Goal: Information Seeking & Learning: Learn about a topic

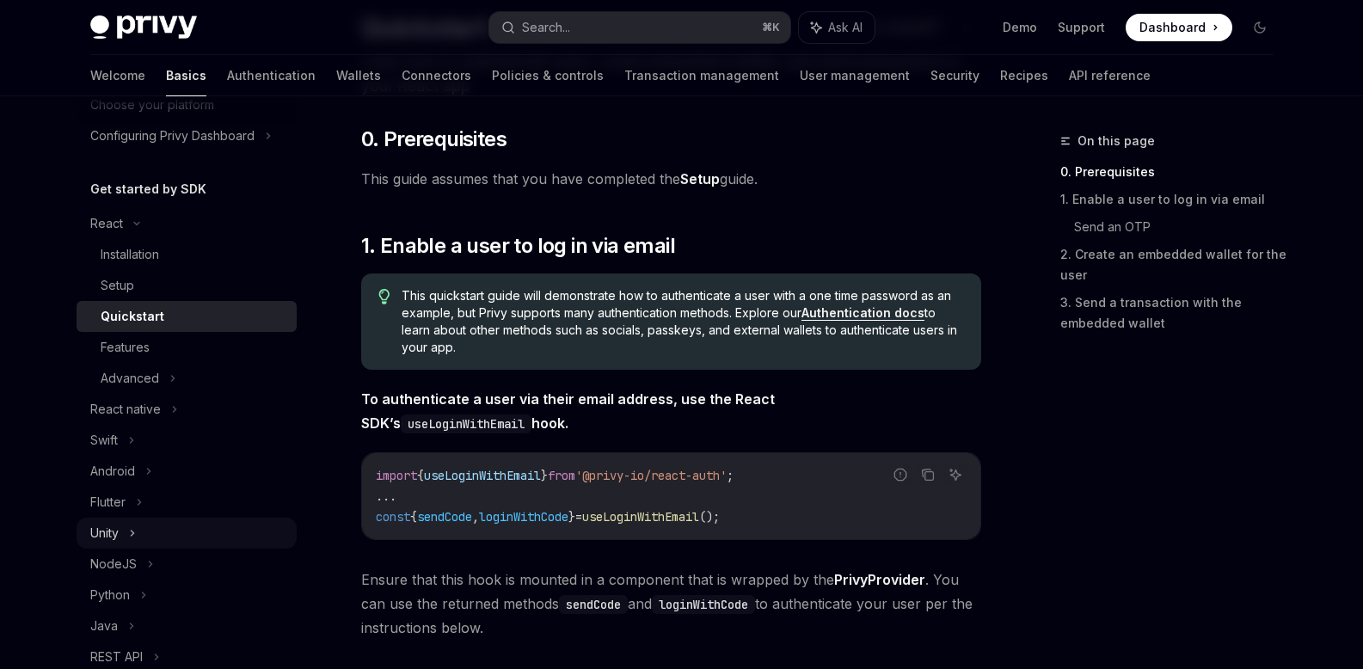
scroll to position [146, 0]
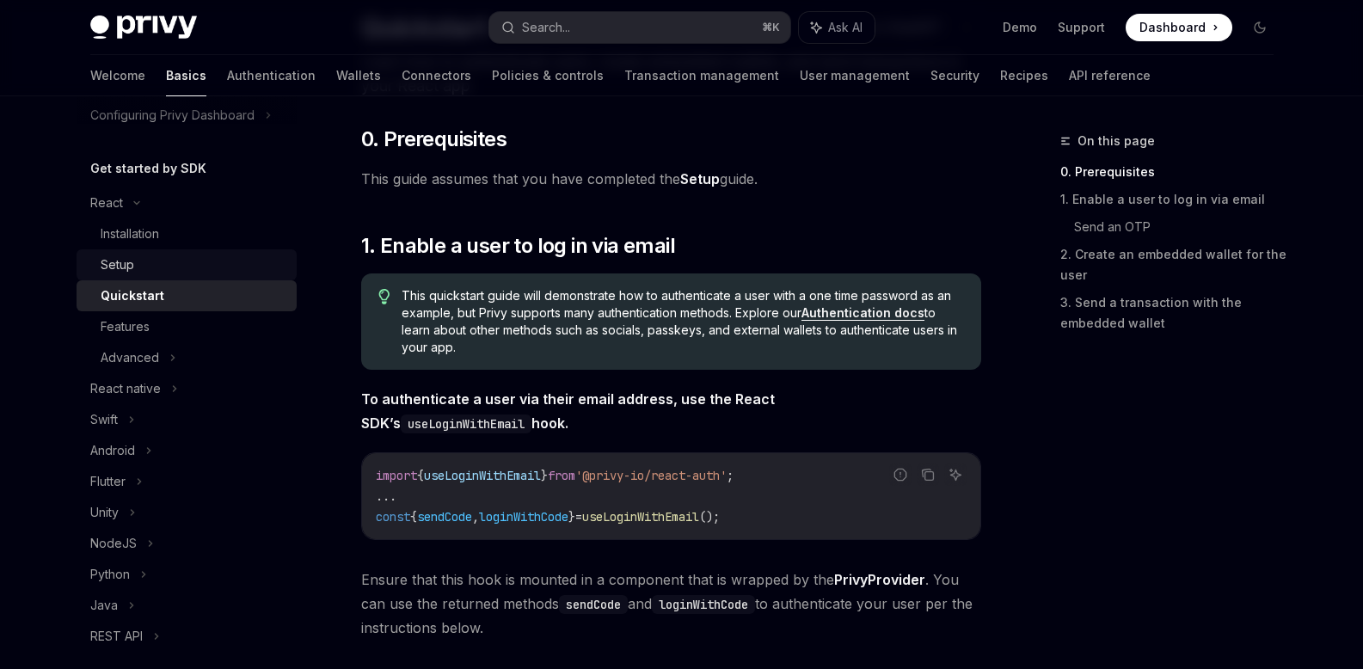
click at [136, 258] on div "Setup" at bounding box center [194, 264] width 186 height 21
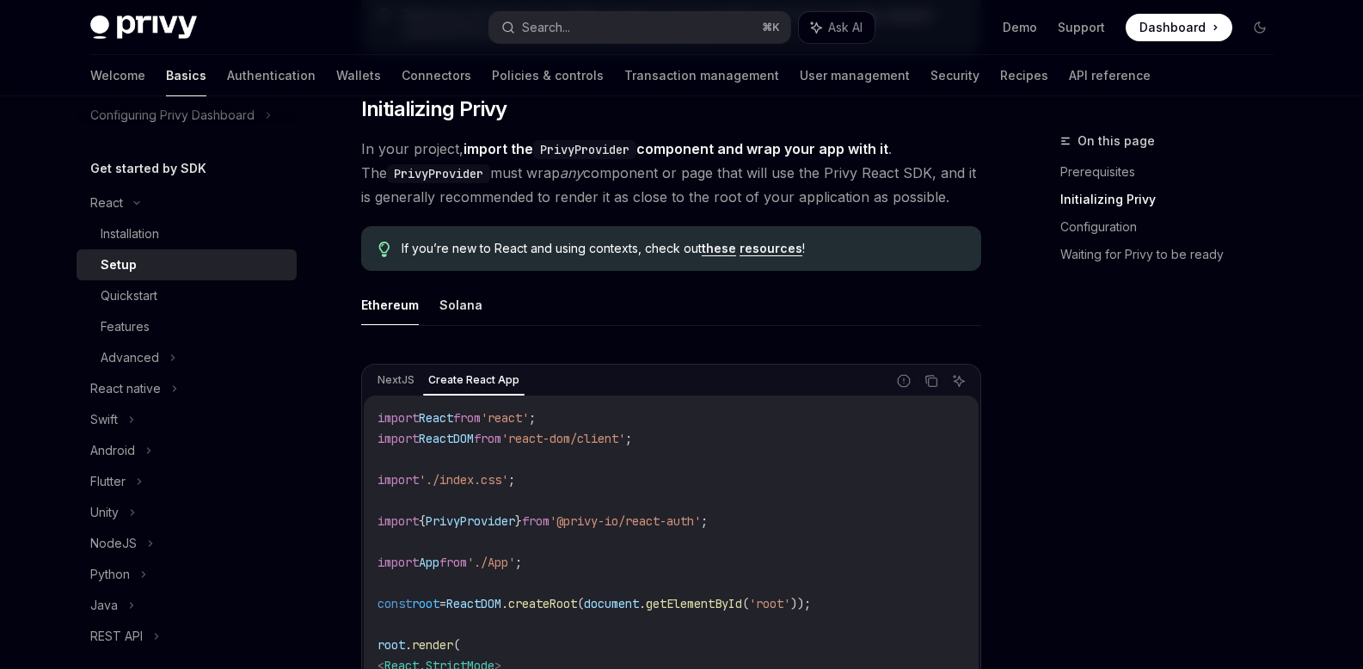
scroll to position [355, 0]
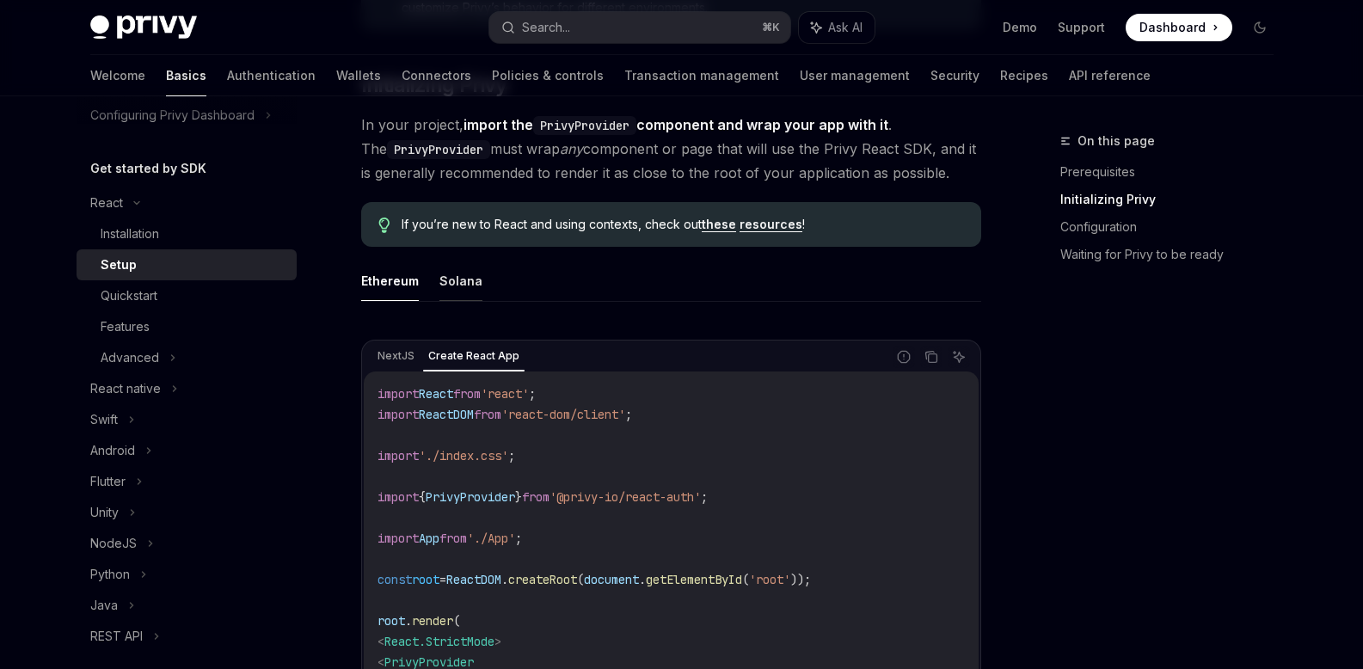
click at [471, 283] on button "Solana" at bounding box center [460, 280] width 43 height 40
click at [391, 285] on button "Ethereum" at bounding box center [390, 280] width 58 height 40
click at [459, 285] on button "Solana" at bounding box center [460, 280] width 43 height 40
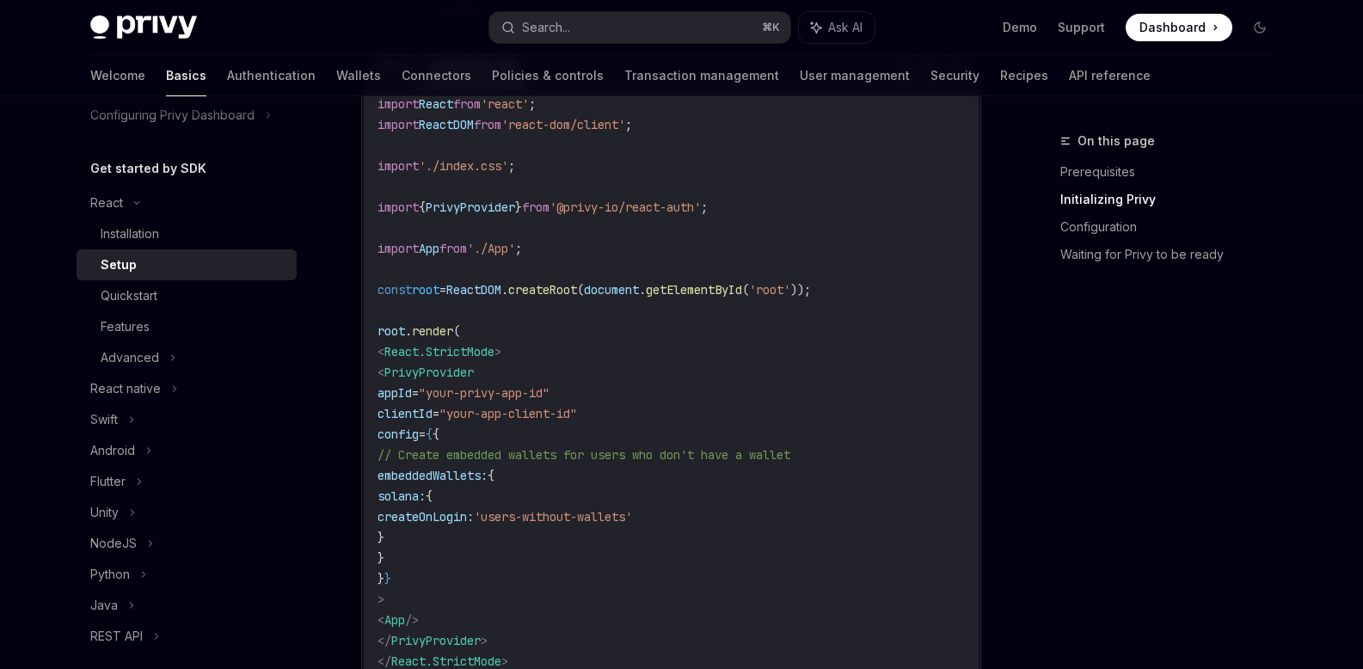
scroll to position [512, 0]
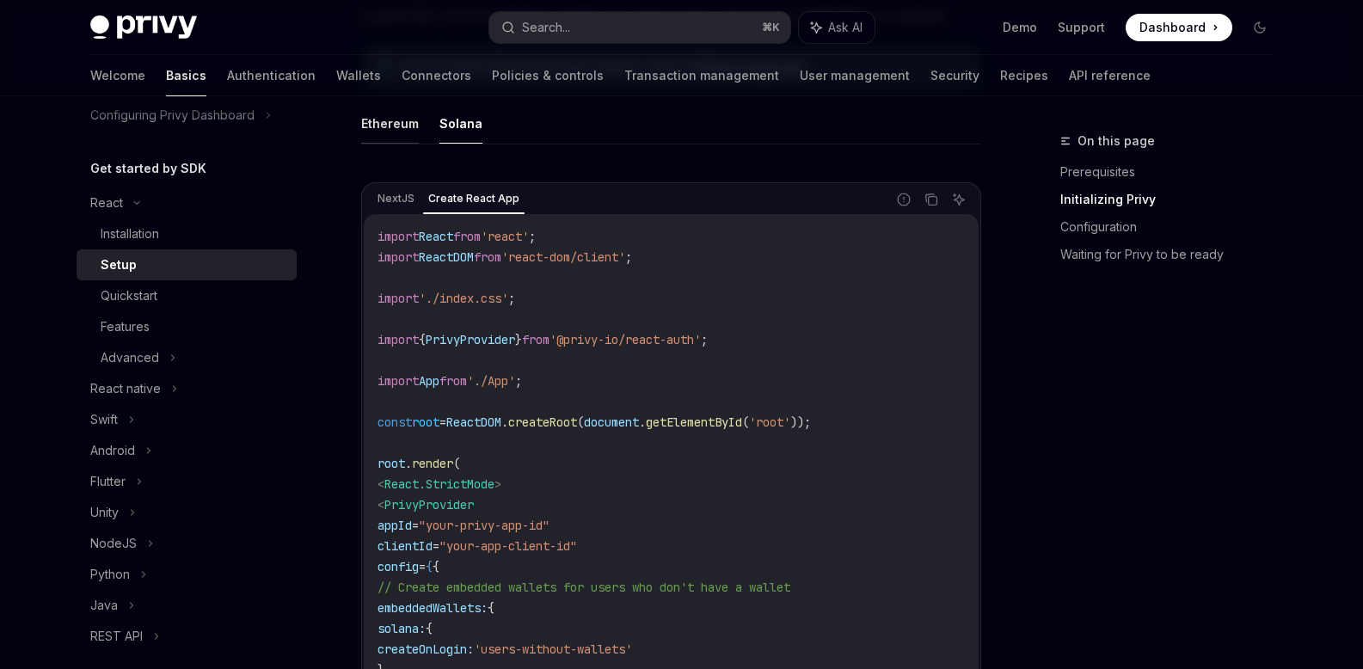
click at [398, 133] on button "Ethereum" at bounding box center [390, 123] width 58 height 40
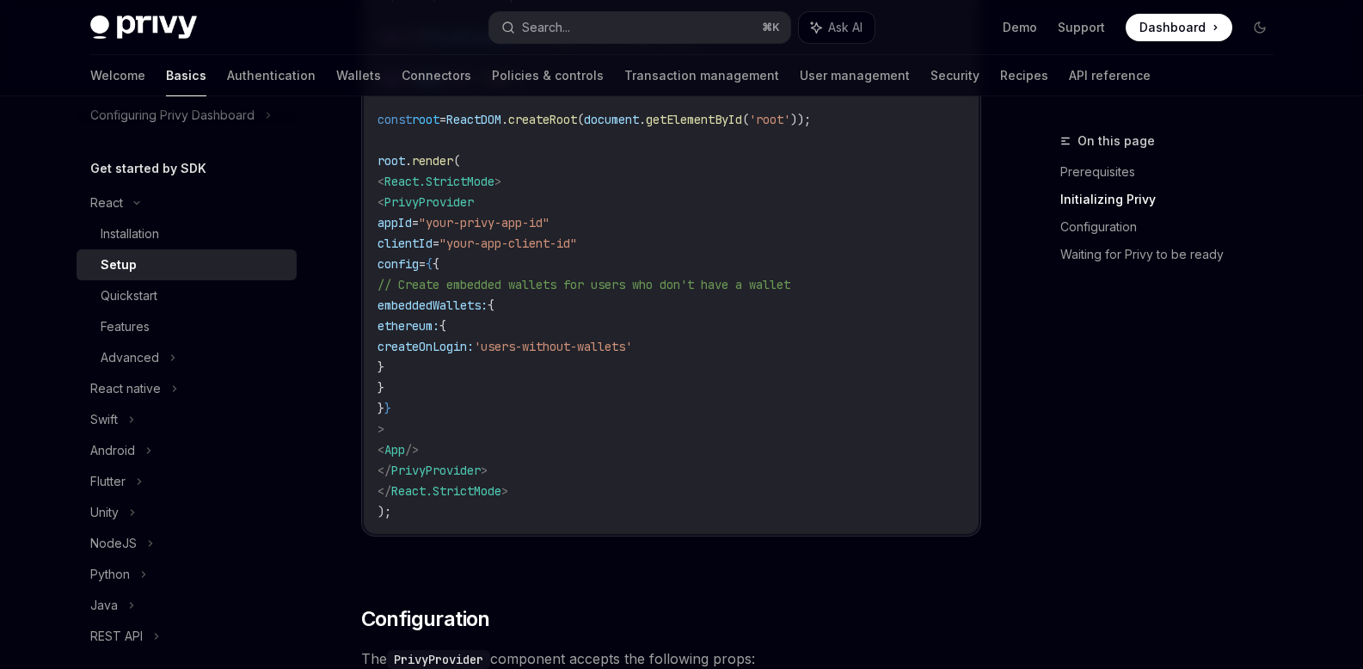
scroll to position [1267, 0]
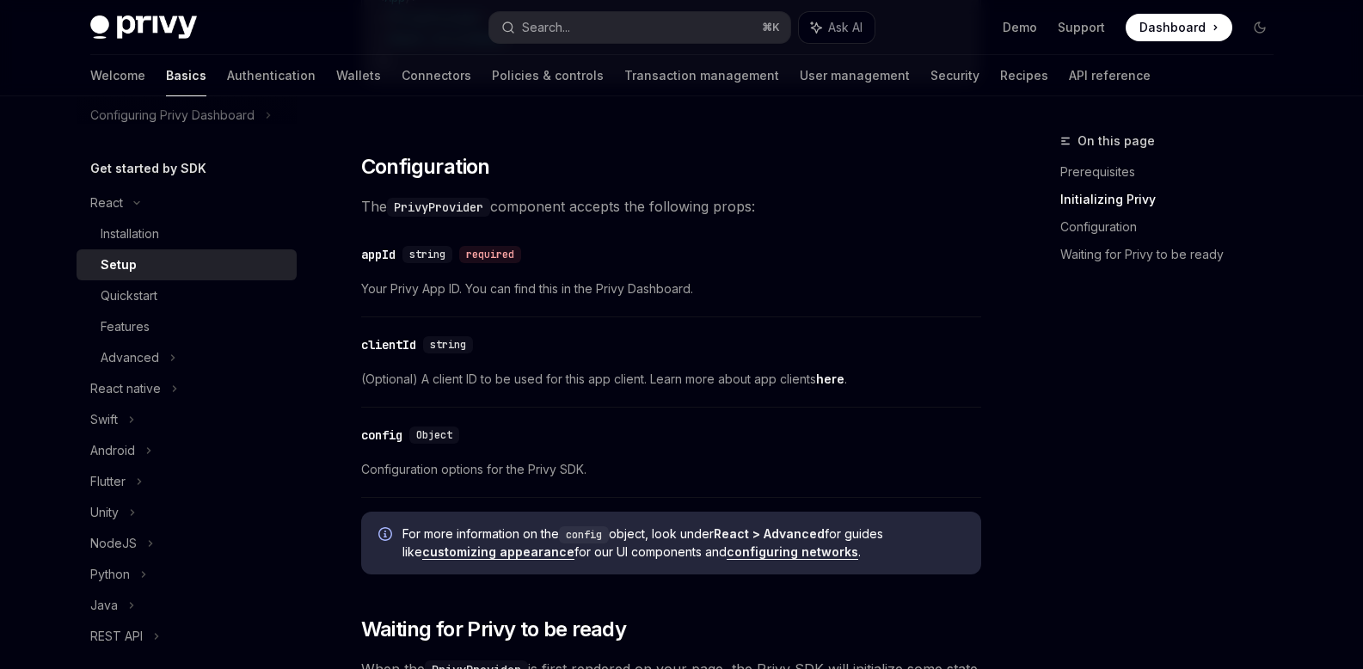
drag, startPoint x: 419, startPoint y: 378, endPoint x: 628, endPoint y: 386, distance: 209.1
click at [628, 386] on span "(Optional) A client ID to be used for this app client. Learn more about app cli…" at bounding box center [671, 379] width 620 height 21
click at [627, 379] on span "(Optional) A client ID to be used for this app client. Learn more about app cli…" at bounding box center [671, 379] width 620 height 21
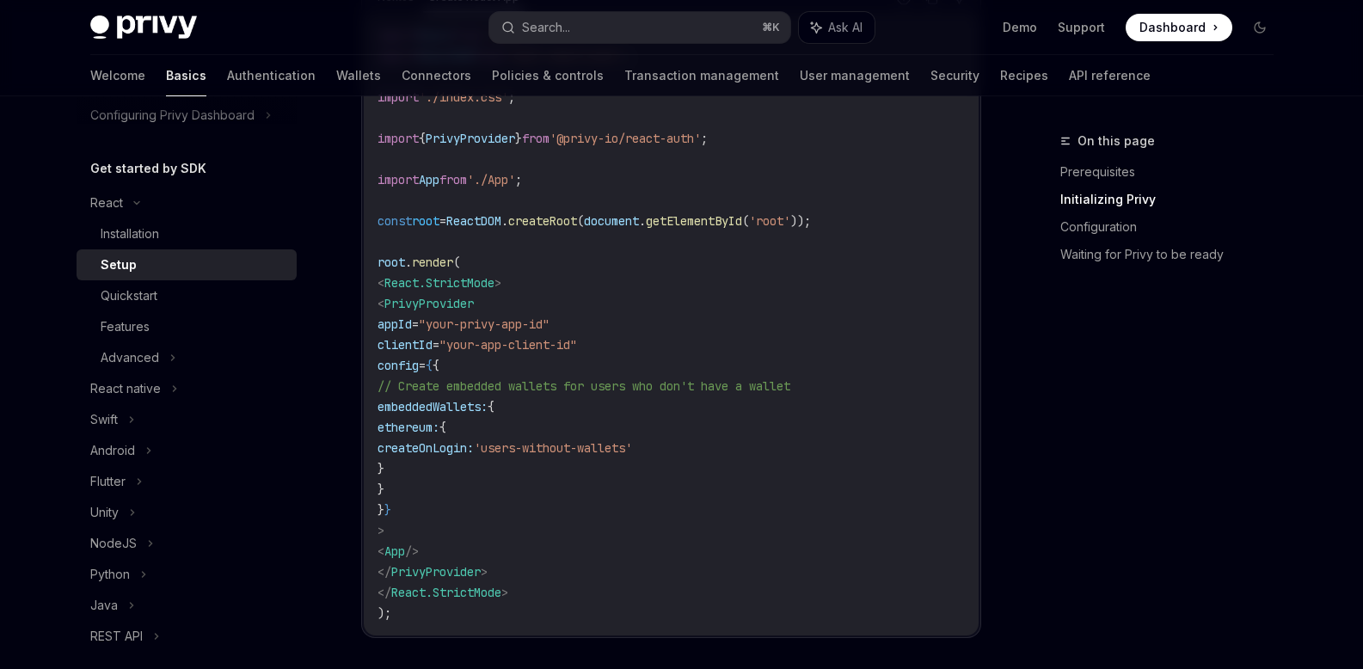
scroll to position [702, 0]
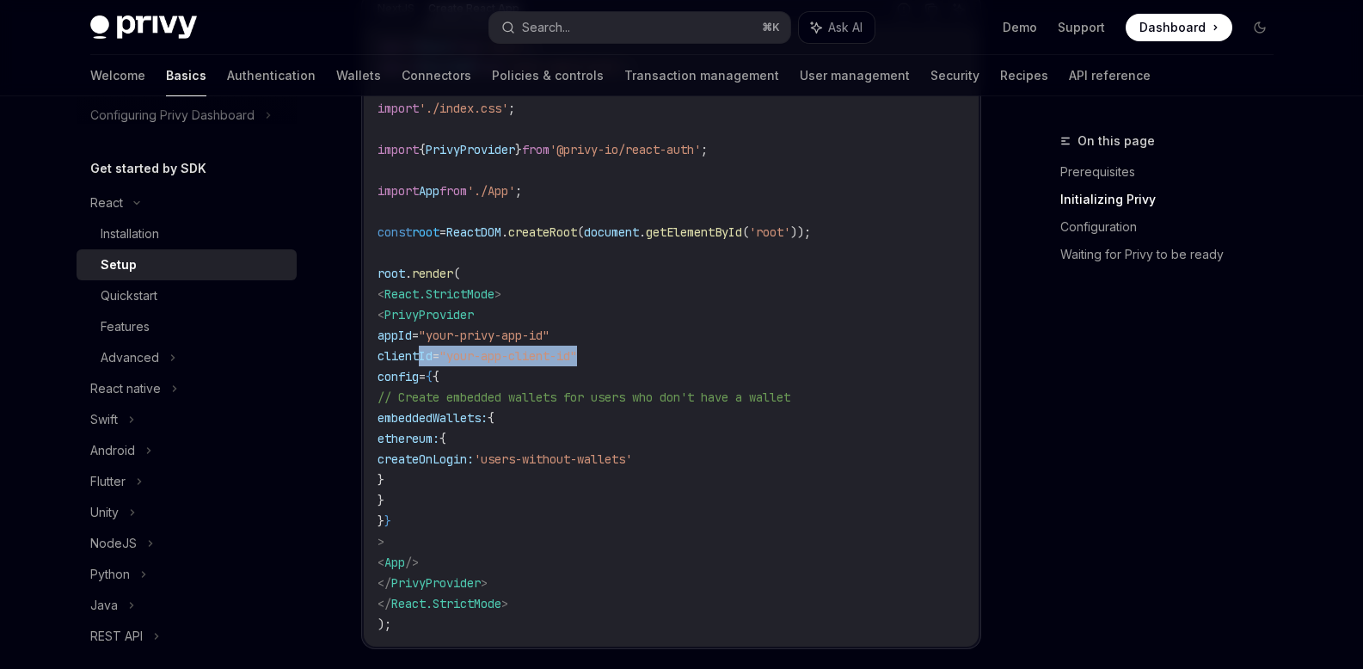
drag, startPoint x: 425, startPoint y: 358, endPoint x: 632, endPoint y: 357, distance: 207.2
click at [633, 357] on code "import React from 'react' ; import ReactDOM from 'react-dom/client' ; import '.…" at bounding box center [670, 335] width 587 height 598
copy span "clientId = "your-app-client-id""
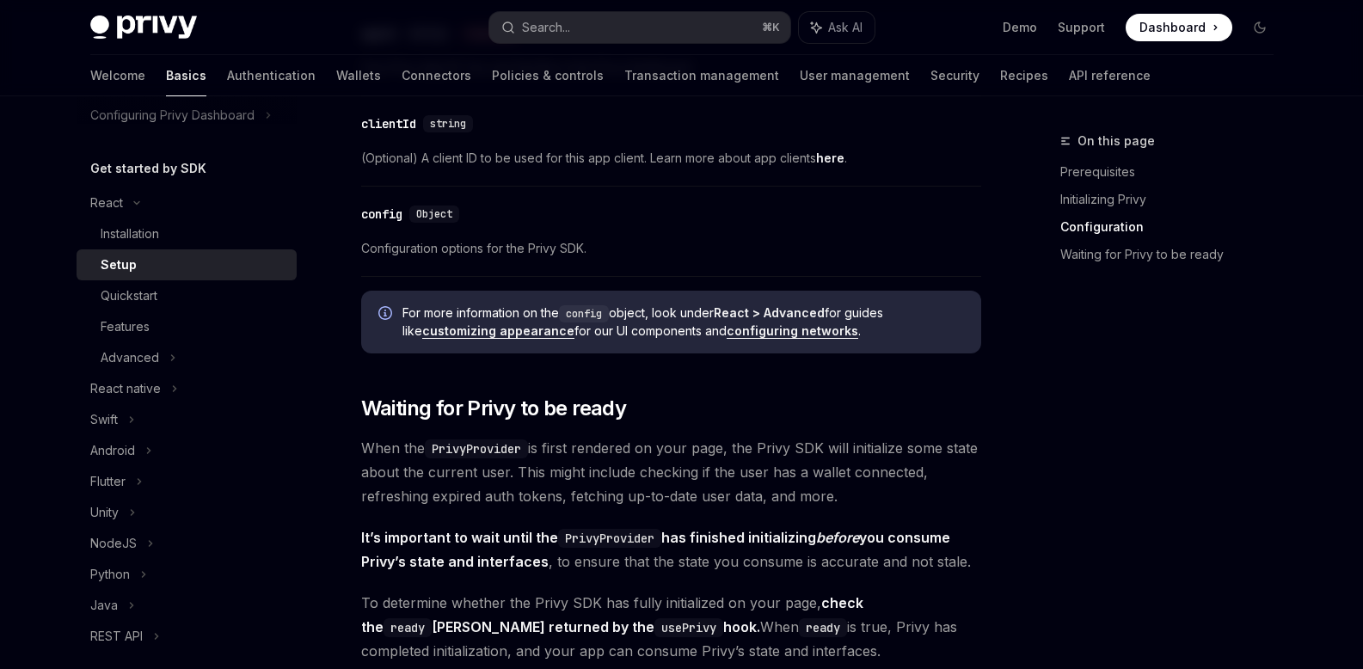
scroll to position [1489, 0]
click at [338, 126] on icon "Navigate to header" at bounding box center [337, 124] width 12 height 7
click at [342, 220] on div "Navigate to header" at bounding box center [337, 215] width 21 height 21
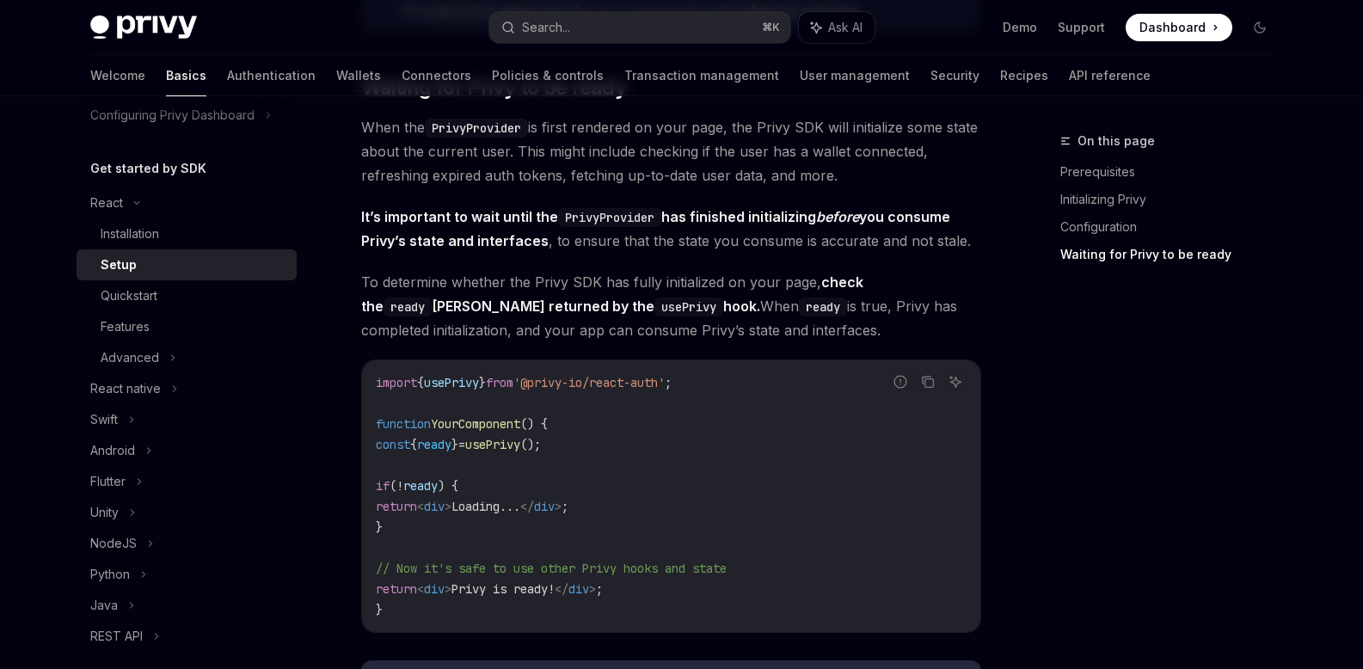
scroll to position [1812, 0]
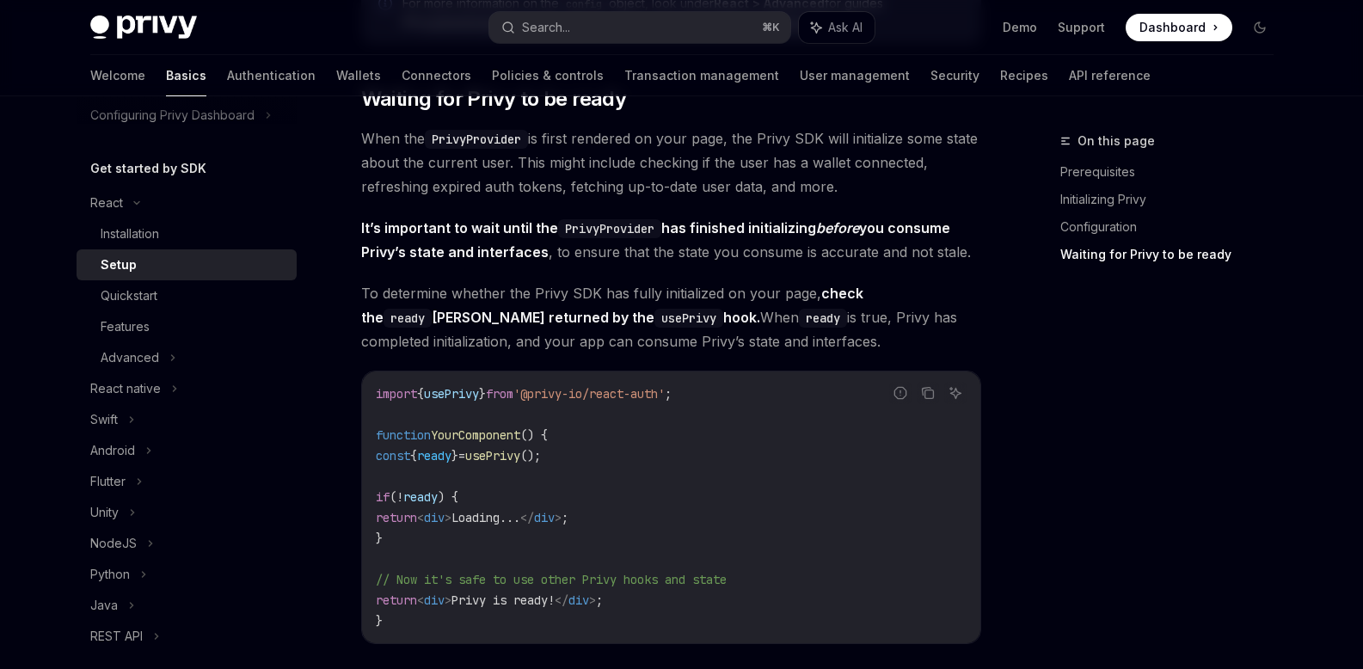
scroll to position [1794, 0]
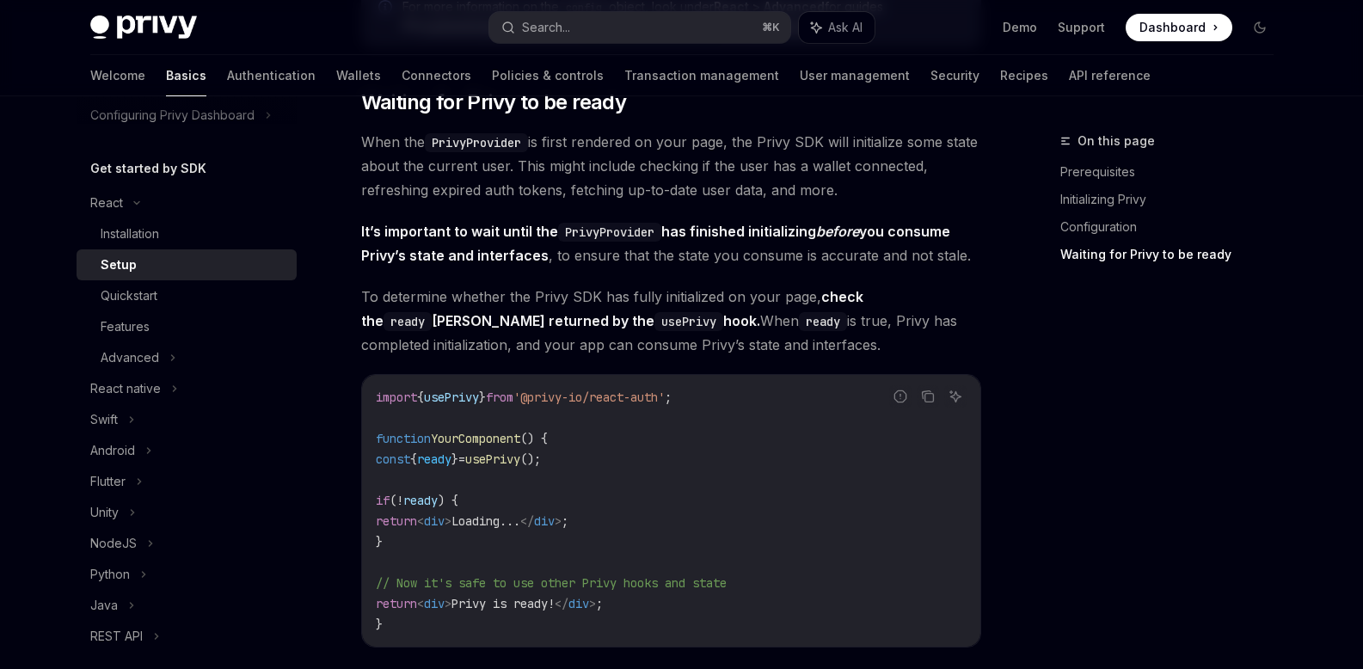
drag, startPoint x: 546, startPoint y: 168, endPoint x: 859, endPoint y: 193, distance: 313.9
click at [859, 193] on span "When the PrivyProvider is first rendered on your page, the Privy SDK will initi…" at bounding box center [671, 166] width 620 height 72
drag, startPoint x: 925, startPoint y: 200, endPoint x: 916, endPoint y: 205, distance: 10.4
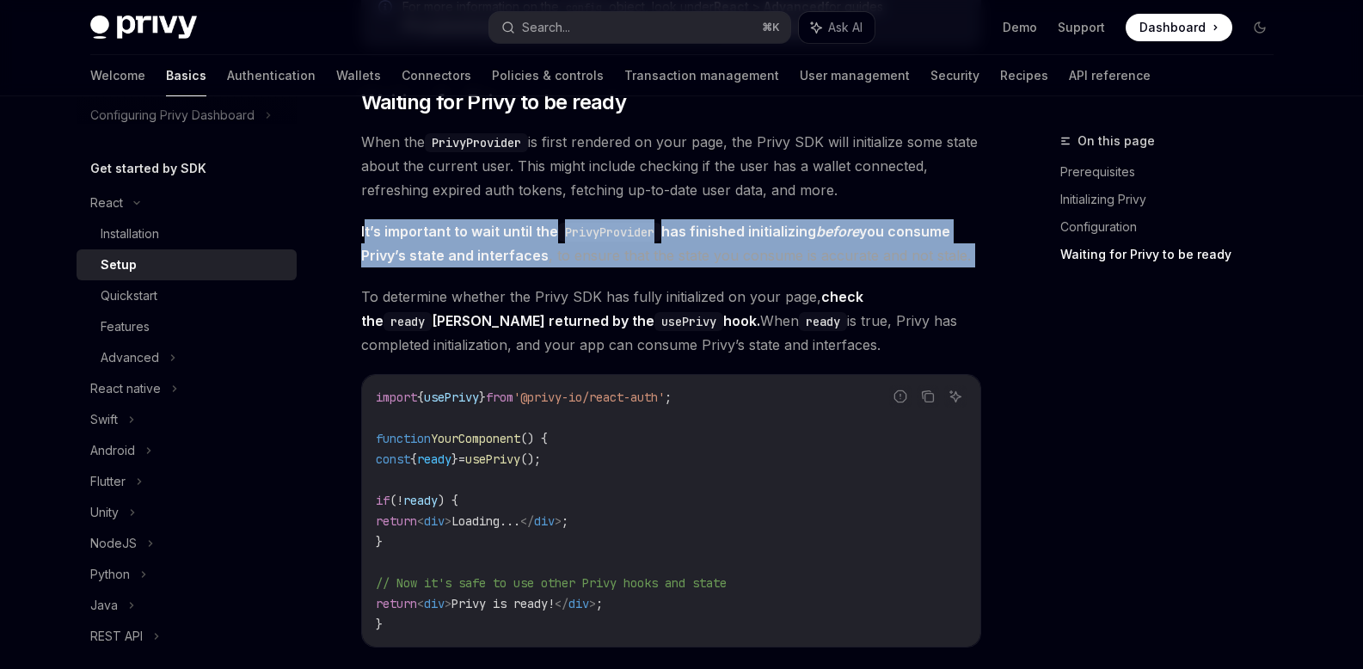
drag, startPoint x: 386, startPoint y: 234, endPoint x: 938, endPoint y: 280, distance: 553.9
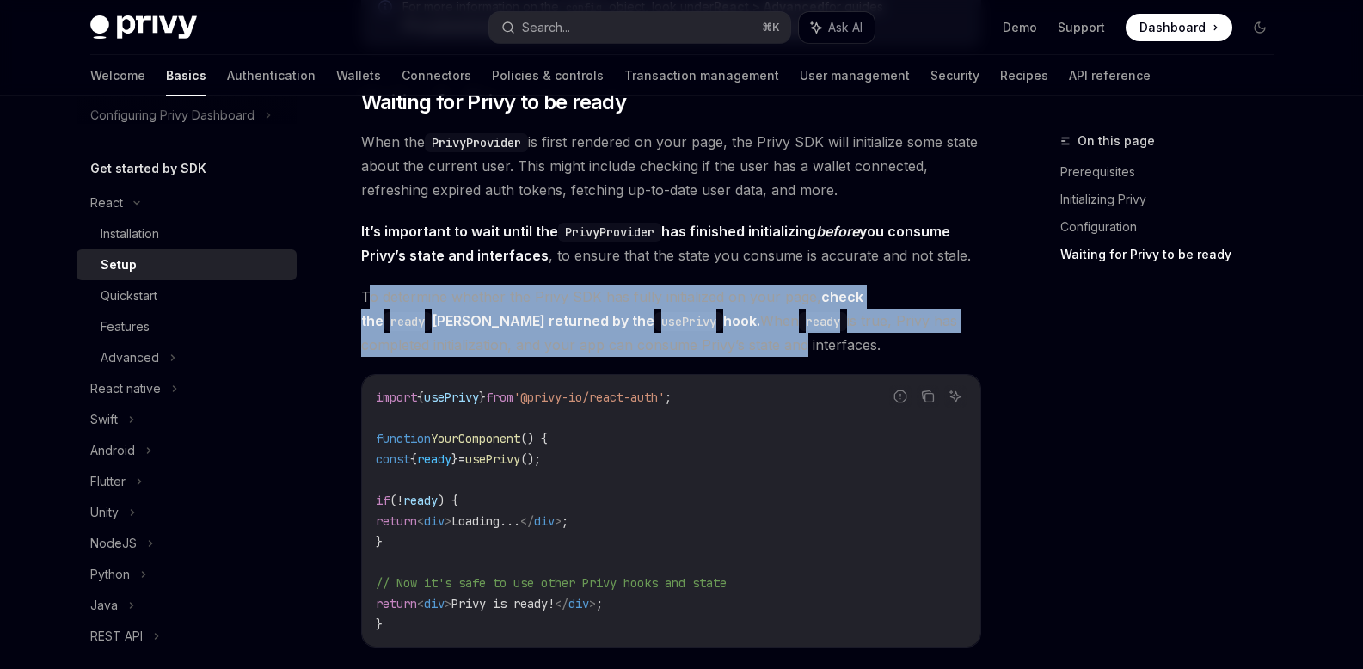
drag, startPoint x: 377, startPoint y: 304, endPoint x: 725, endPoint y: 333, distance: 348.5
click at [724, 333] on span "To determine whether the Privy SDK has fully initialized on your page, check th…" at bounding box center [671, 321] width 620 height 72
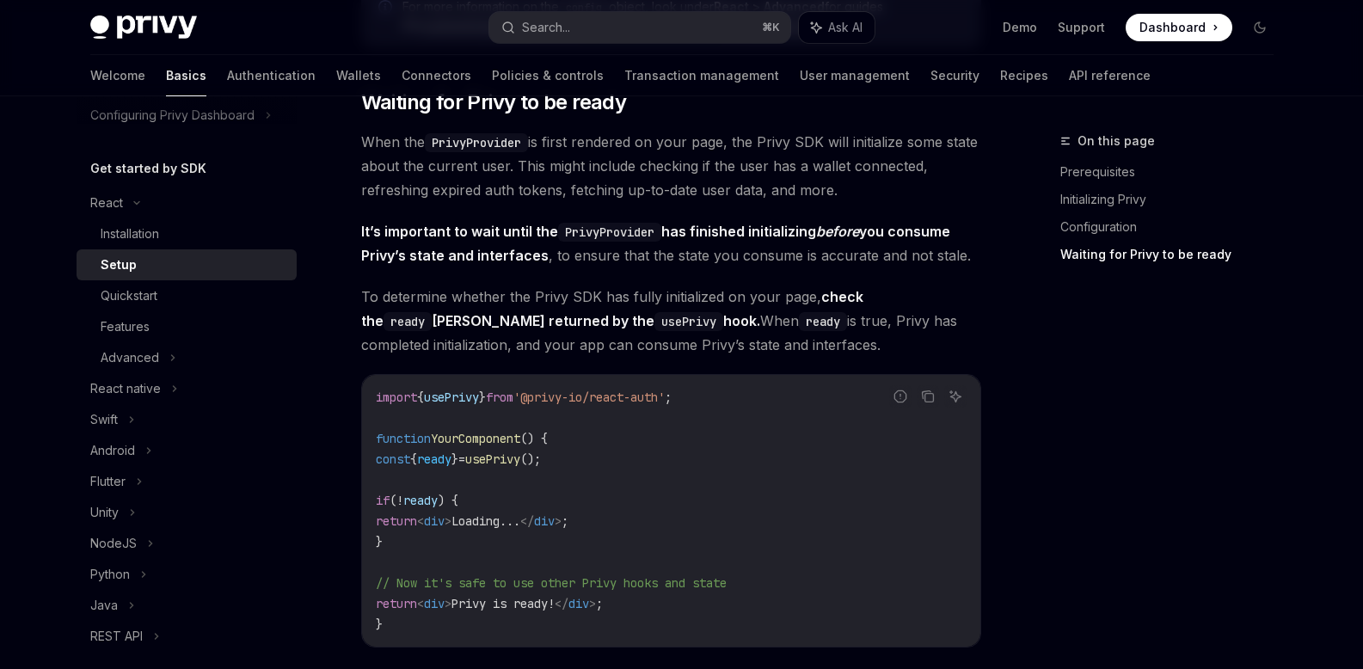
click at [654, 312] on span "To determine whether the Privy SDK has fully initialized on your page, check th…" at bounding box center [671, 321] width 620 height 72
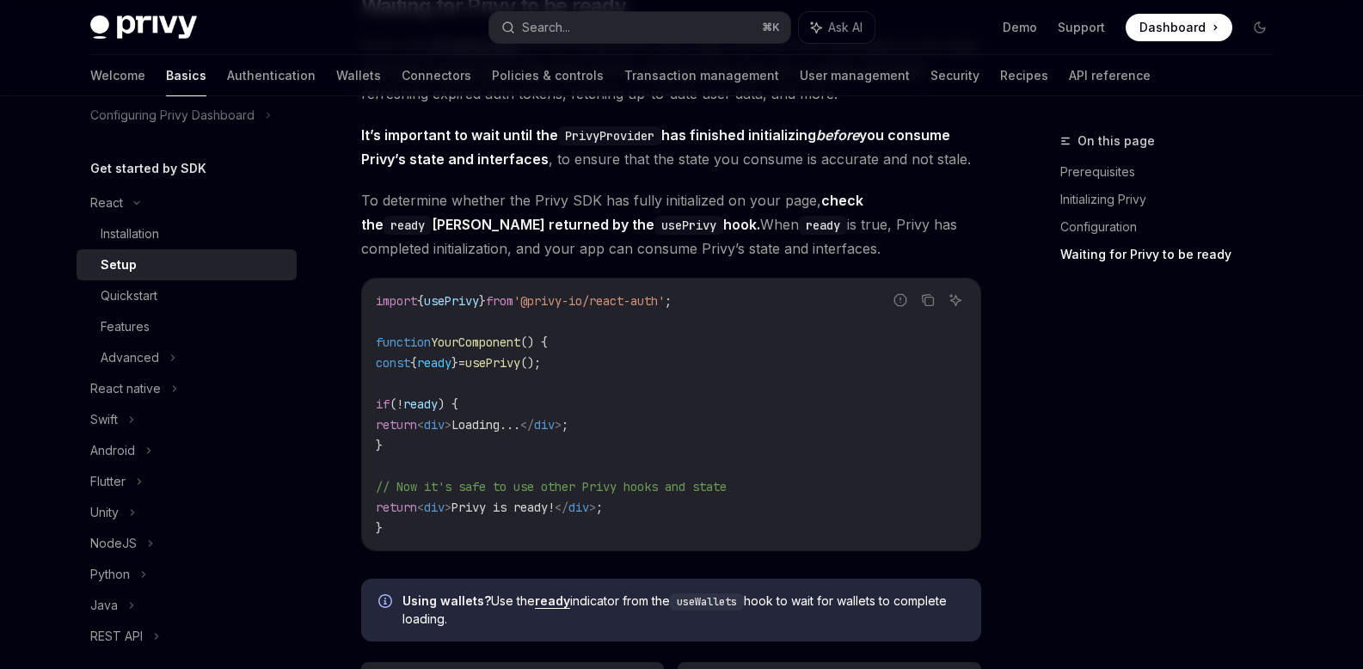
scroll to position [1891, 0]
click at [927, 297] on icon "Copy the contents from the code block" at bounding box center [928, 299] width 14 height 14
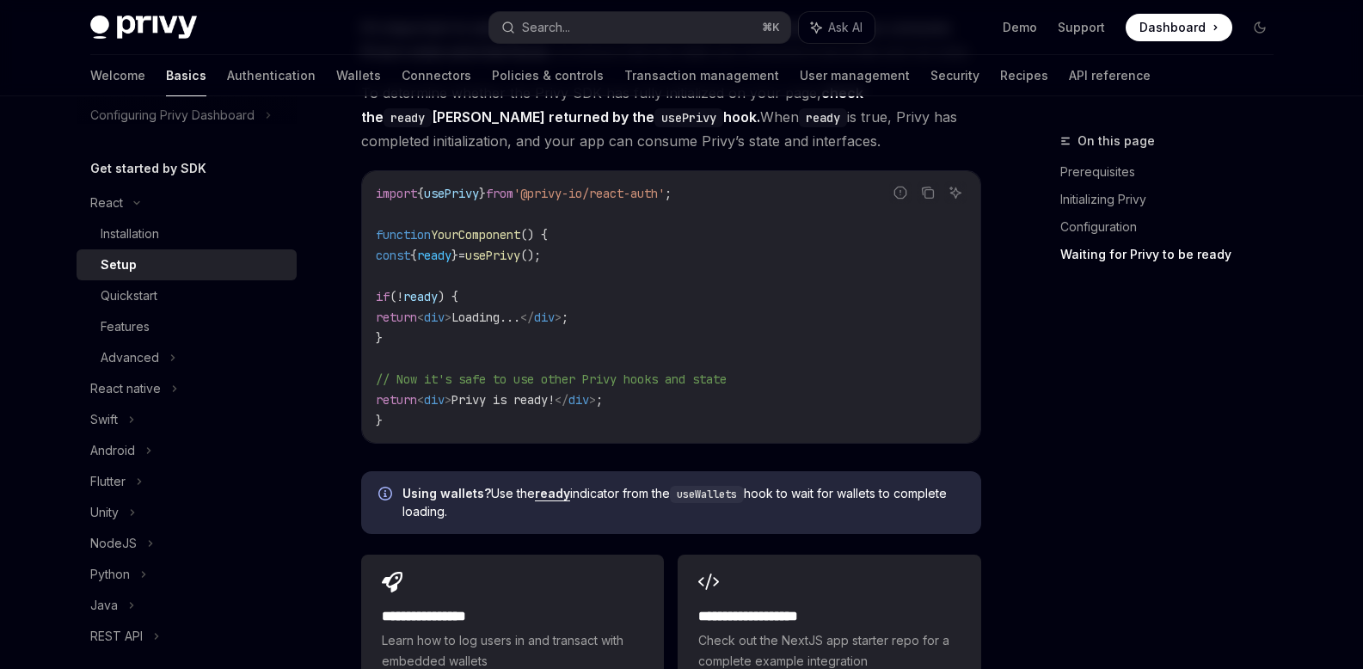
scroll to position [1999, 0]
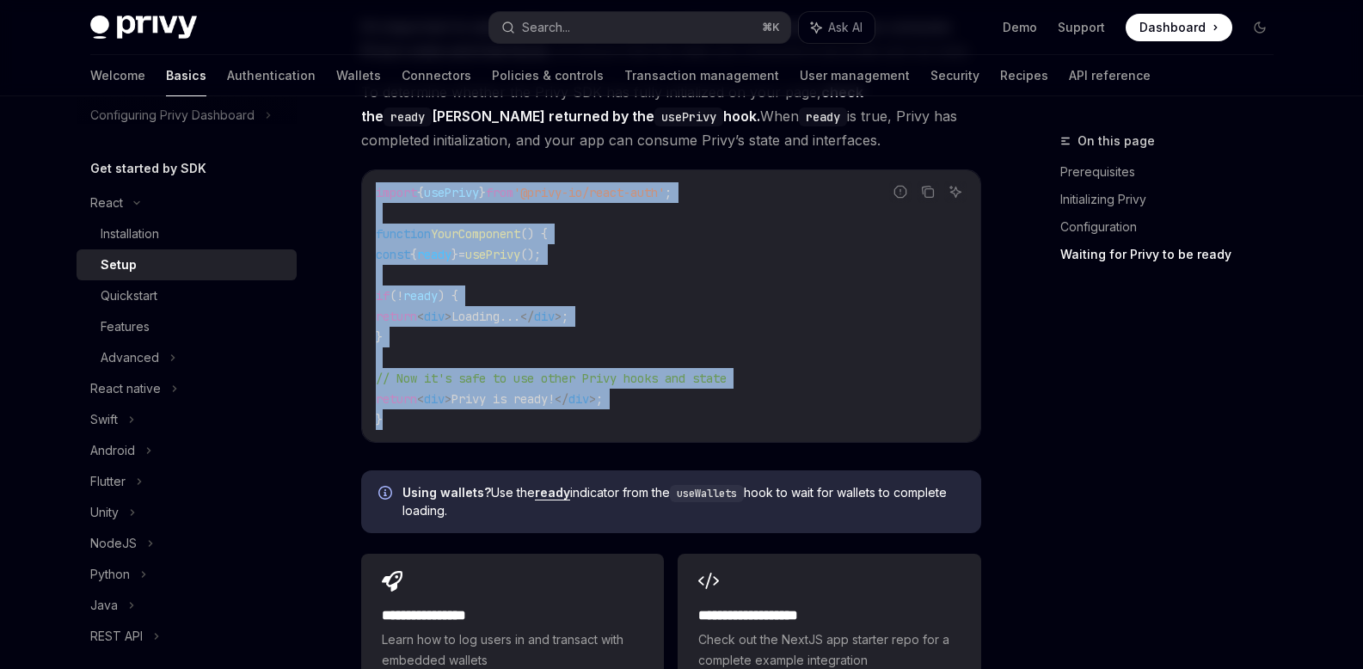
drag, startPoint x: 412, startPoint y: 420, endPoint x: 365, endPoint y: 185, distance: 239.3
click at [365, 185] on div "import { usePrivy } from '@privy-io/react-auth' ; function YourComponent () { c…" at bounding box center [671, 306] width 618 height 272
copy code "import { usePrivy } from '@privy-io/react-auth' ; function YourComponent () { c…"
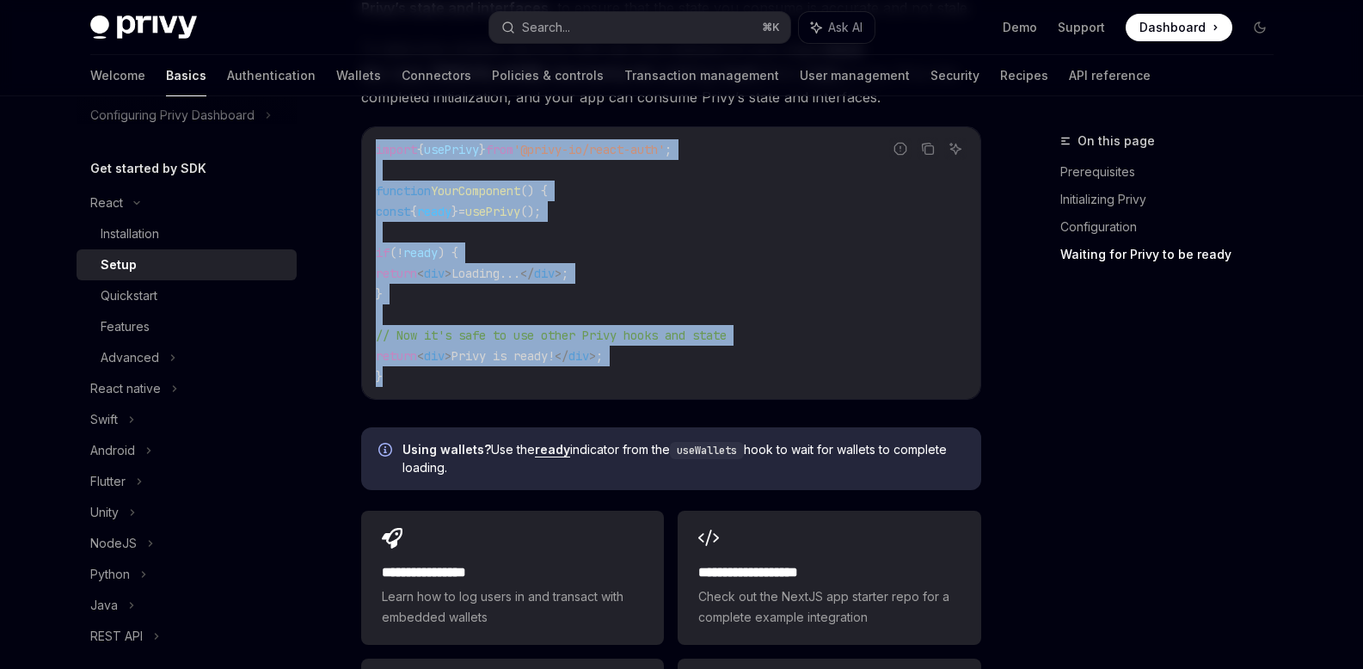
scroll to position [2075, 0]
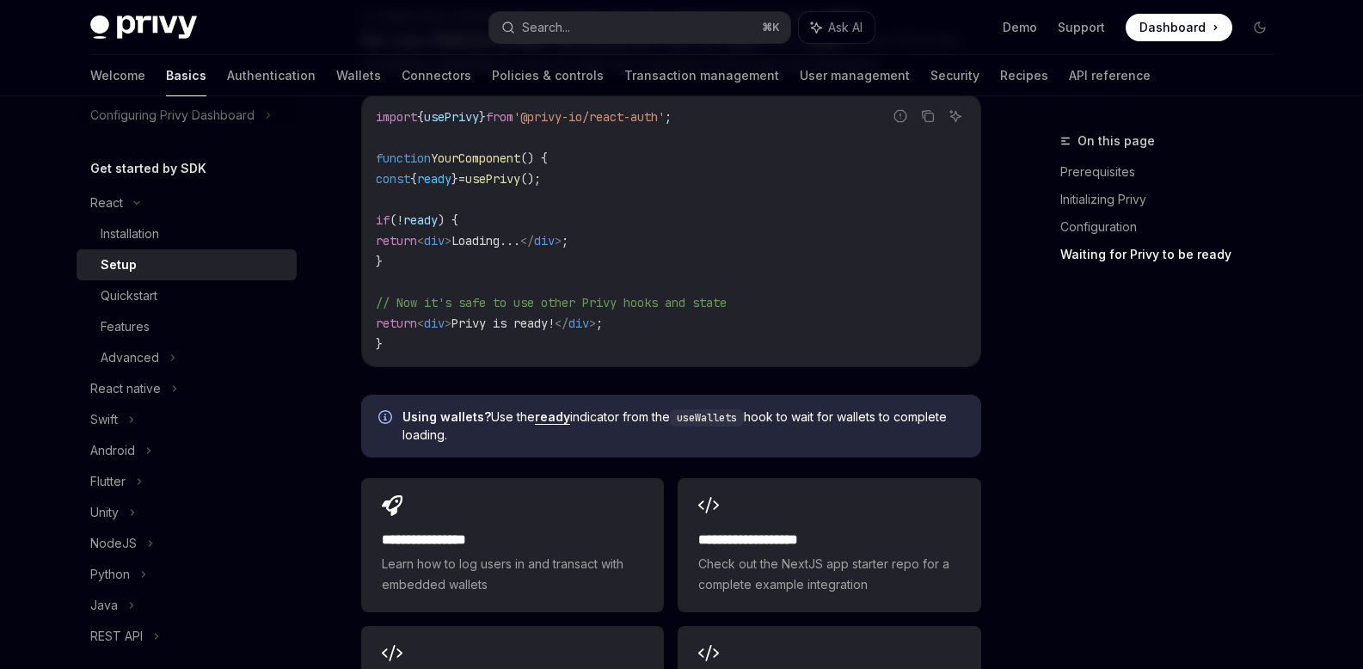
click at [509, 261] on code "import { usePrivy } from '@privy-io/react-auth' ; function YourComponent () { c…" at bounding box center [671, 231] width 591 height 248
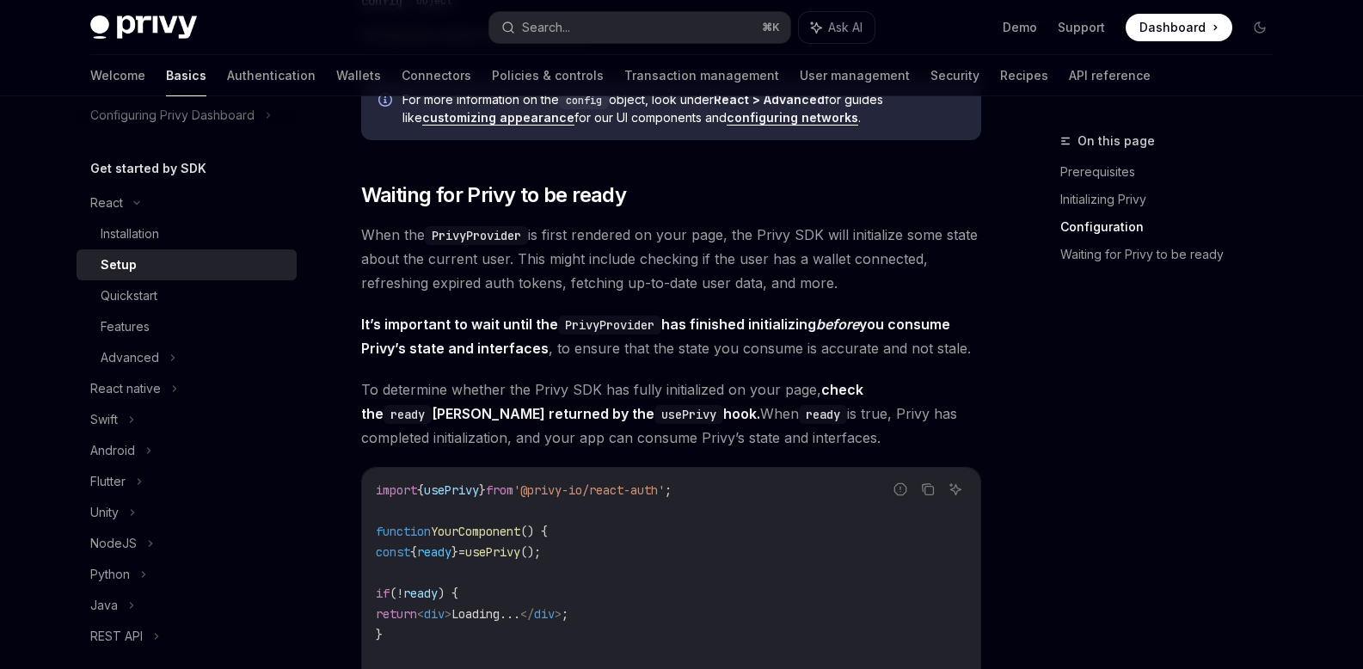
scroll to position [1699, 0]
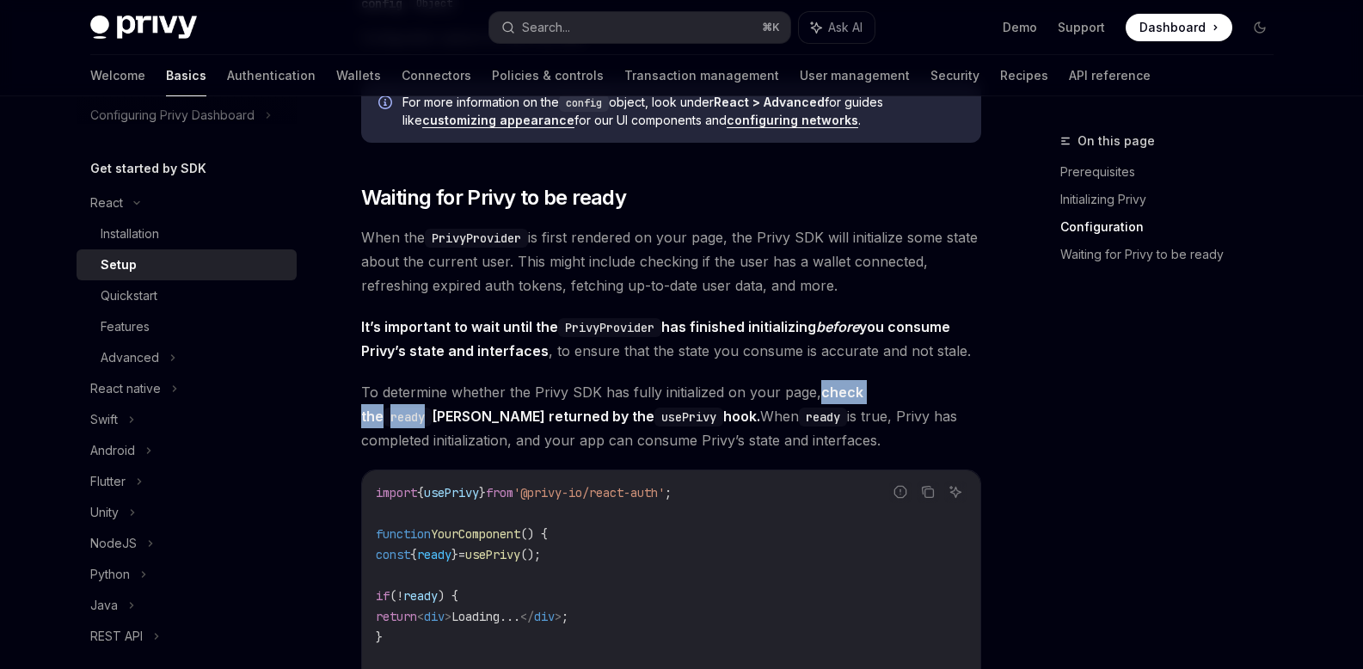
drag, startPoint x: 818, startPoint y: 395, endPoint x: 935, endPoint y: 397, distance: 116.1
click at [863, 397] on strong "check the ready Boolean returned by the usePrivy hook." at bounding box center [612, 403] width 502 height 41
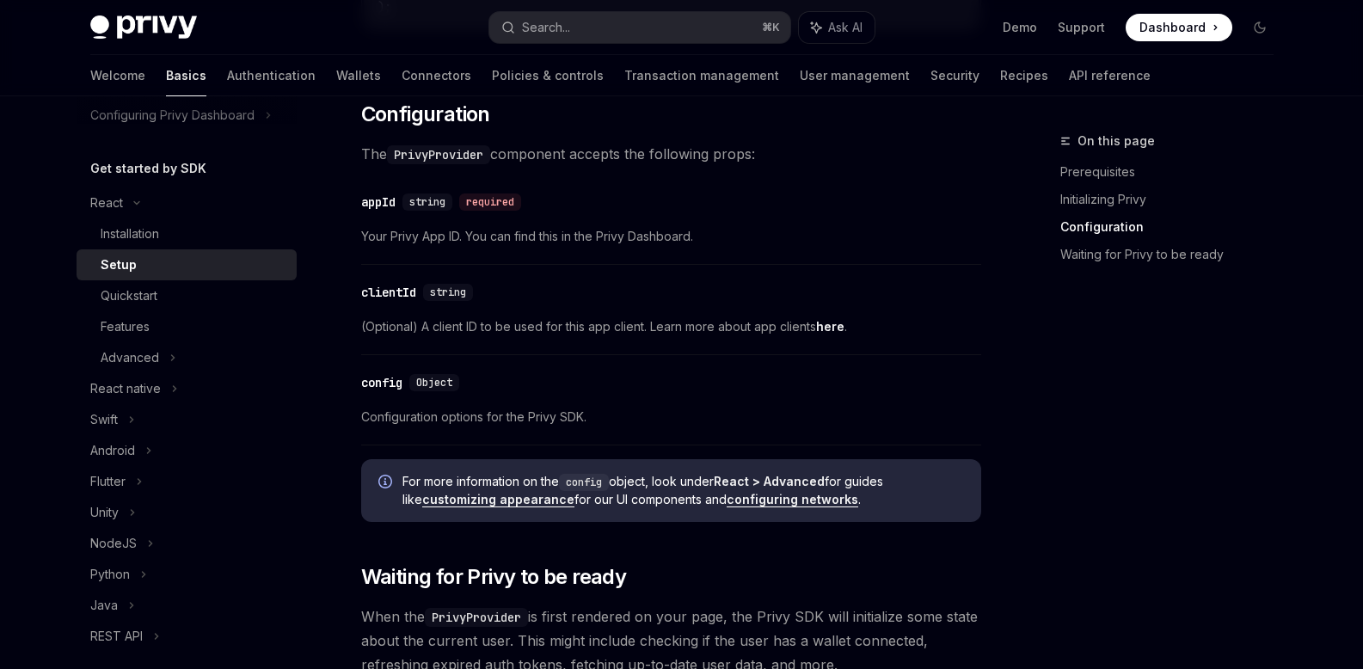
scroll to position [1321, 0]
click at [821, 326] on link "here" at bounding box center [830, 324] width 28 height 15
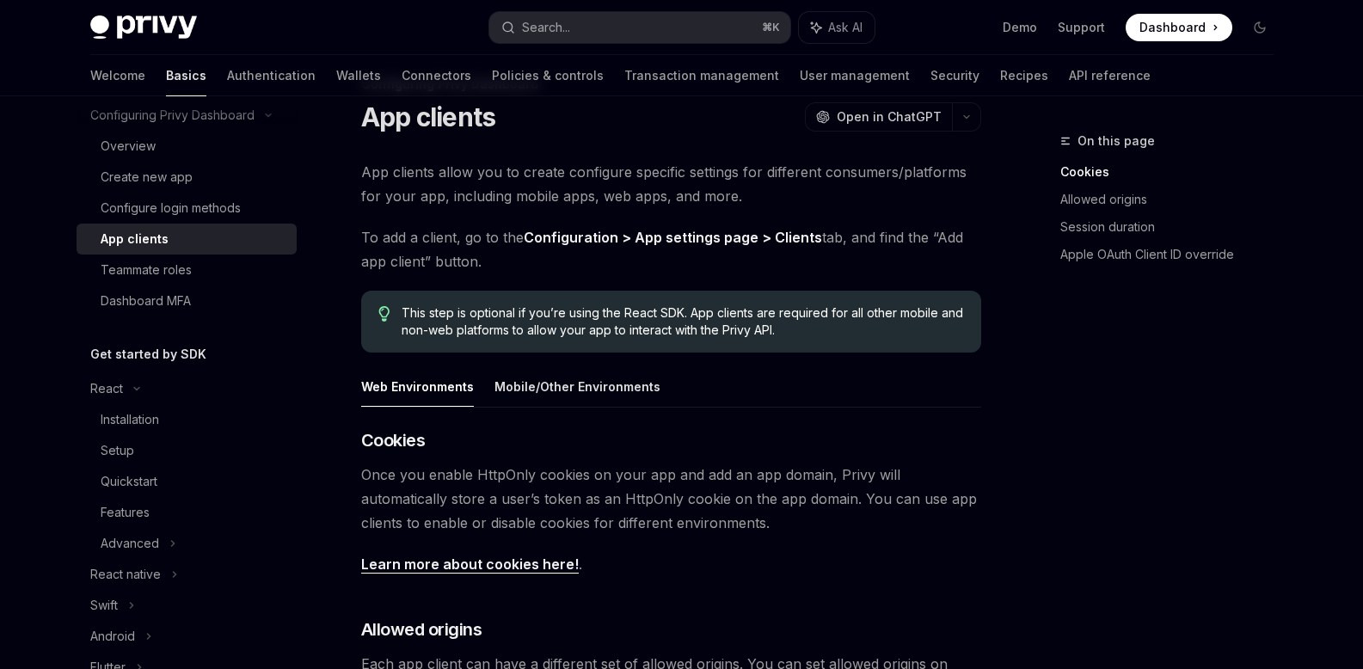
scroll to position [64, 0]
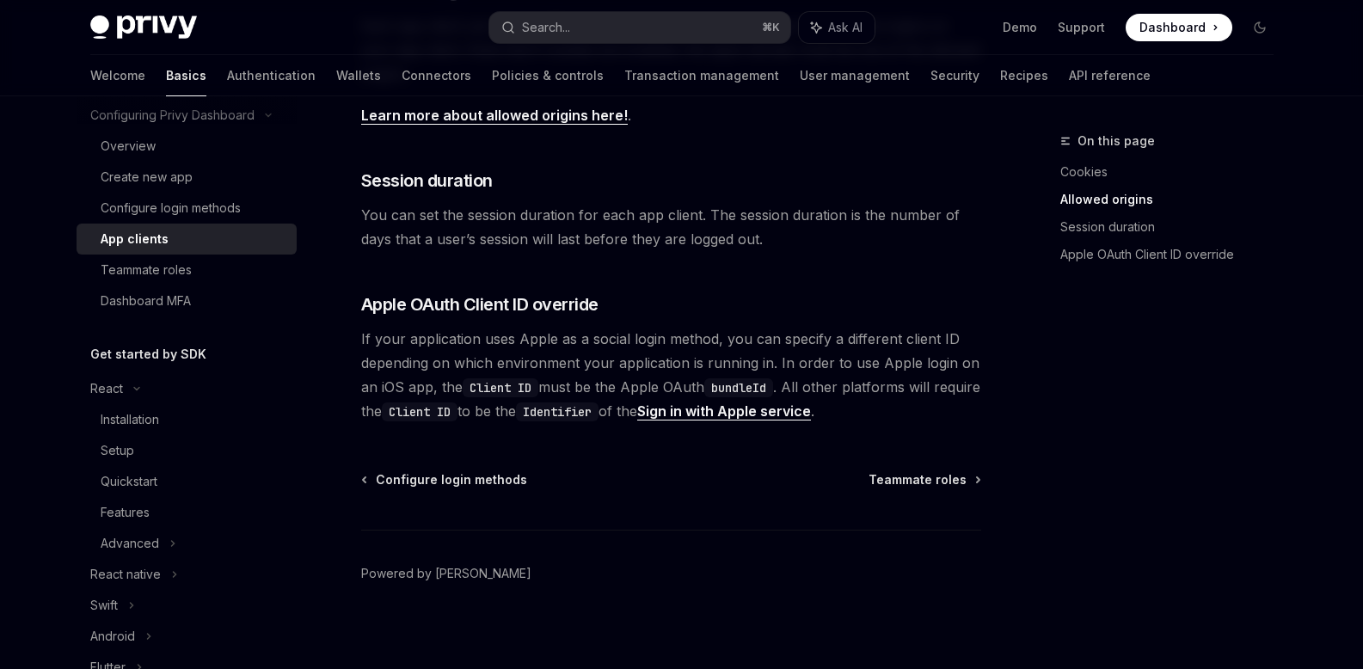
scroll to position [704, 0]
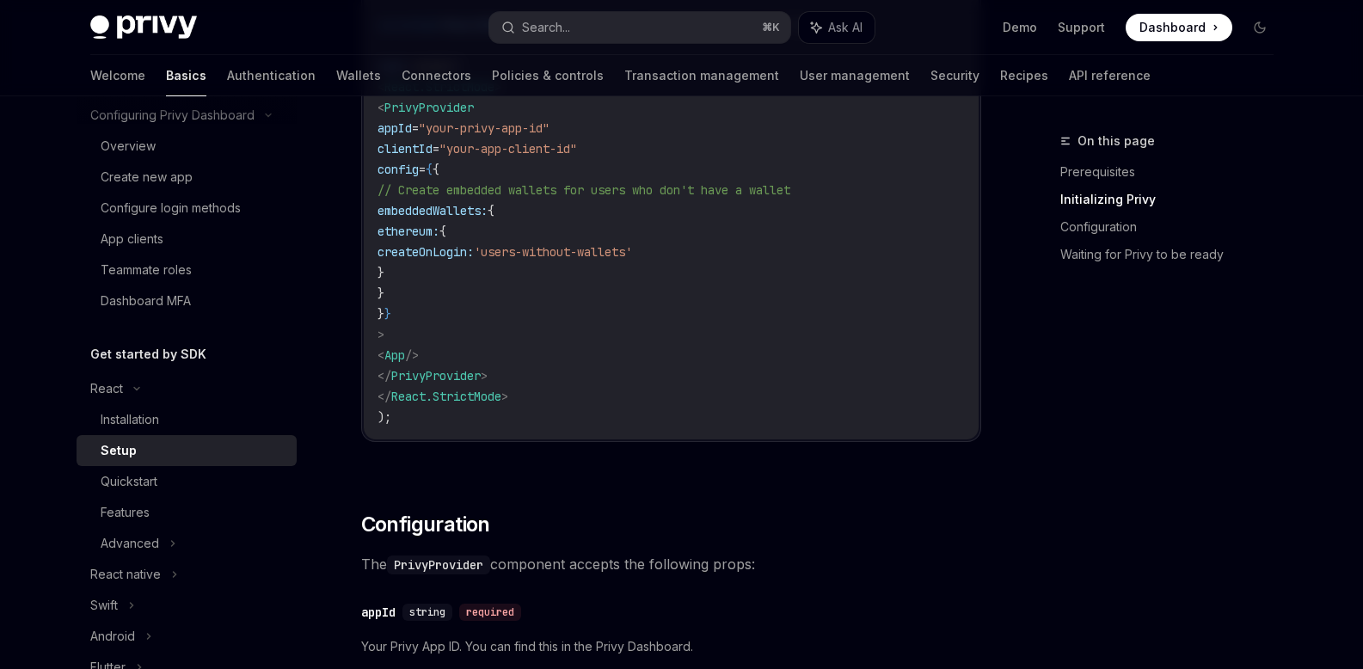
scroll to position [893, 0]
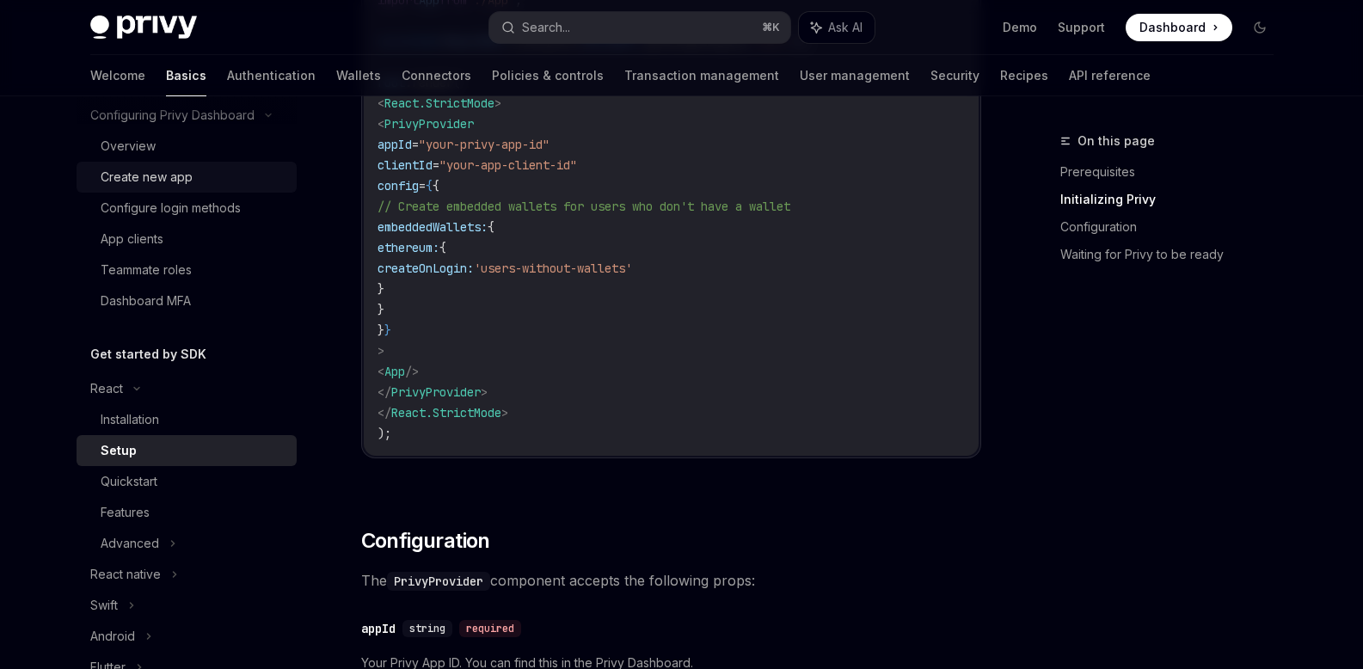
click at [181, 184] on div "Create new app" at bounding box center [147, 177] width 92 height 21
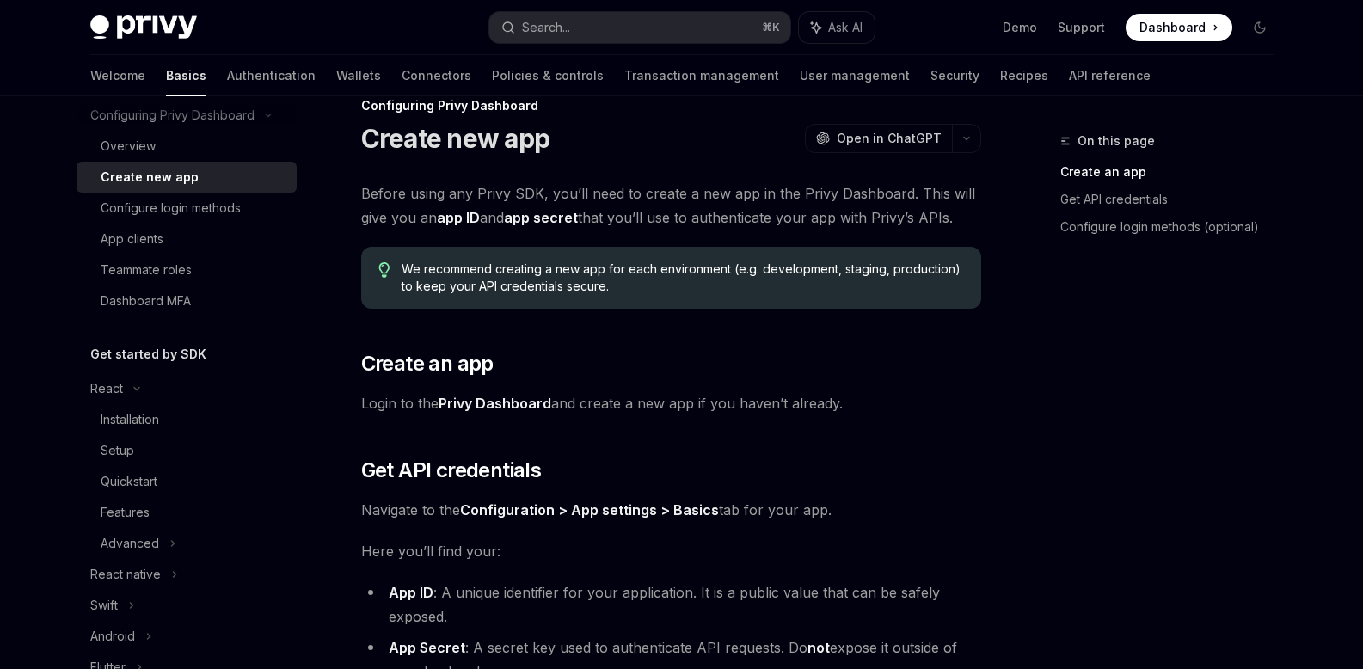
scroll to position [530, 0]
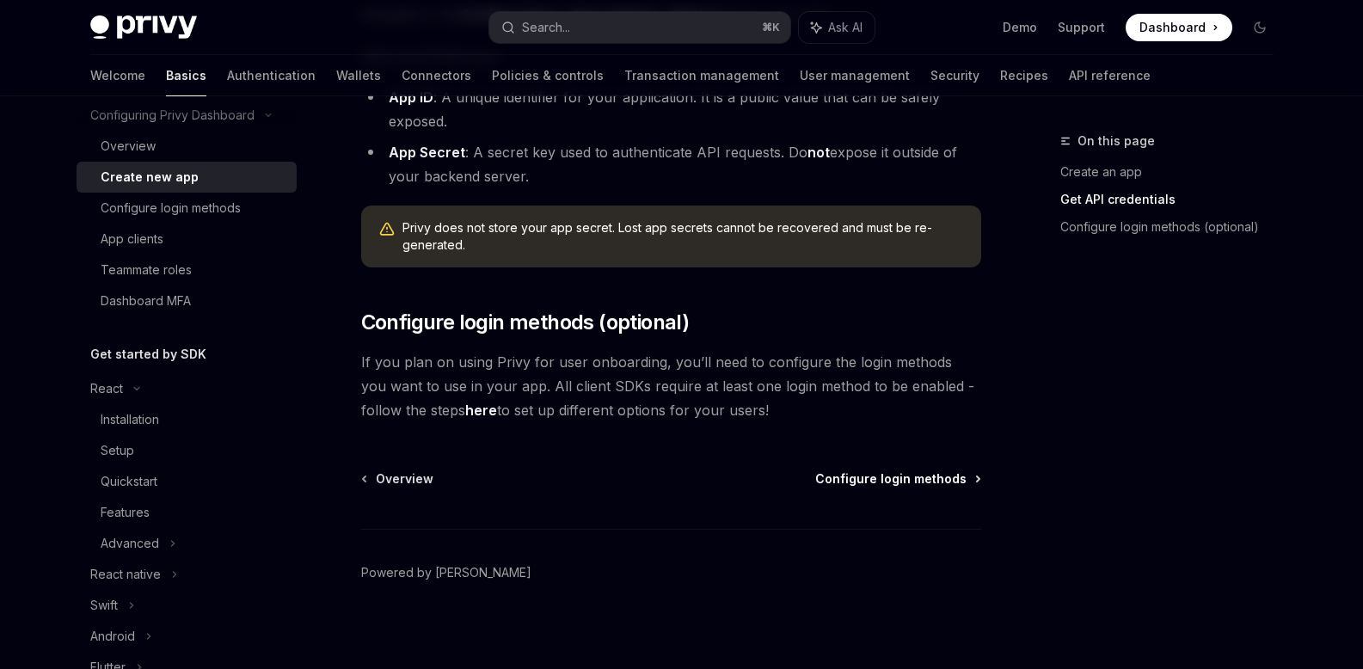
click at [932, 483] on span "Configure login methods" at bounding box center [890, 478] width 151 height 17
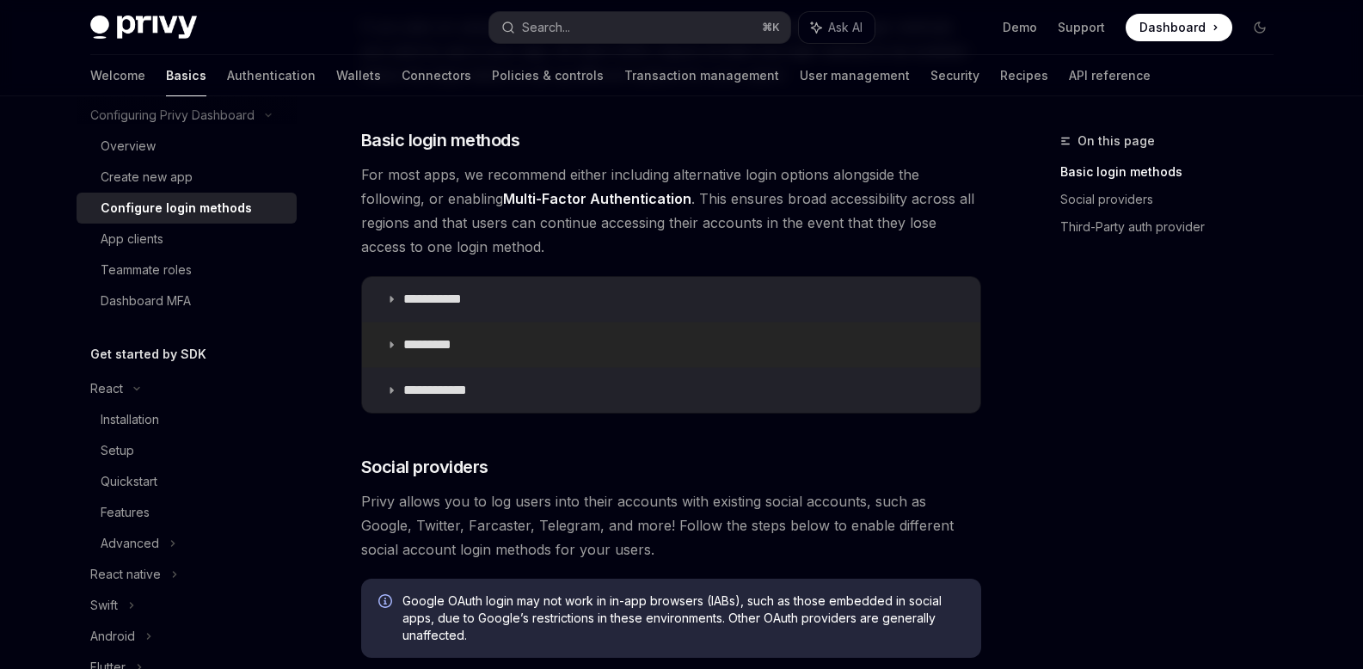
scroll to position [211, 0]
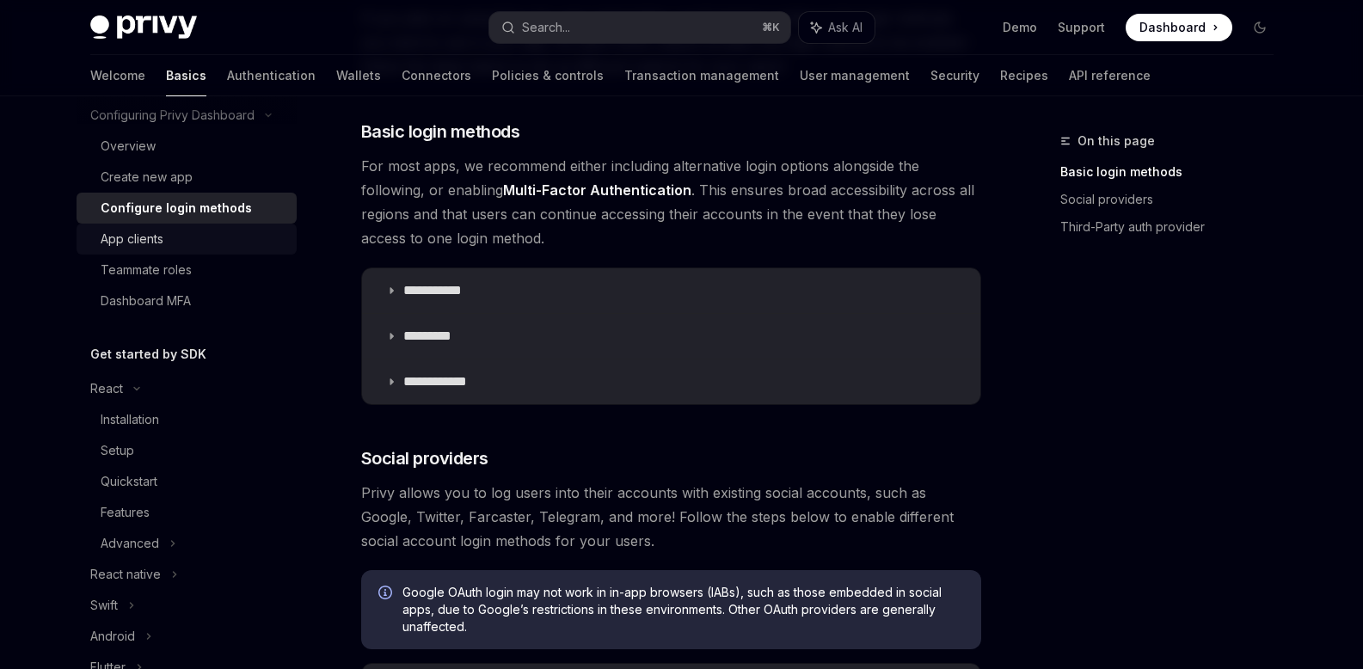
click at [138, 242] on div "App clients" at bounding box center [132, 239] width 63 height 21
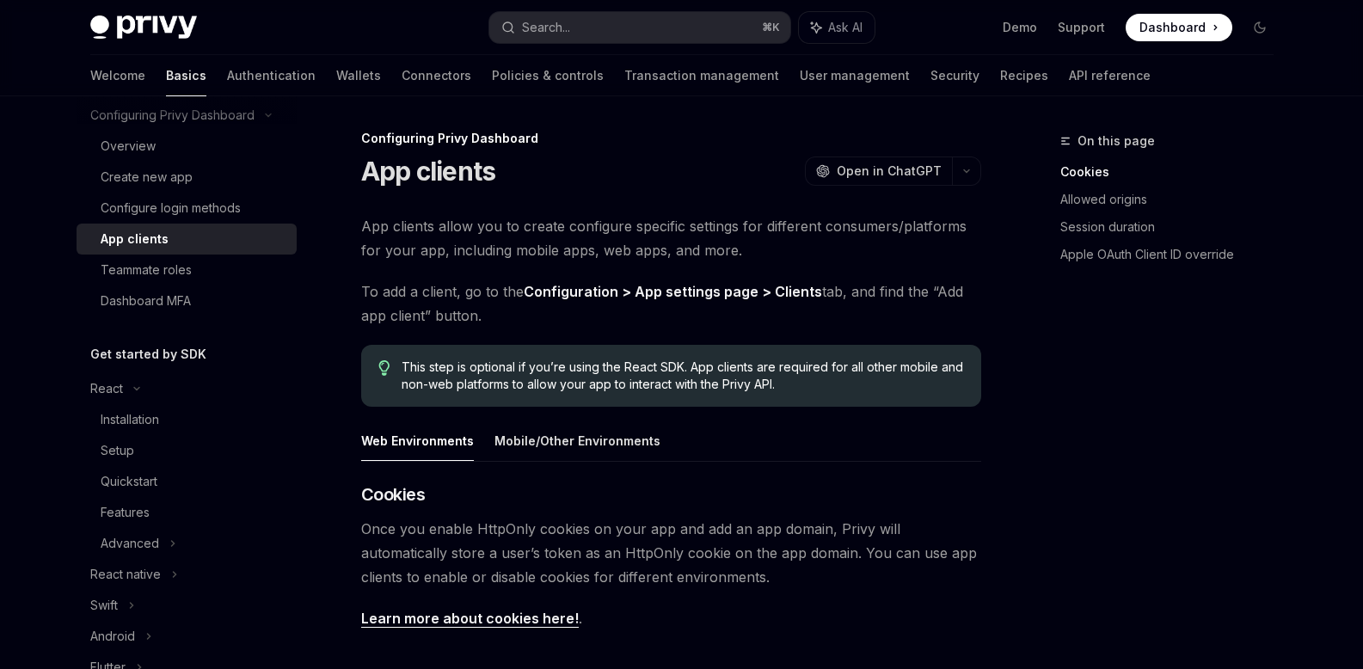
scroll to position [3, 0]
click at [904, 162] on span "Open in ChatGPT" at bounding box center [889, 170] width 105 height 17
click at [140, 428] on div "Installation" at bounding box center [130, 419] width 58 height 21
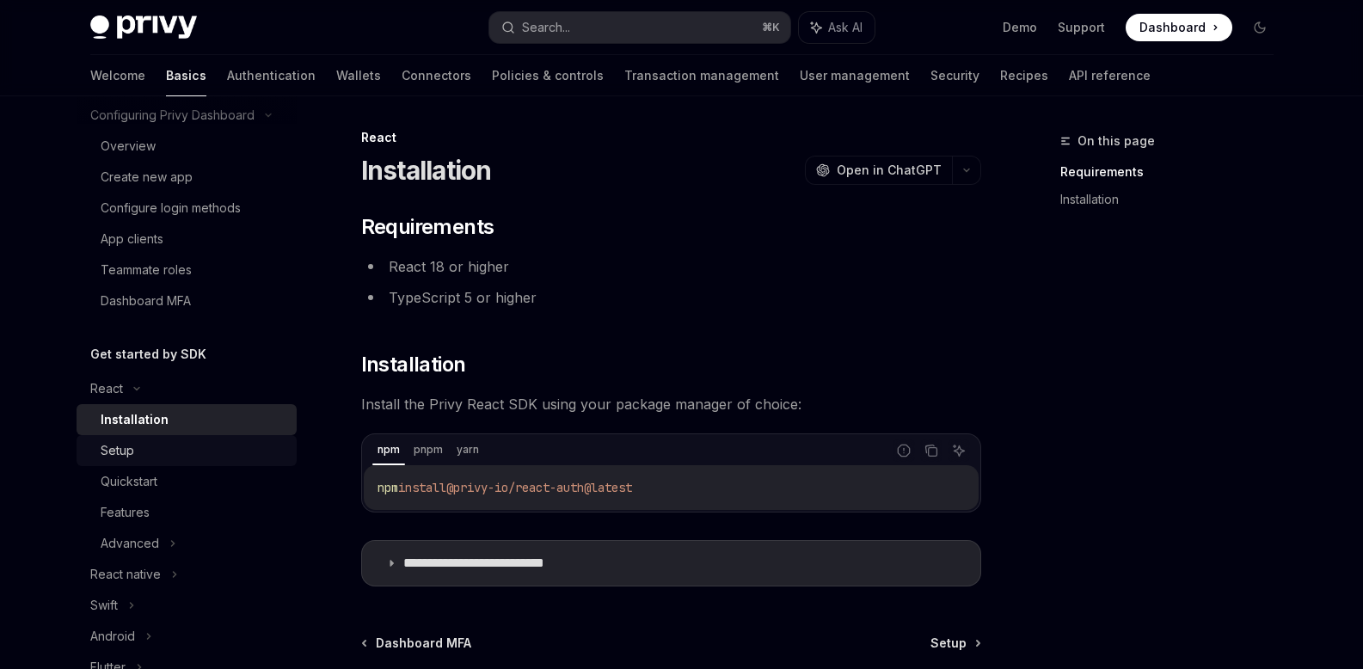
click at [130, 448] on div "Setup" at bounding box center [118, 450] width 34 height 21
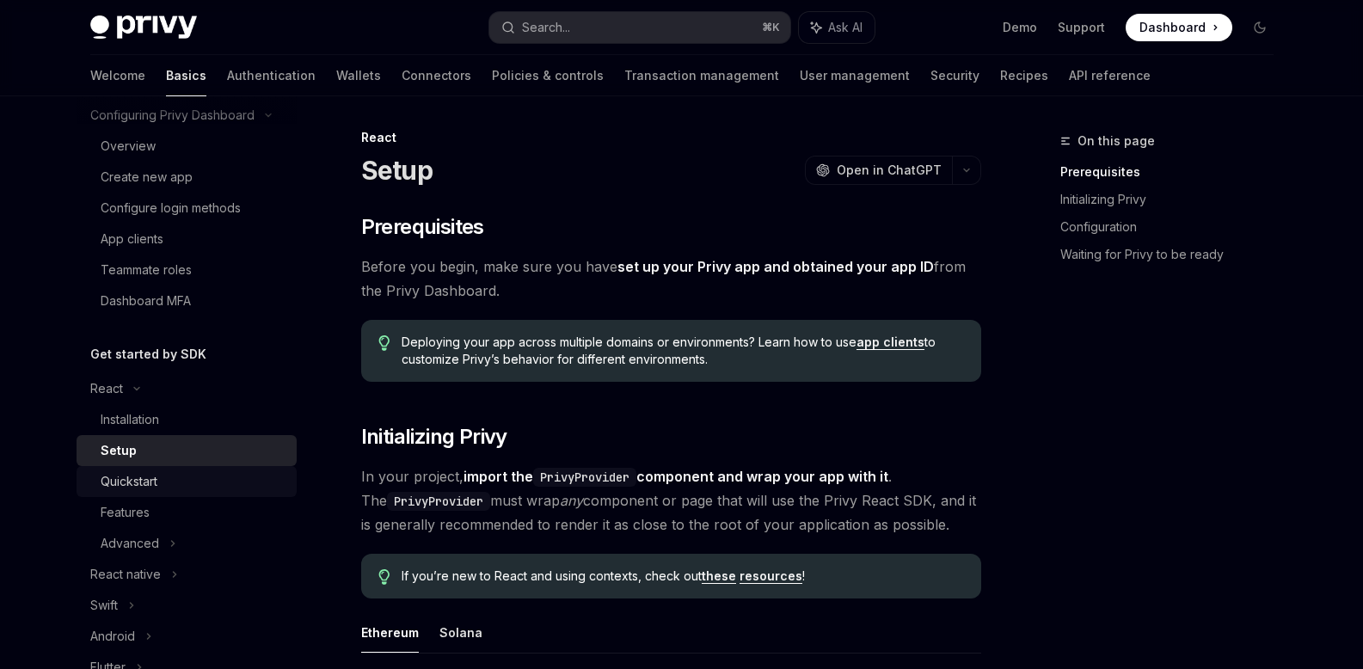
click at [126, 481] on div "Quickstart" at bounding box center [129, 481] width 57 height 21
type textarea "*"
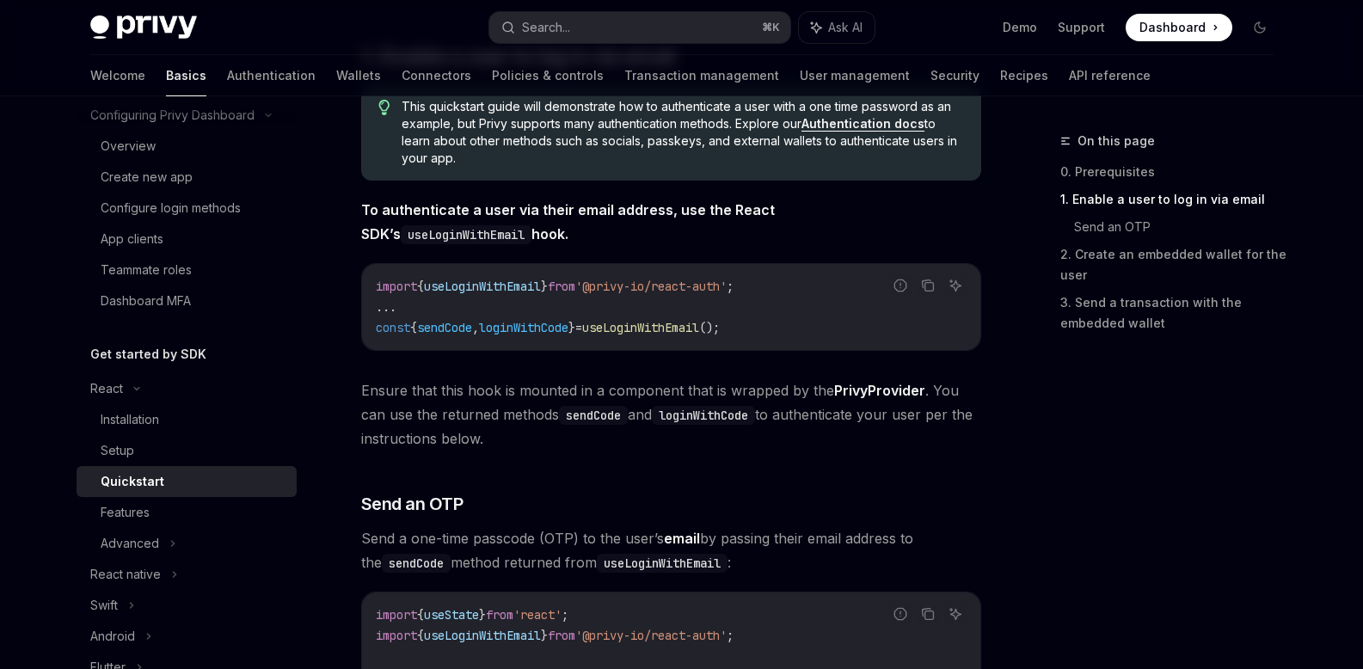
scroll to position [351, 0]
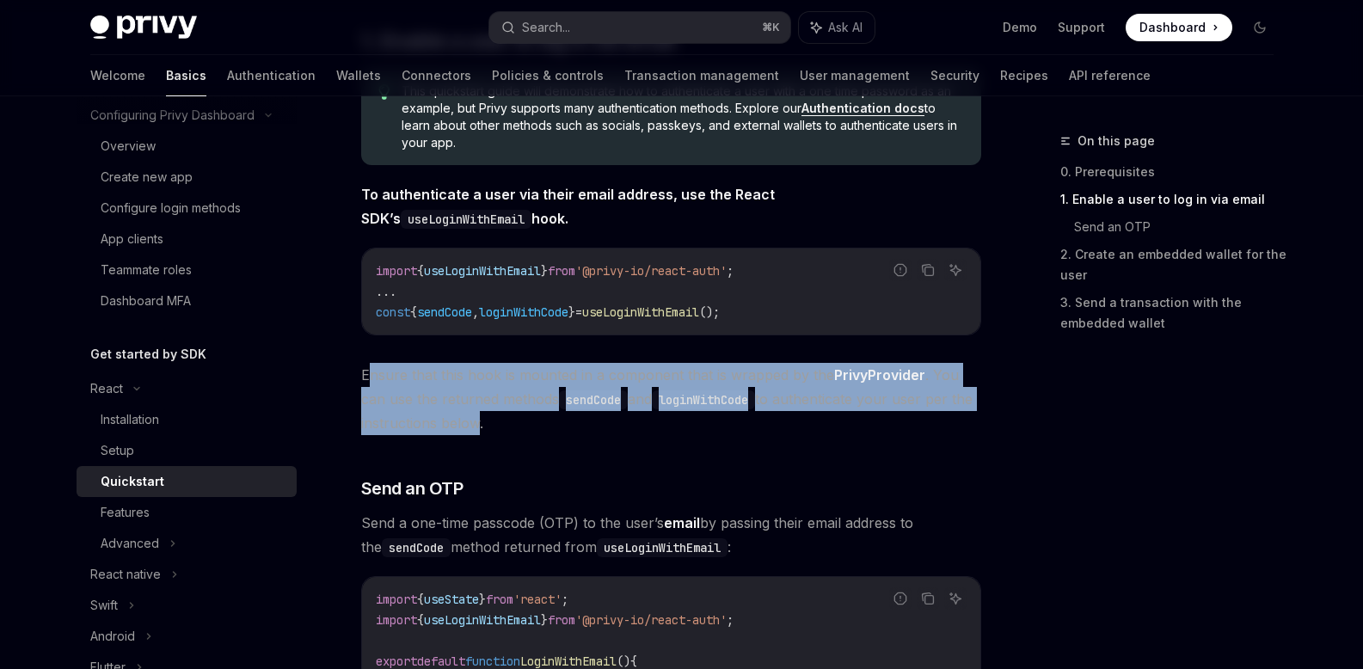
drag, startPoint x: 367, startPoint y: 376, endPoint x: 545, endPoint y: 427, distance: 185.3
click at [493, 421] on span "Ensure that this hook is mounted in a component that is wrapped by the PrivyPro…" at bounding box center [671, 399] width 620 height 72
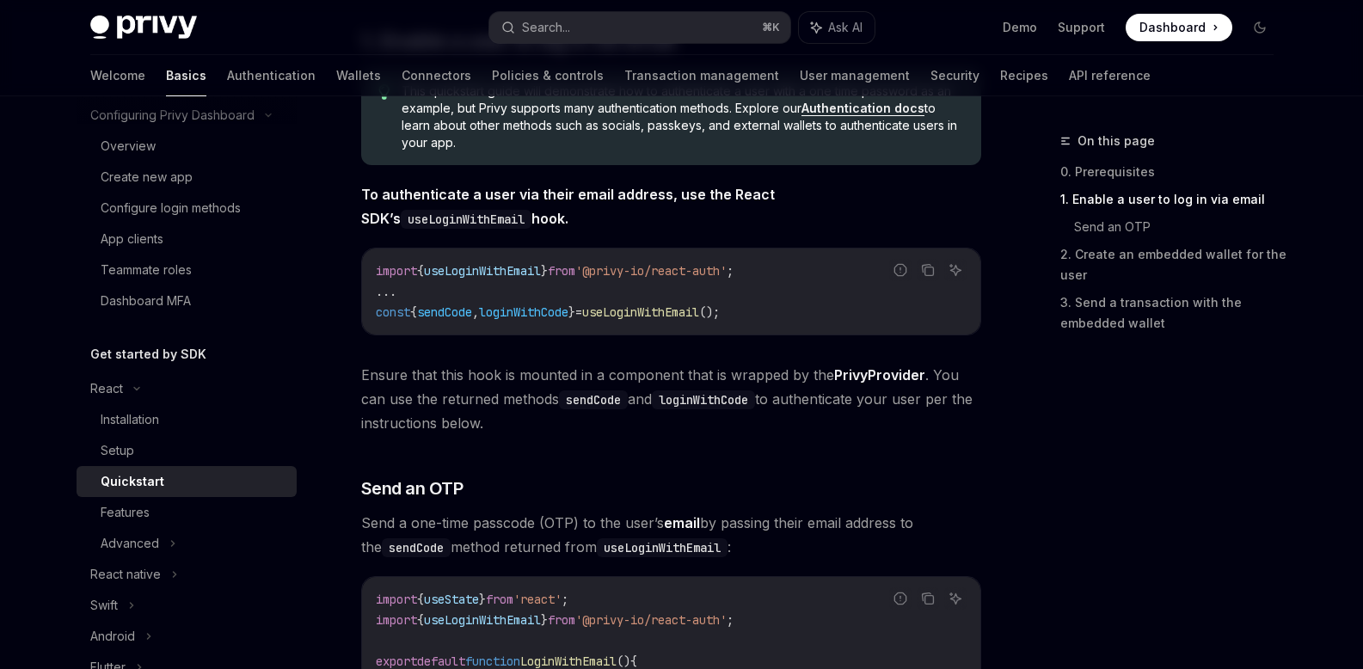
click at [554, 432] on span "Ensure that this hook is mounted in a component that is wrapped by the PrivyPro…" at bounding box center [671, 399] width 620 height 72
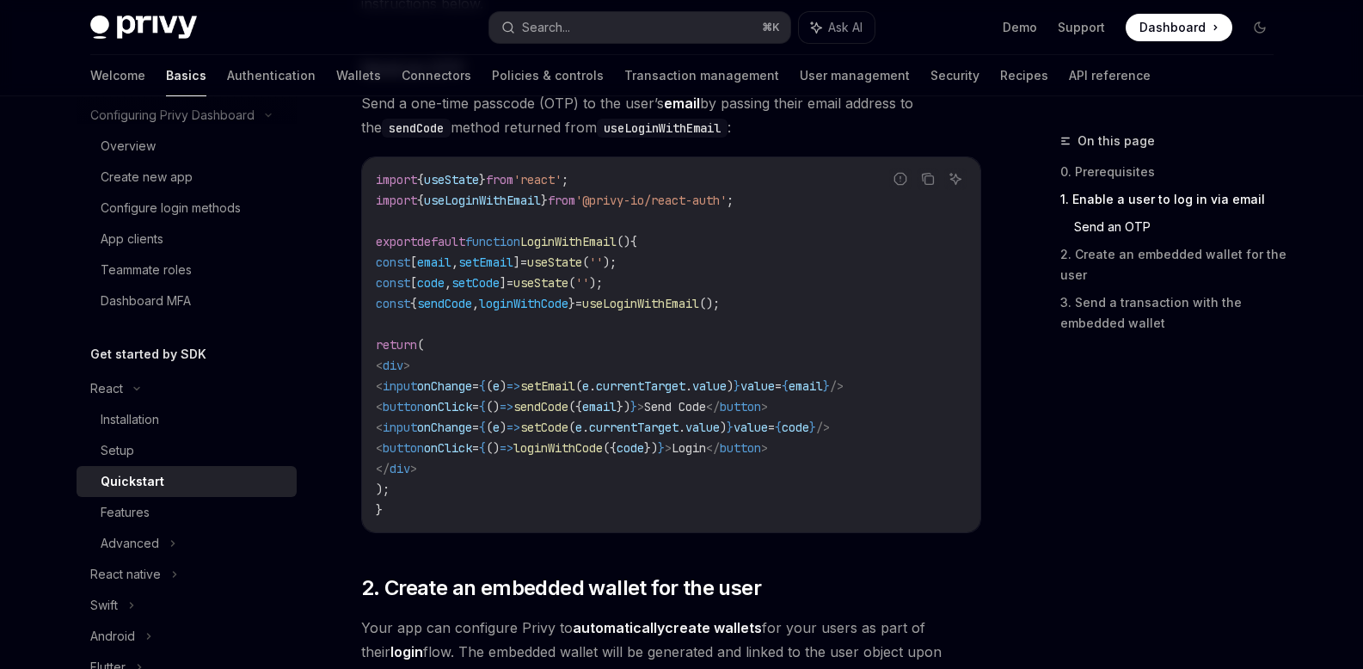
scroll to position [771, 0]
click at [414, 507] on code "import { useState } from 'react' ; import { useLoginWithEmail } from '@privy-io…" at bounding box center [671, 344] width 591 height 351
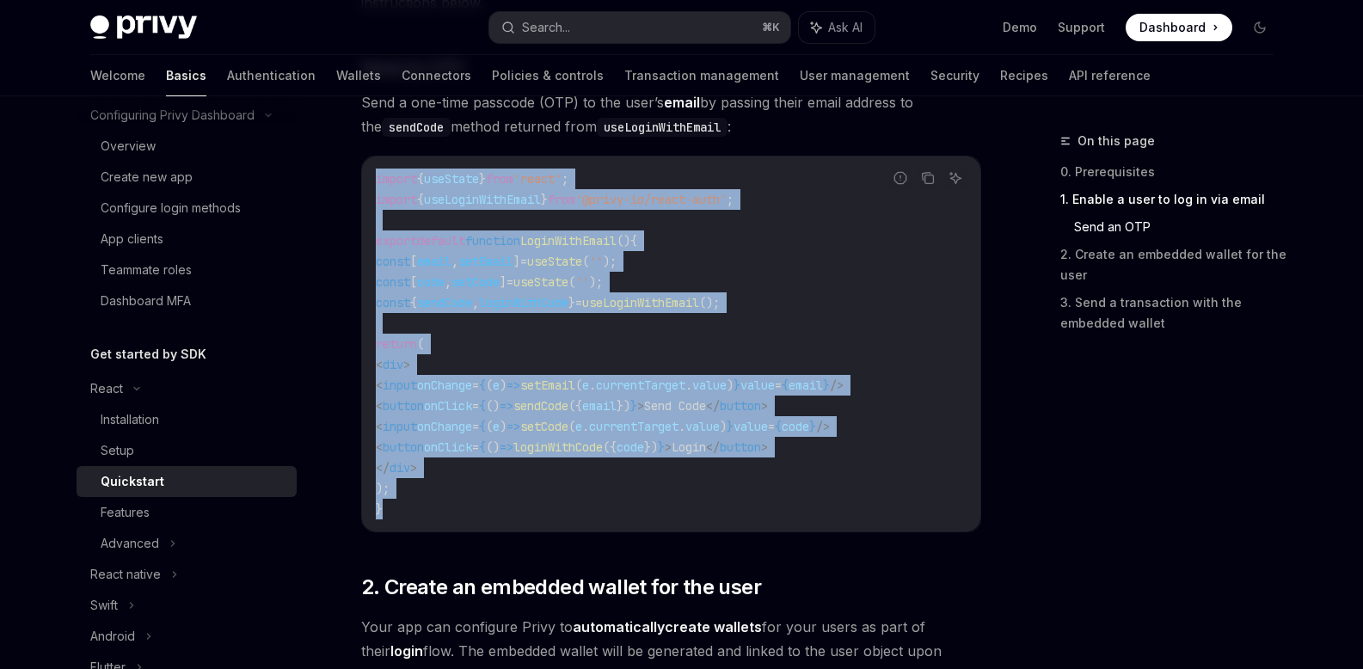
drag, startPoint x: 390, startPoint y: 511, endPoint x: 362, endPoint y: 174, distance: 338.2
click at [367, 172] on div "import { useState } from 'react' ; import { useLoginWithEmail } from '@privy-io…" at bounding box center [671, 343] width 618 height 375
copy code "import { useState } from 'react' ; import { useLoginWithEmail } from '@privy-io…"
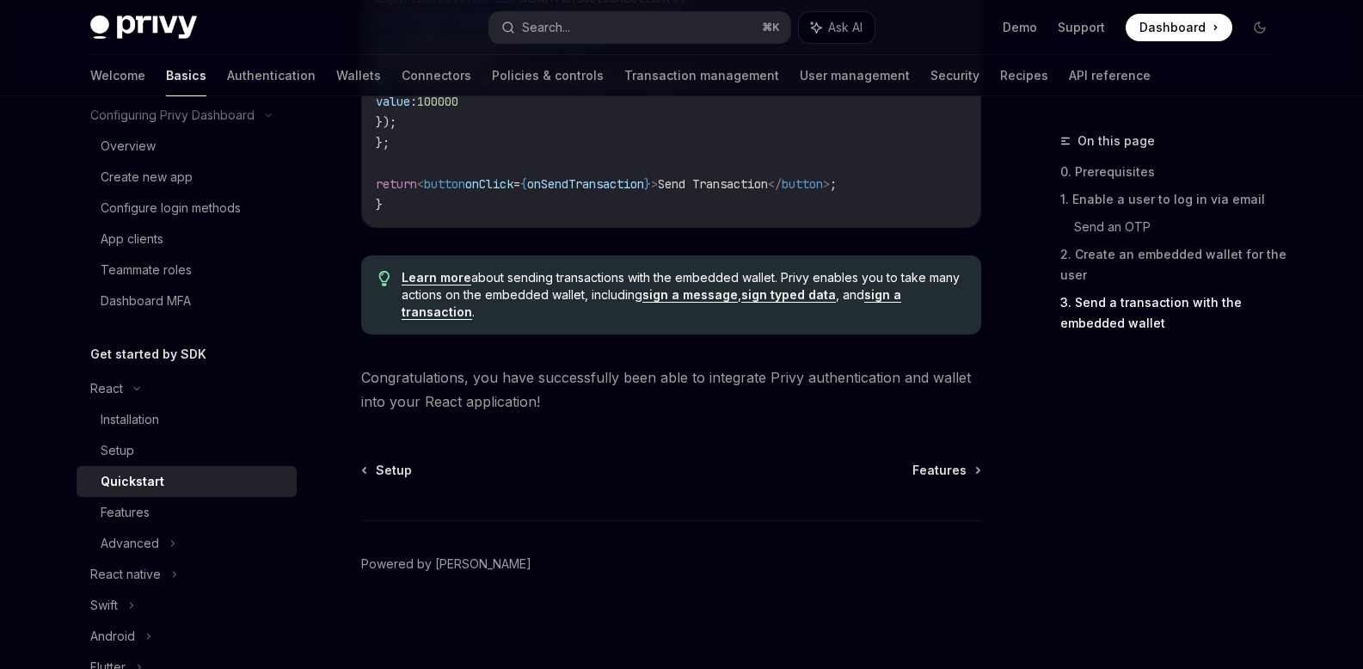
scroll to position [1825, 0]
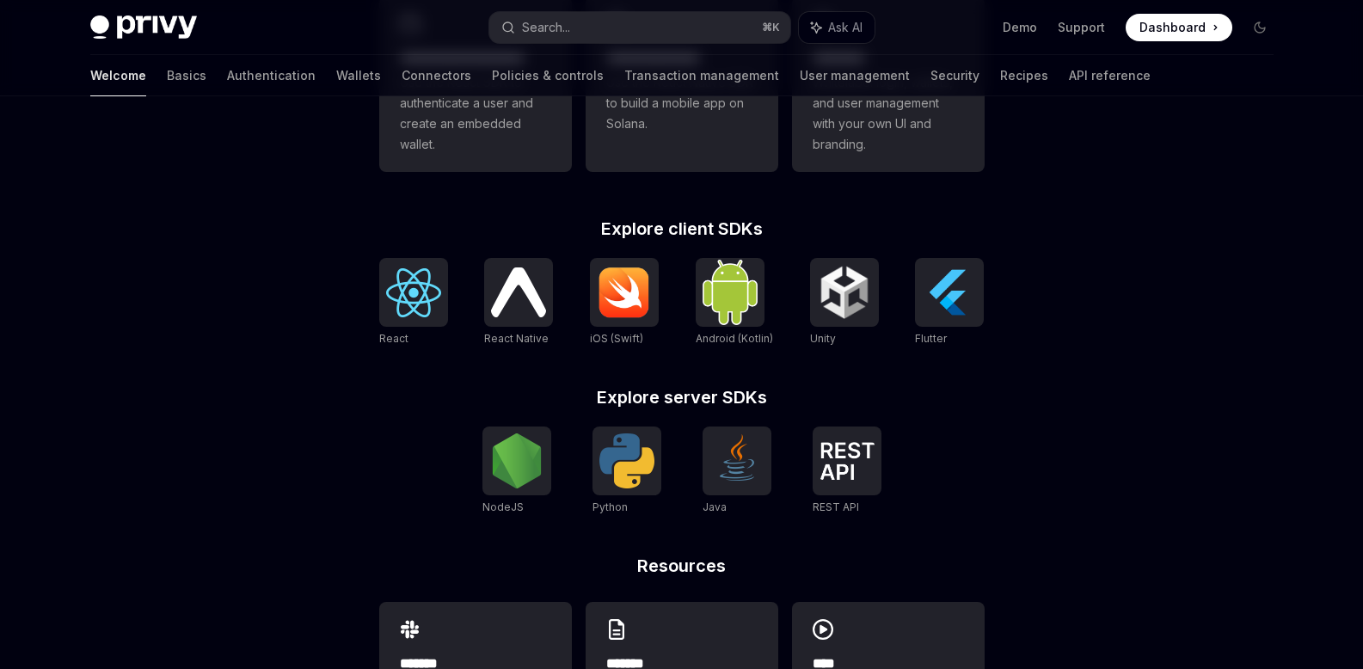
scroll to position [698, 0]
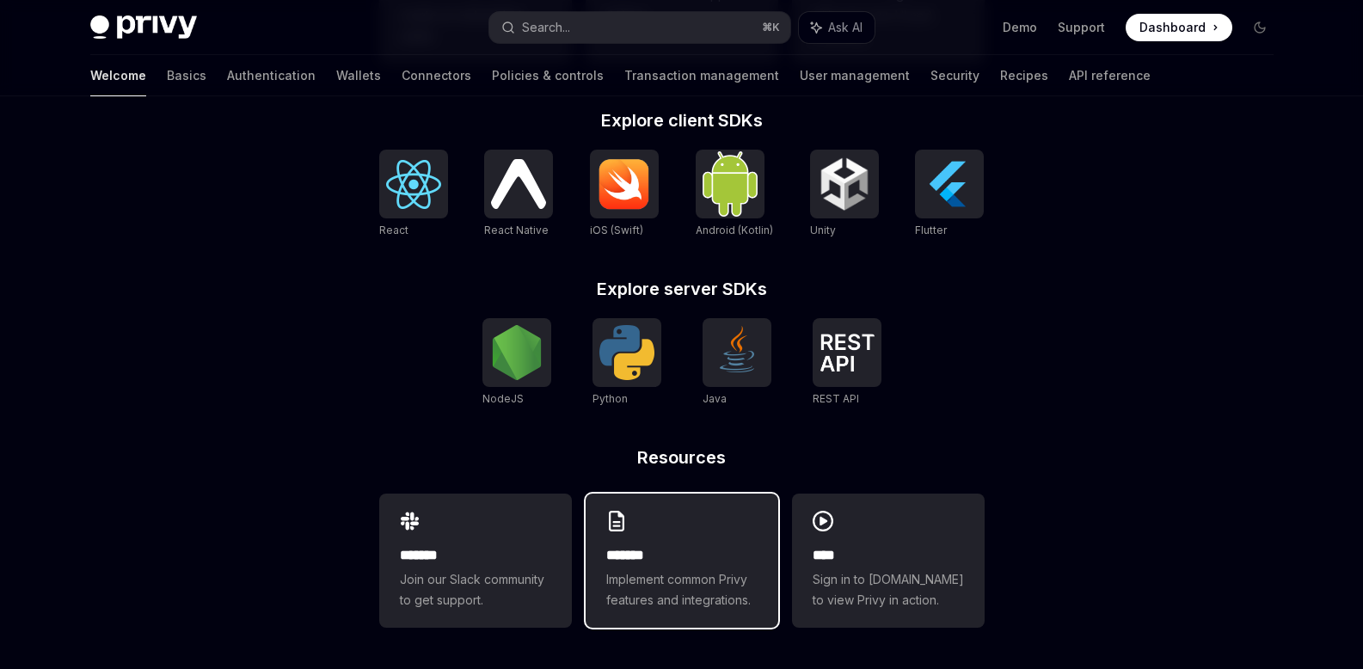
click at [708, 557] on h2 "*******" at bounding box center [681, 555] width 151 height 21
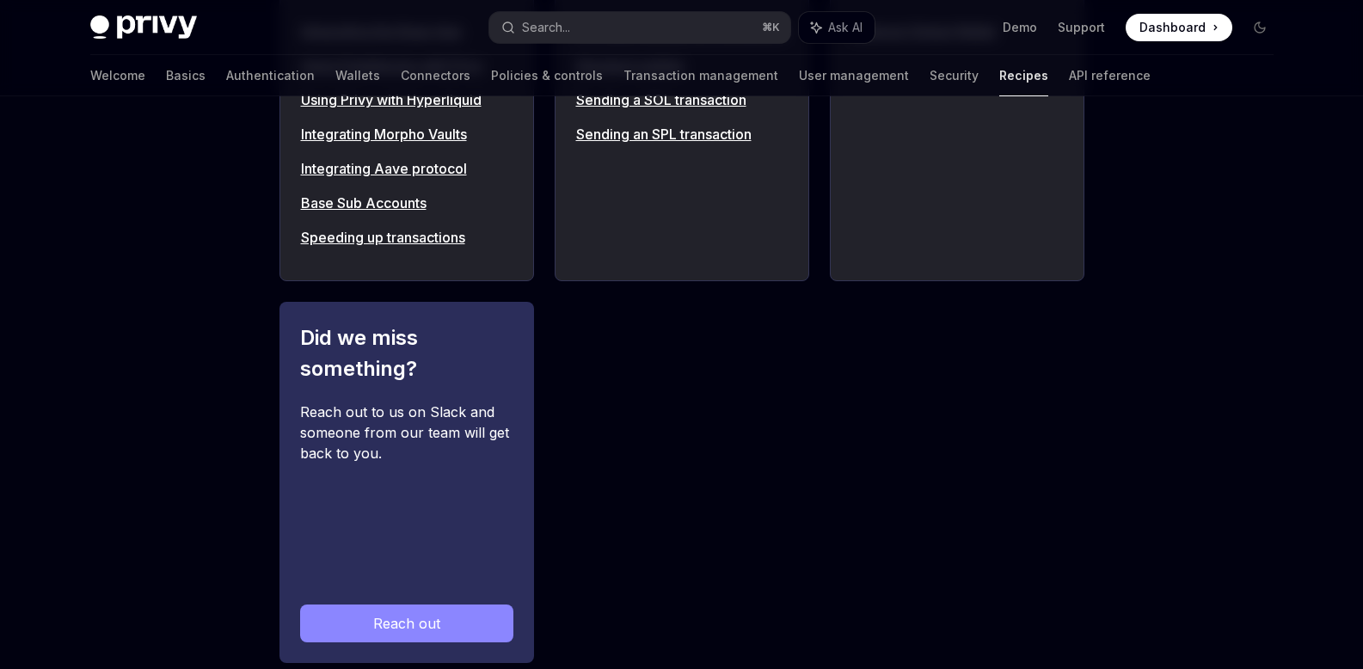
scroll to position [2148, 0]
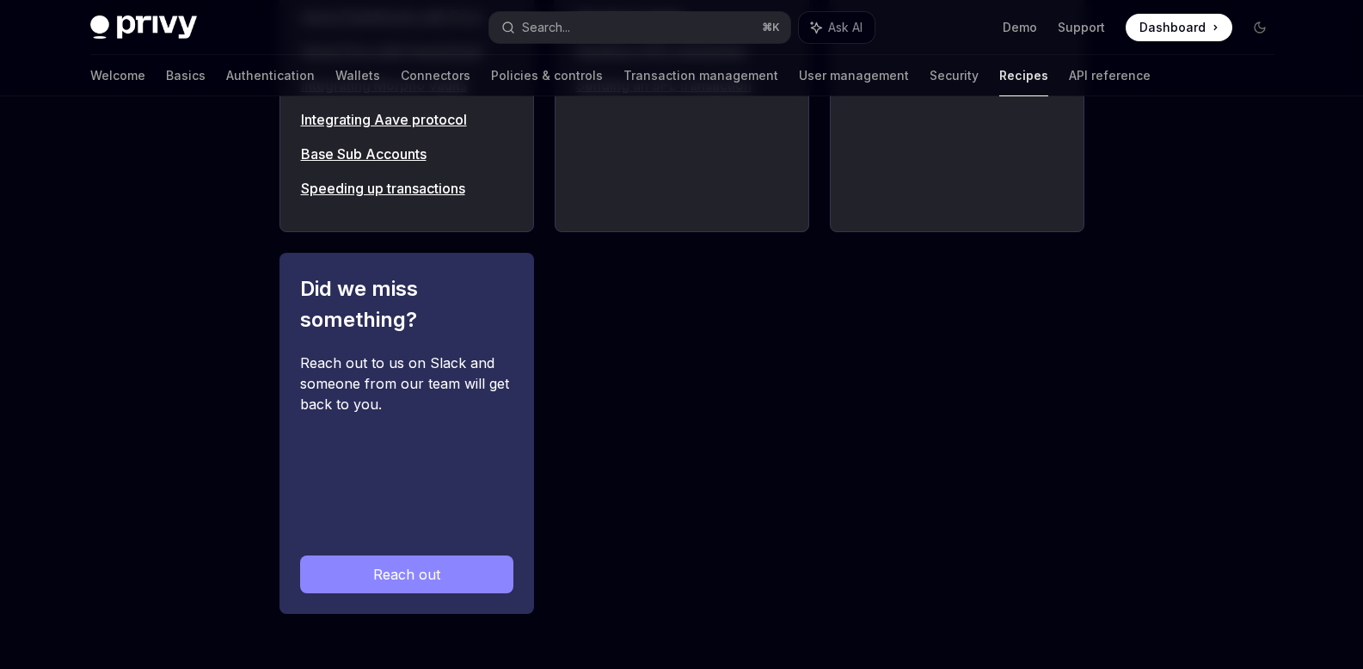
type textarea "*"
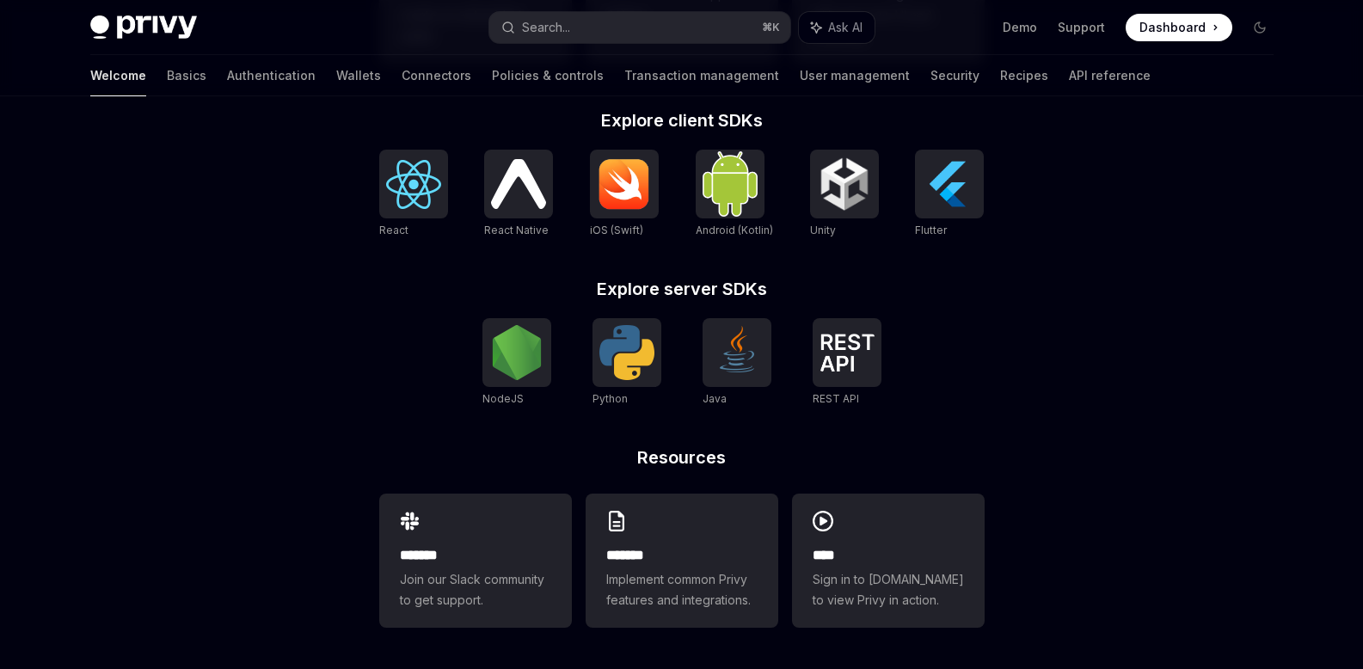
scroll to position [698, 0]
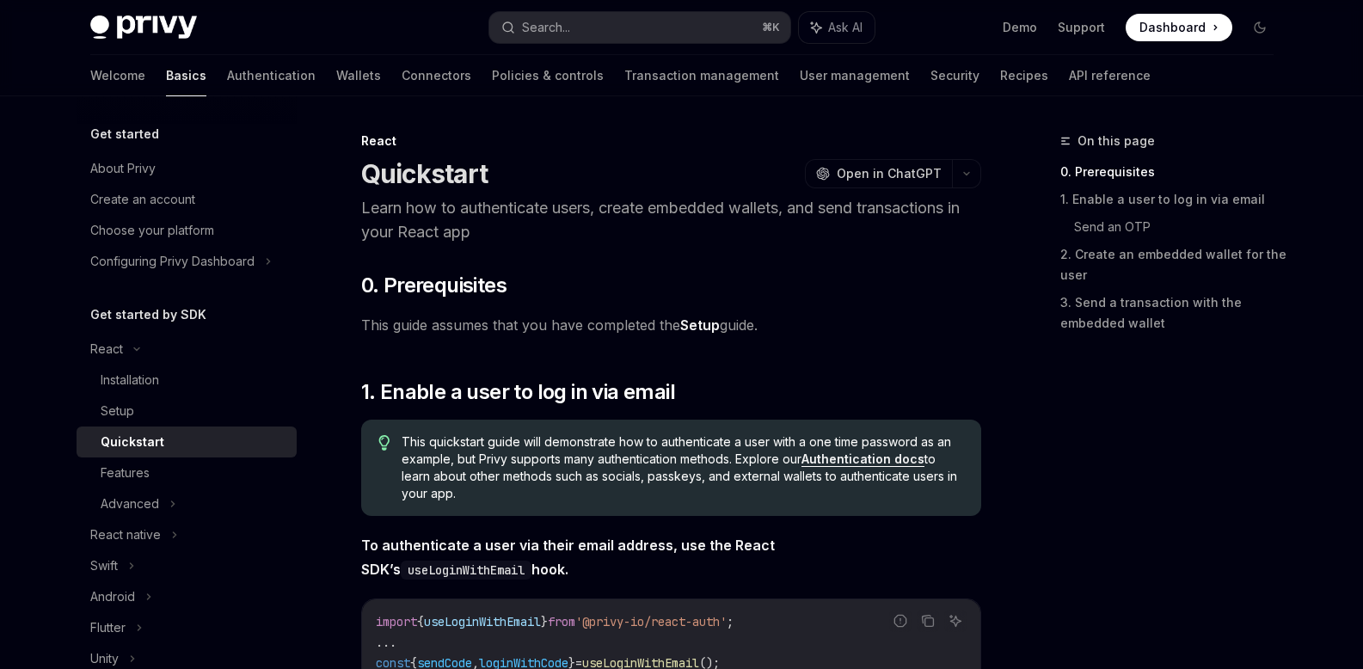
scroll to position [18, 0]
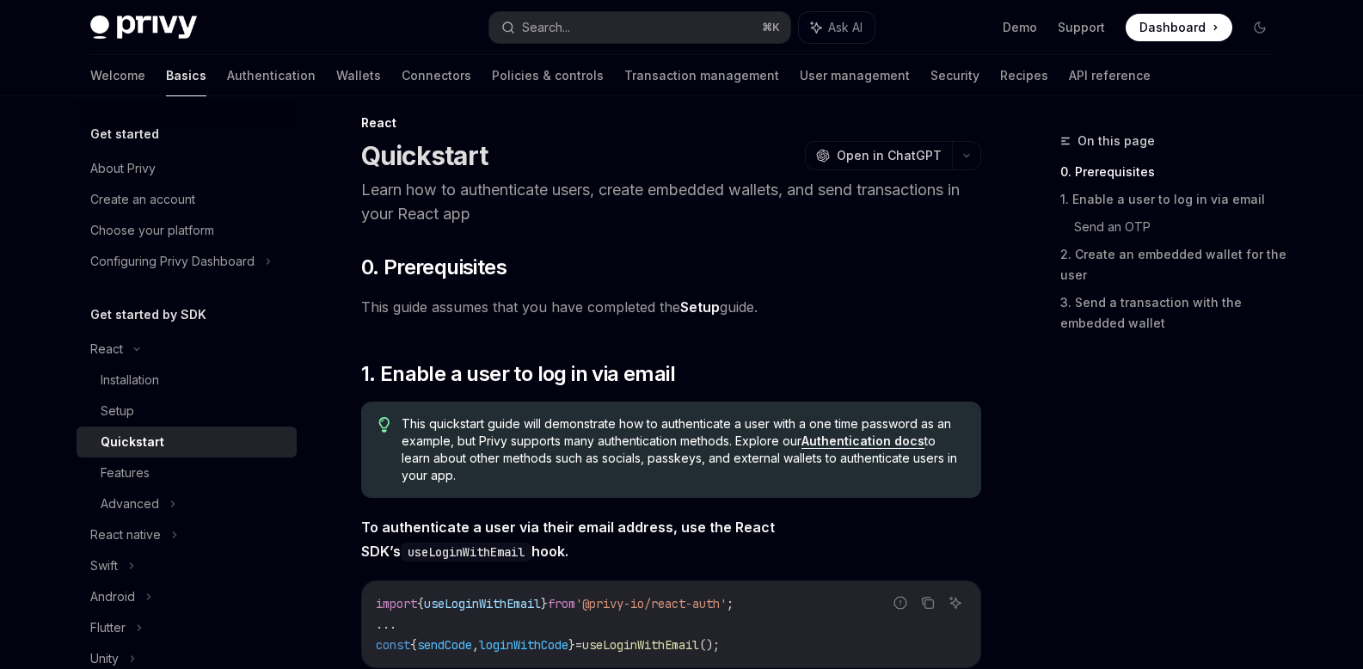
click at [702, 305] on link "Setup" at bounding box center [700, 307] width 40 height 18
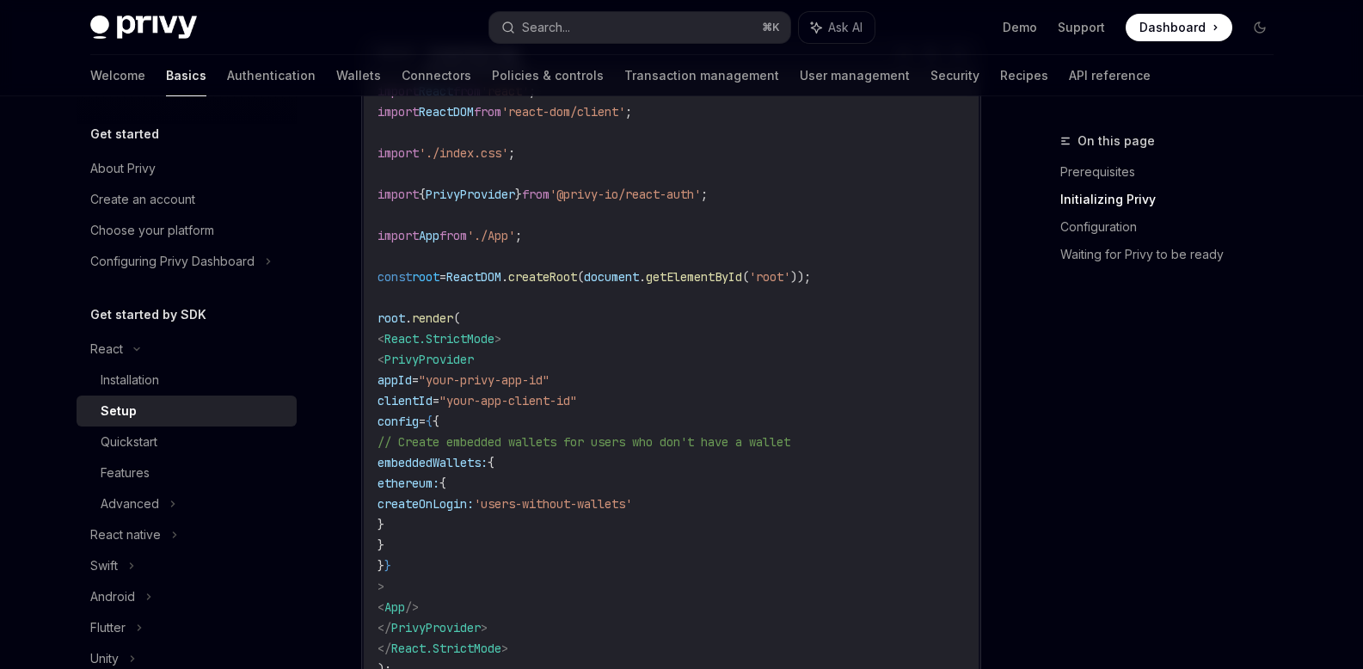
scroll to position [567, 0]
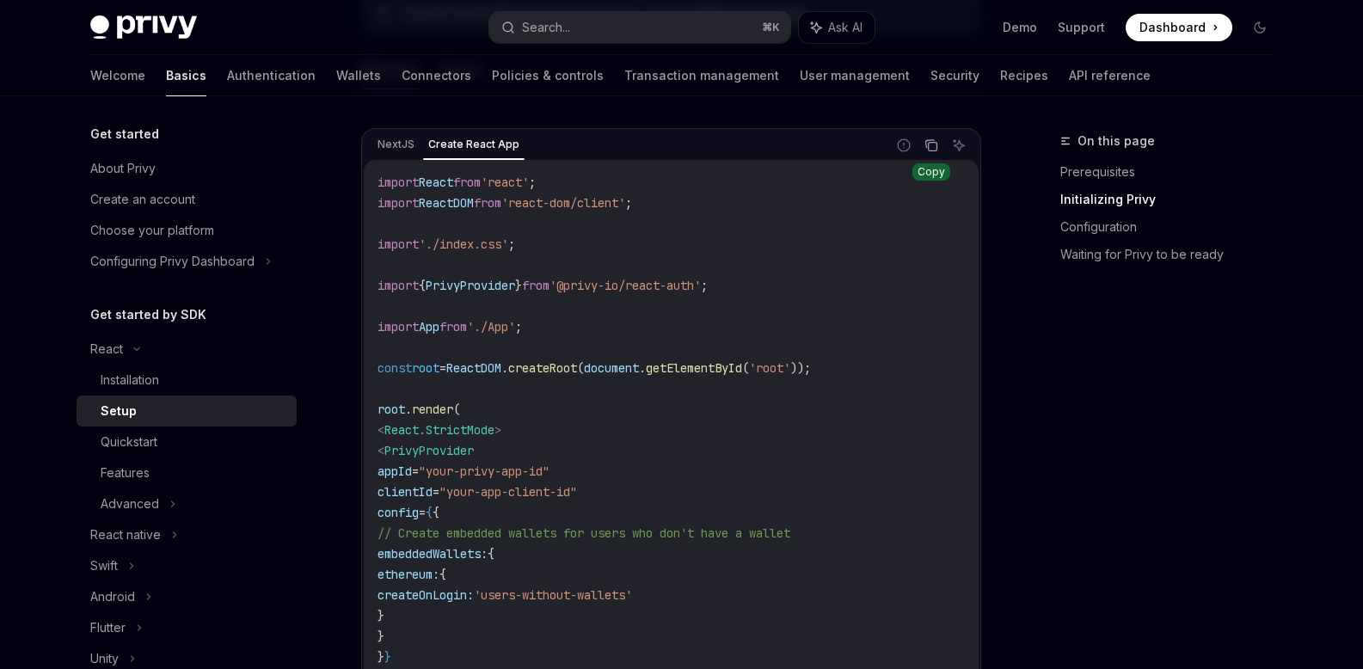
click at [931, 147] on icon "Copy the contents from the code block" at bounding box center [931, 145] width 14 height 14
click at [546, 340] on code "import React from 'react' ; import ReactDOM from 'react-dom/client' ; import '.…" at bounding box center [670, 471] width 587 height 598
drag, startPoint x: 763, startPoint y: 285, endPoint x: 369, endPoint y: 285, distance: 394.6
click at [369, 285] on div "import React from 'react' ; import ReactDOM from 'react-dom/client' ; import '.…" at bounding box center [671, 471] width 615 height 622
copy span "import { PrivyProvider } from '@privy-io/react-auth' ;"
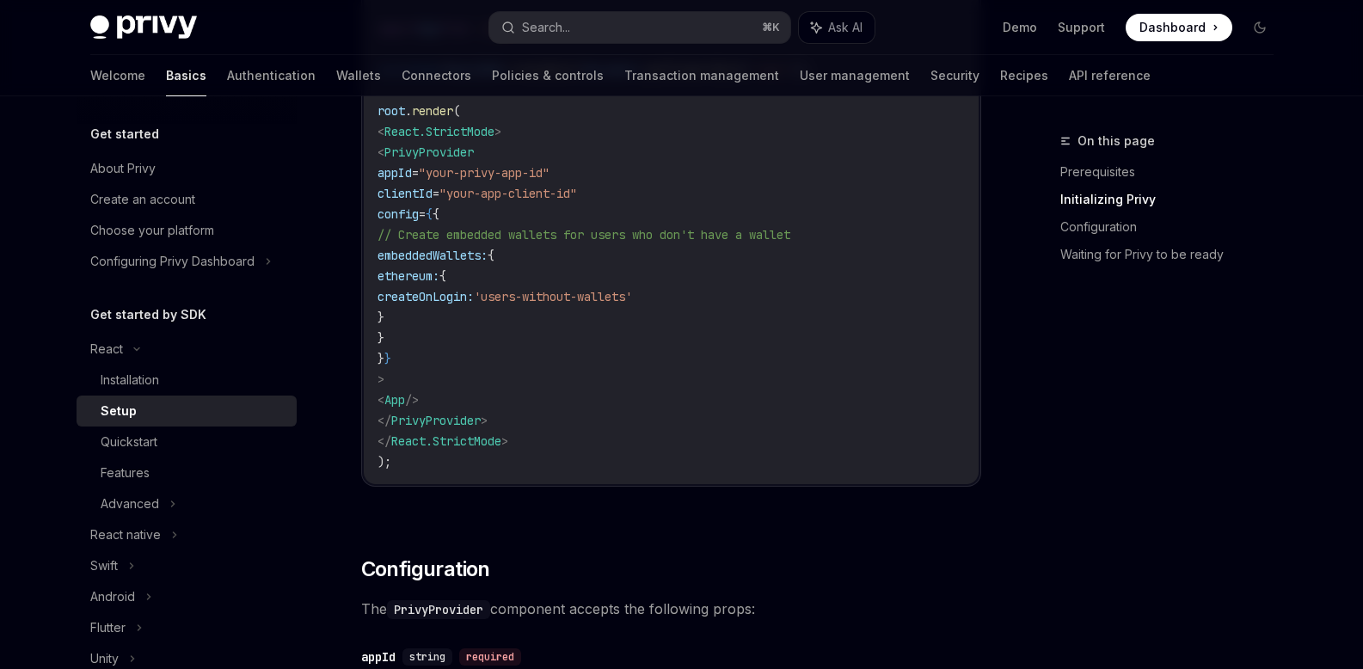
scroll to position [966, 0]
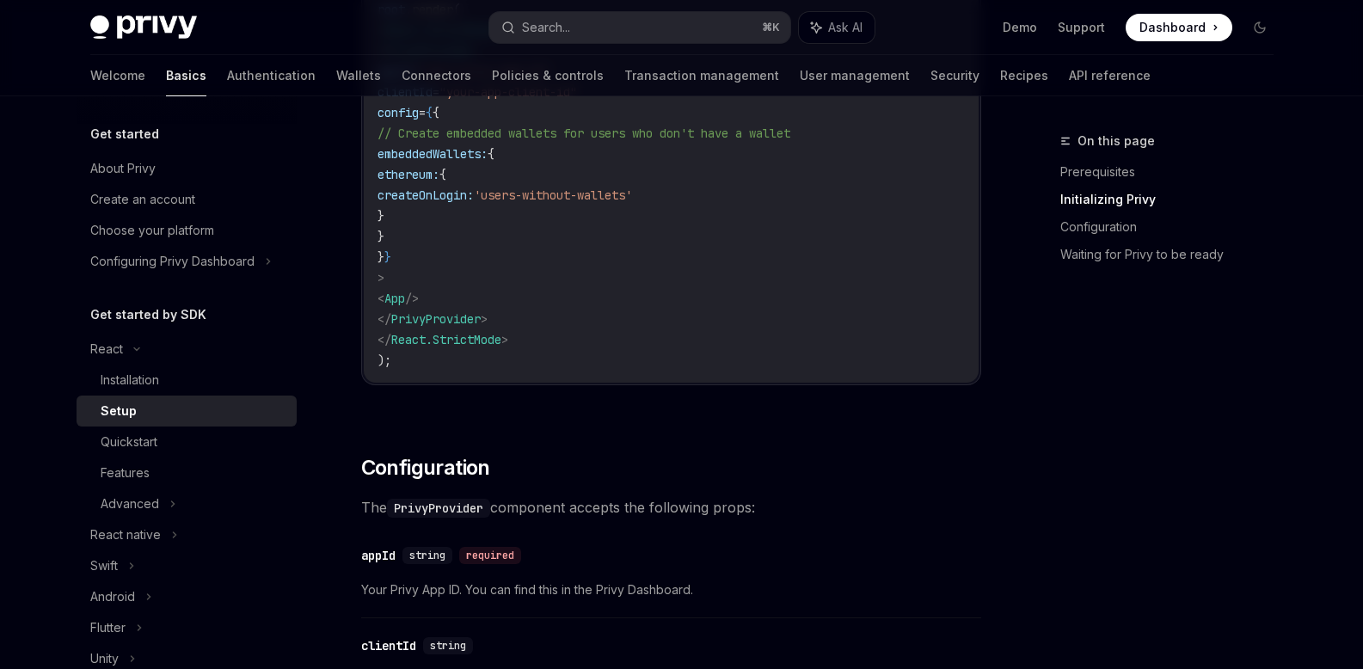
drag, startPoint x: 404, startPoint y: 426, endPoint x: 487, endPoint y: 274, distance: 173.1
click at [487, 274] on code "import React from 'react' ; import ReactDOM from 'react-dom/client' ; import '.…" at bounding box center [670, 71] width 587 height 598
copy code "< PrivyProvider appId = "your-privy-app-id" clientId = "your-app-client-id" con…"
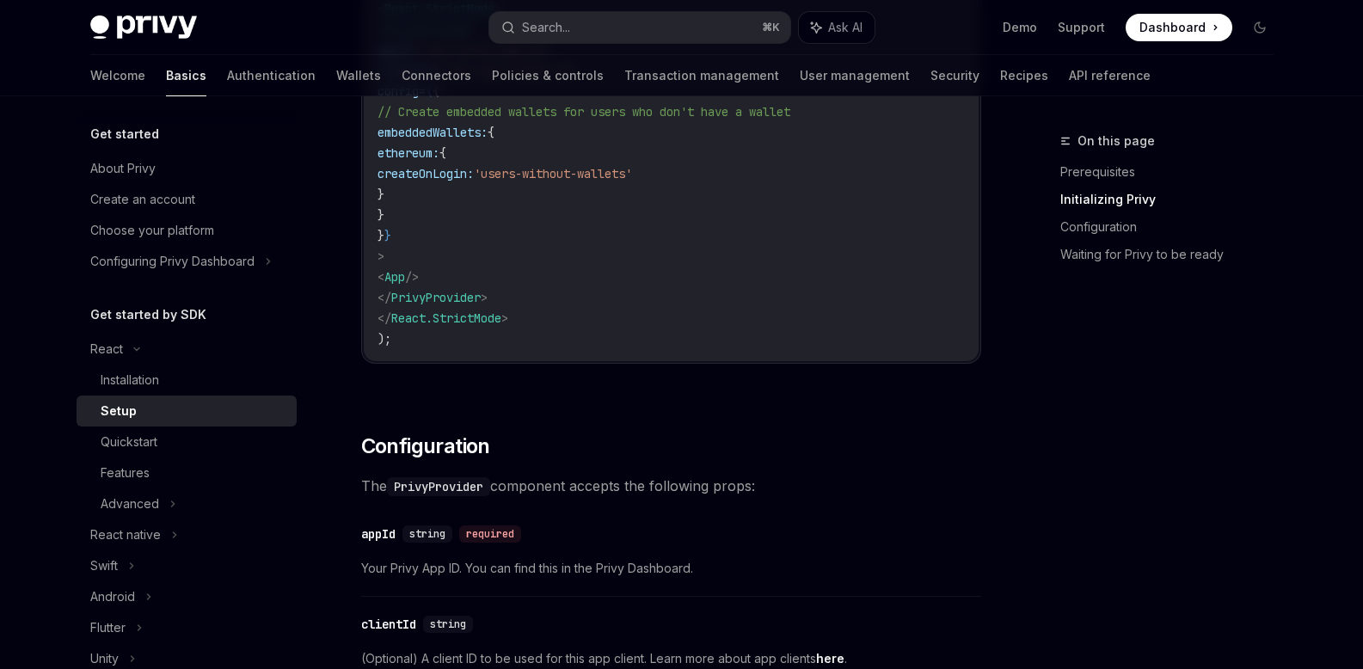
scroll to position [987, 0]
drag, startPoint x: 606, startPoint y: 416, endPoint x: 502, endPoint y: 127, distance: 307.0
click at [607, 416] on div "​ Prerequisites Before you begin, make sure you have set up your Privy app and …" at bounding box center [671, 542] width 620 height 2625
drag, startPoint x: 499, startPoint y: 107, endPoint x: 519, endPoint y: 137, distance: 36.0
click at [502, 111] on span "// Create embedded wallets for users who don't have a wallet" at bounding box center [583, 112] width 413 height 15
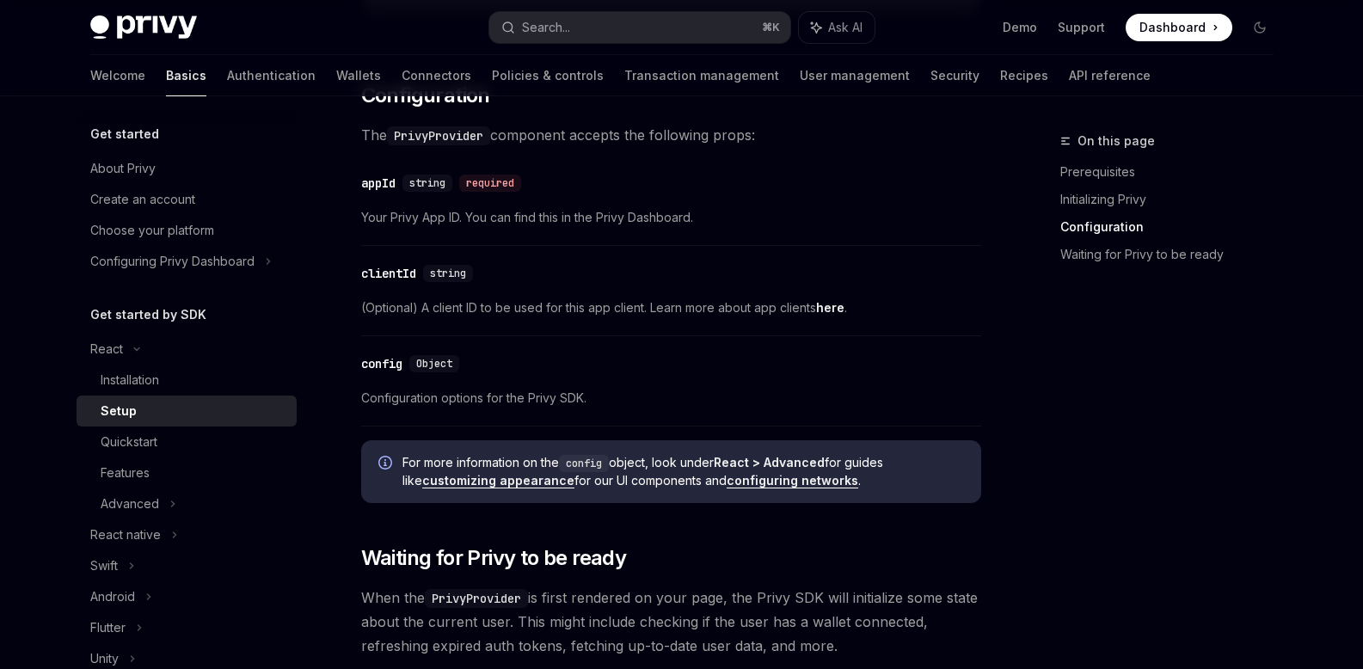
scroll to position [1299, 0]
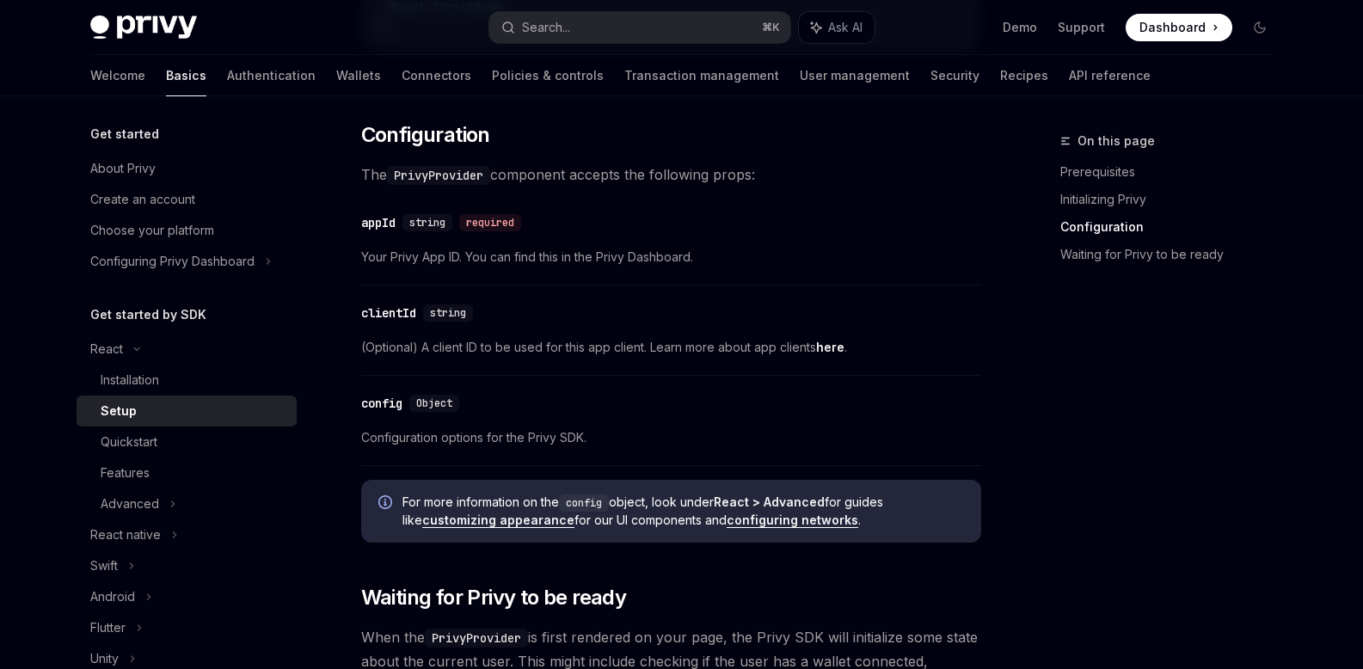
click at [837, 347] on link "here" at bounding box center [830, 347] width 28 height 15
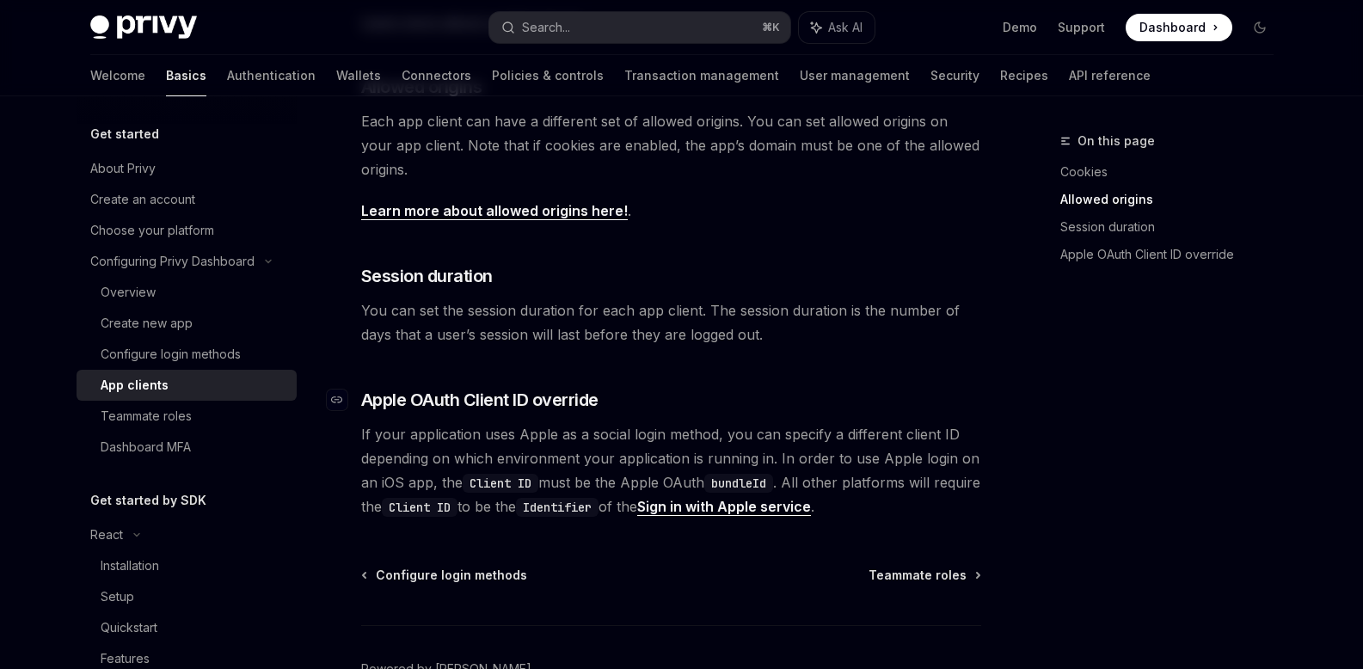
scroll to position [603, 0]
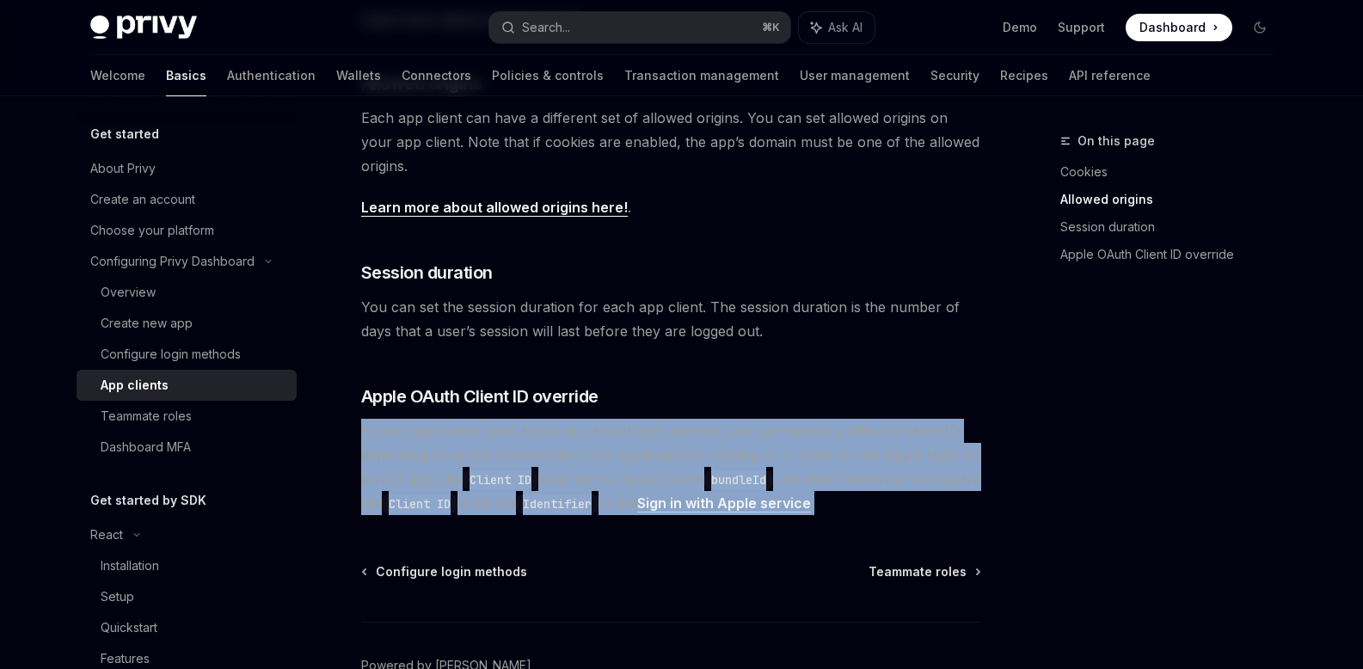
drag, startPoint x: 369, startPoint y: 432, endPoint x: 692, endPoint y: 475, distance: 326.0
click at [906, 493] on span "If your application uses Apple as a social login method, you can specify a diff…" at bounding box center [671, 467] width 620 height 96
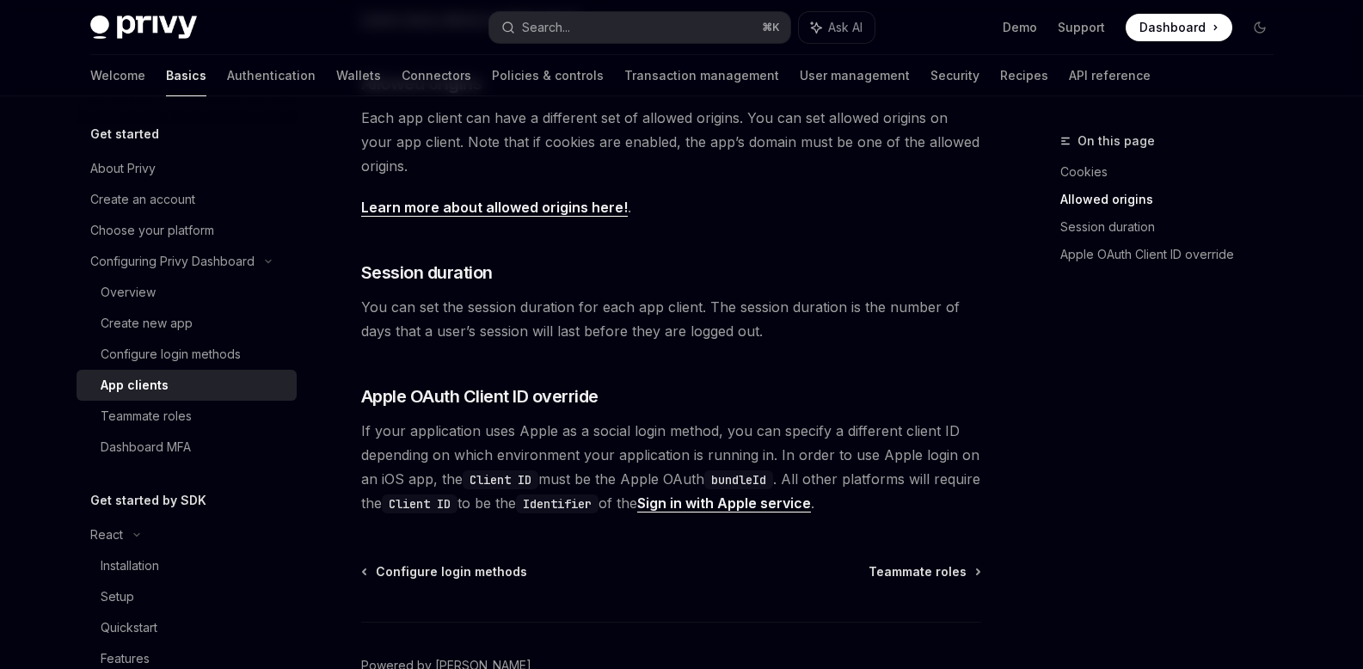
click at [613, 561] on div "Configuring Privy Dashboard App clients OpenAI Open in ChatGPT OpenAI Open in C…" at bounding box center [509, 149] width 949 height 1242
click at [413, 573] on span "Configure login methods" at bounding box center [451, 571] width 151 height 17
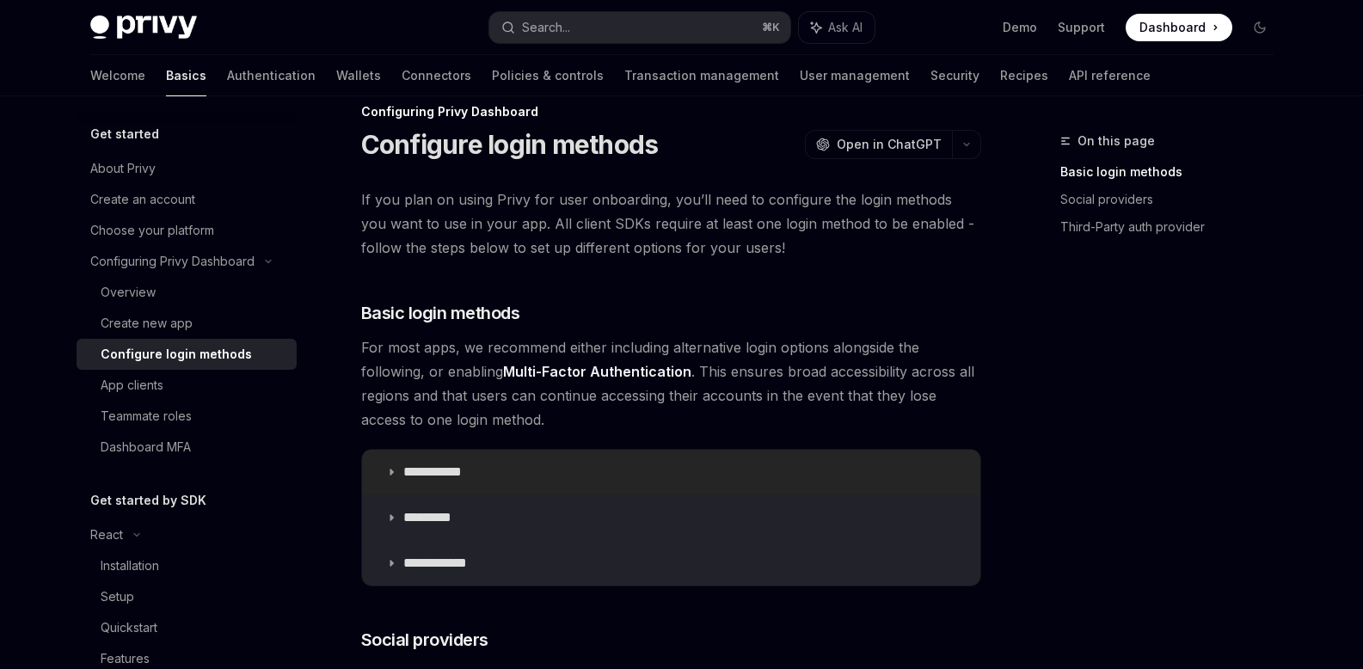
scroll to position [30, 0]
click at [417, 482] on summary "**********" at bounding box center [671, 471] width 618 height 45
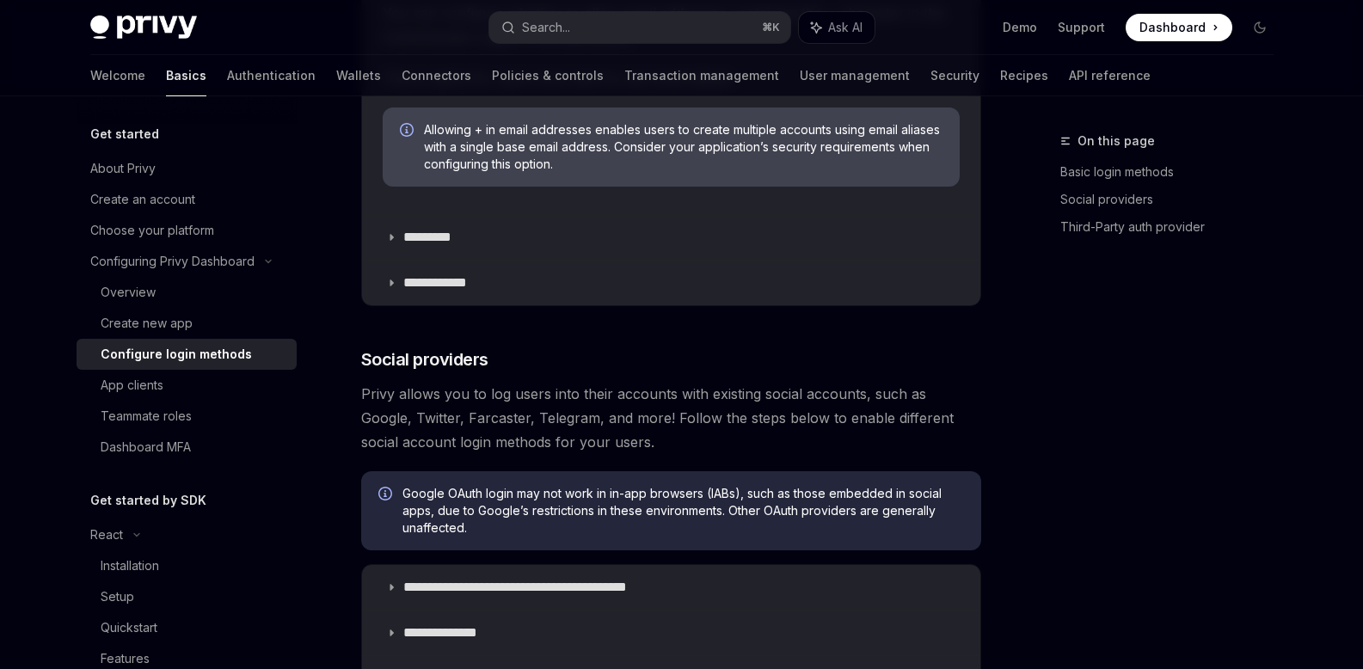
scroll to position [842, 0]
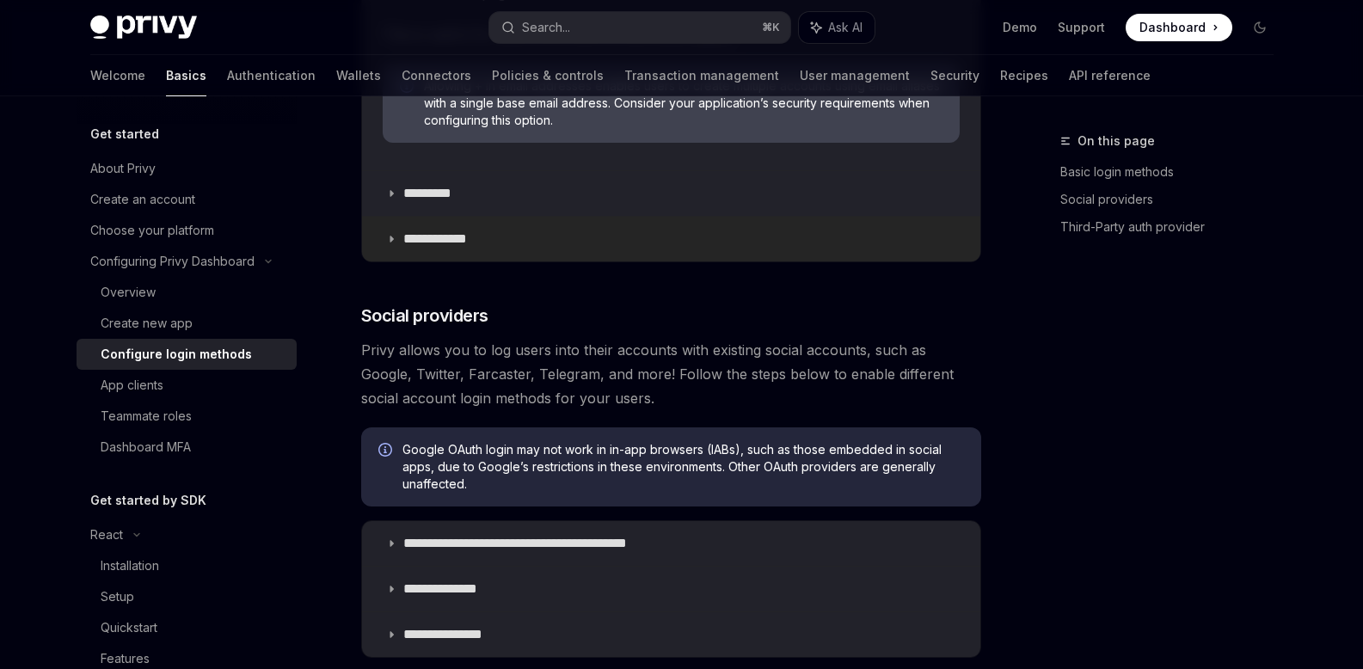
click at [444, 233] on p "**********" at bounding box center [441, 238] width 77 height 17
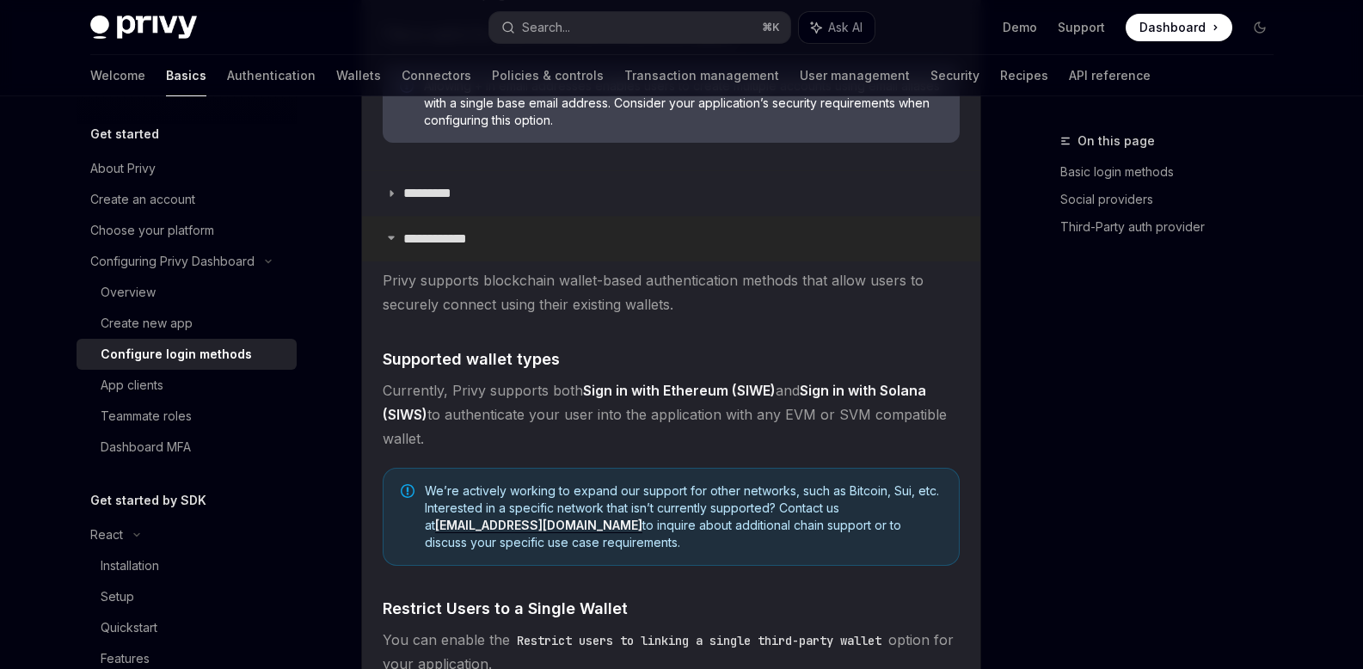
click at [447, 235] on p "**********" at bounding box center [441, 238] width 77 height 17
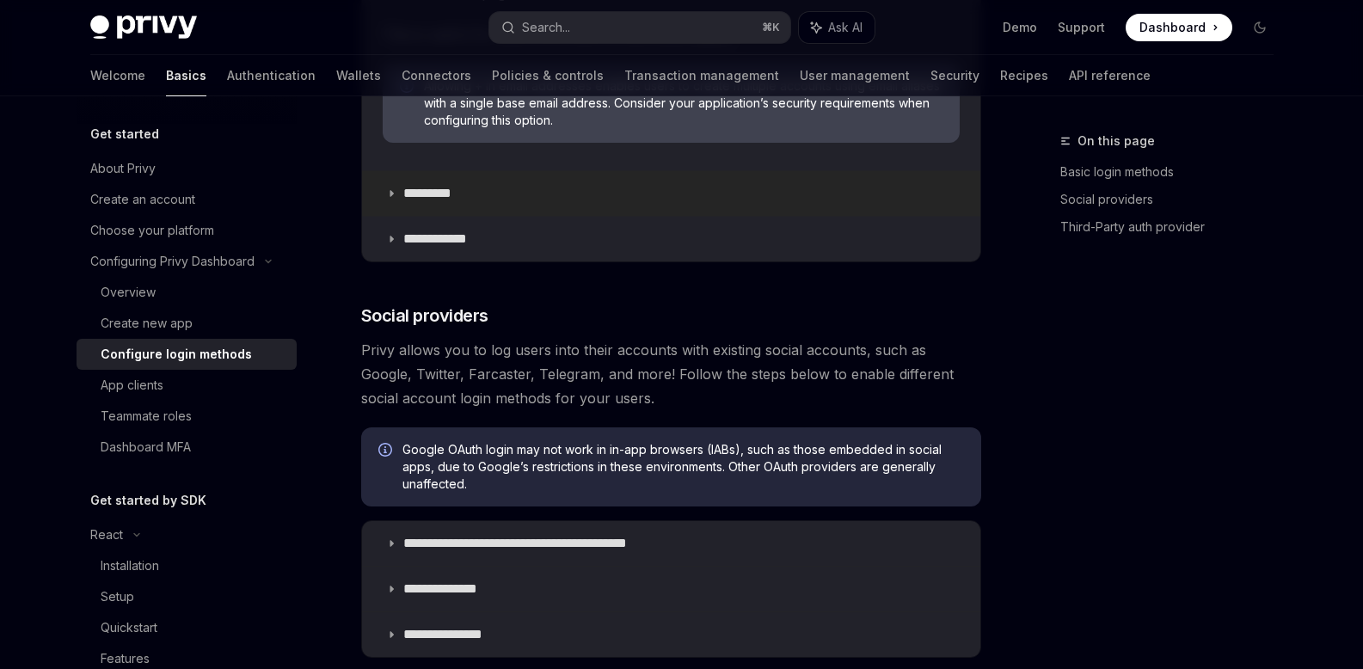
click at [439, 198] on p "*********" at bounding box center [436, 193] width 66 height 17
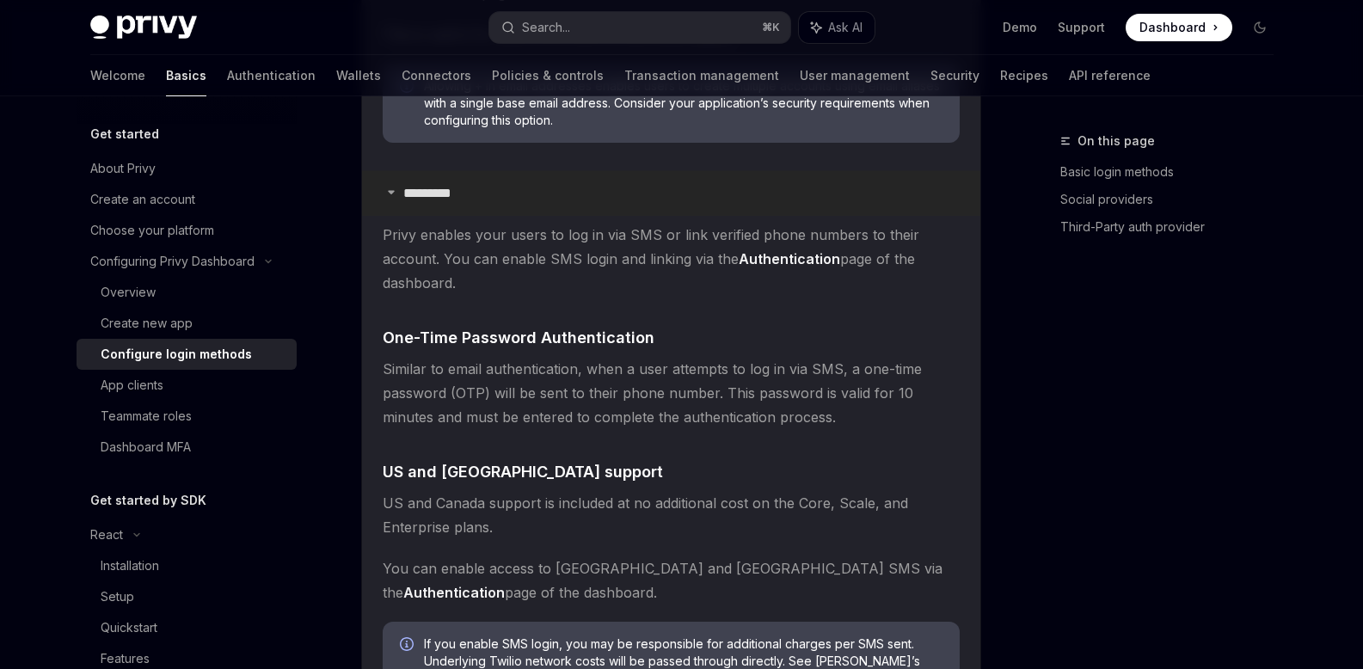
click at [439, 198] on p "*********" at bounding box center [436, 193] width 66 height 17
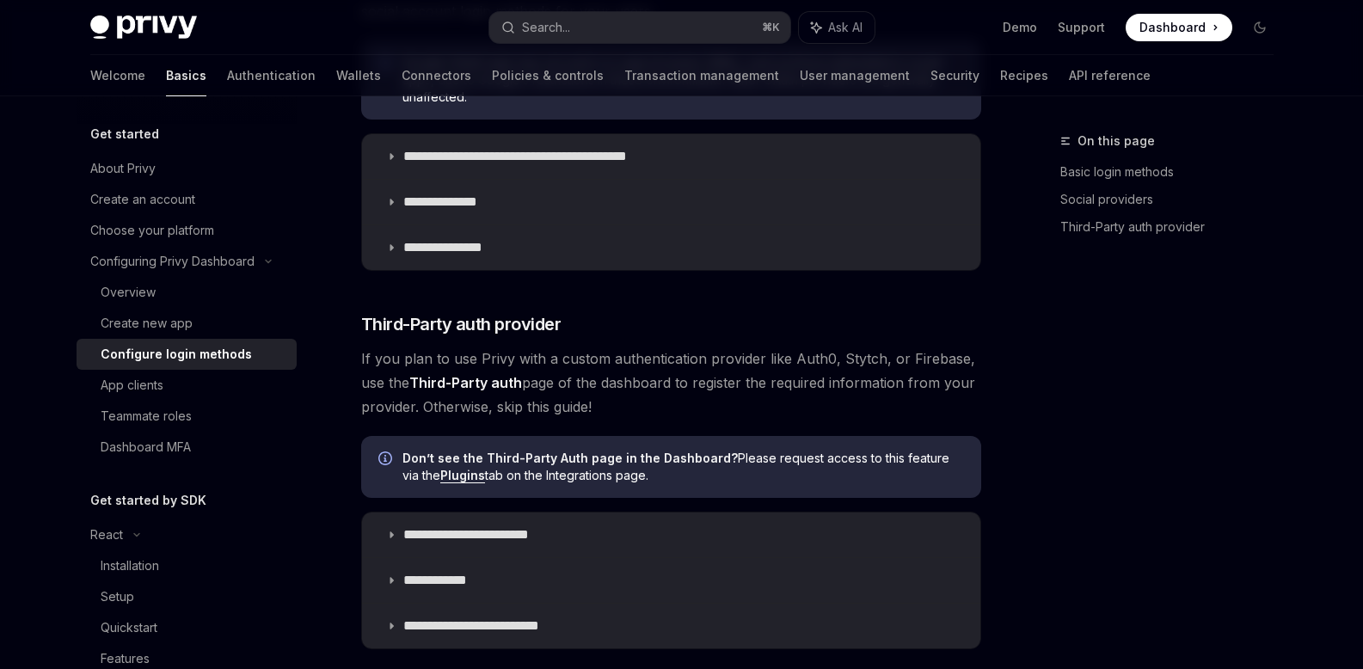
scroll to position [1229, 0]
click at [467, 253] on p "**********" at bounding box center [452, 246] width 98 height 17
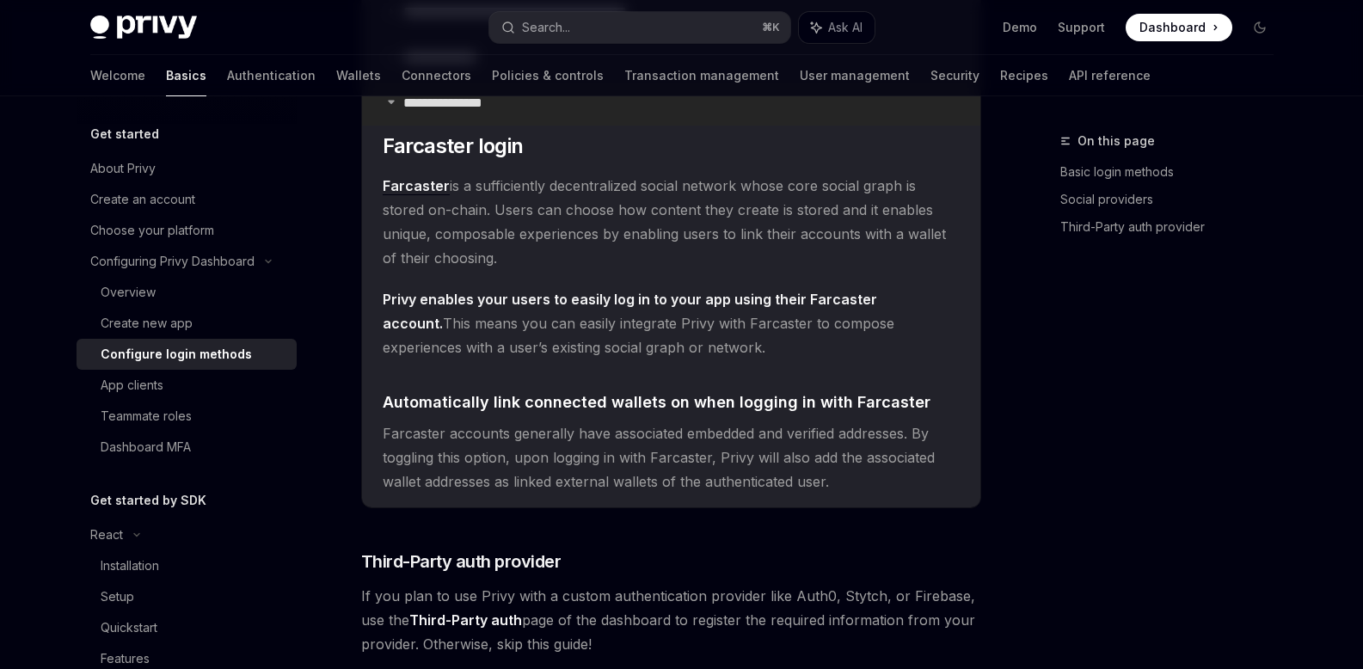
click at [438, 104] on p "**********" at bounding box center [452, 103] width 98 height 17
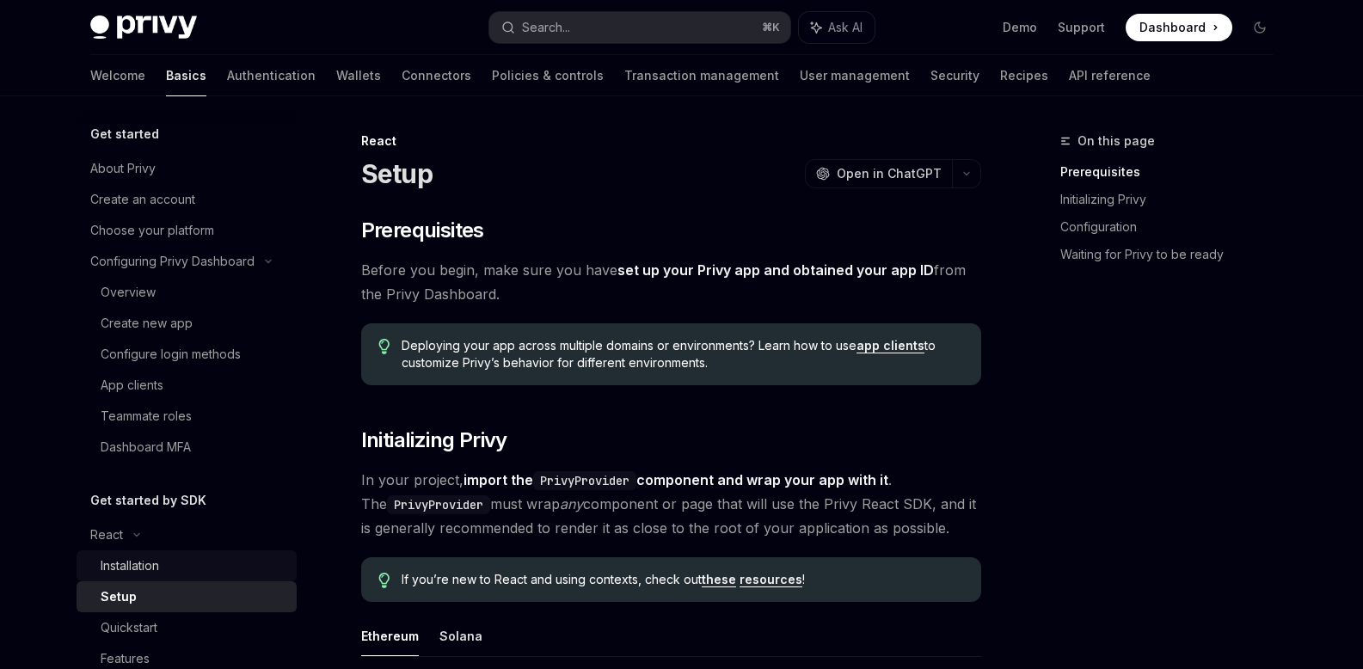
click at [136, 567] on div "Installation" at bounding box center [130, 565] width 58 height 21
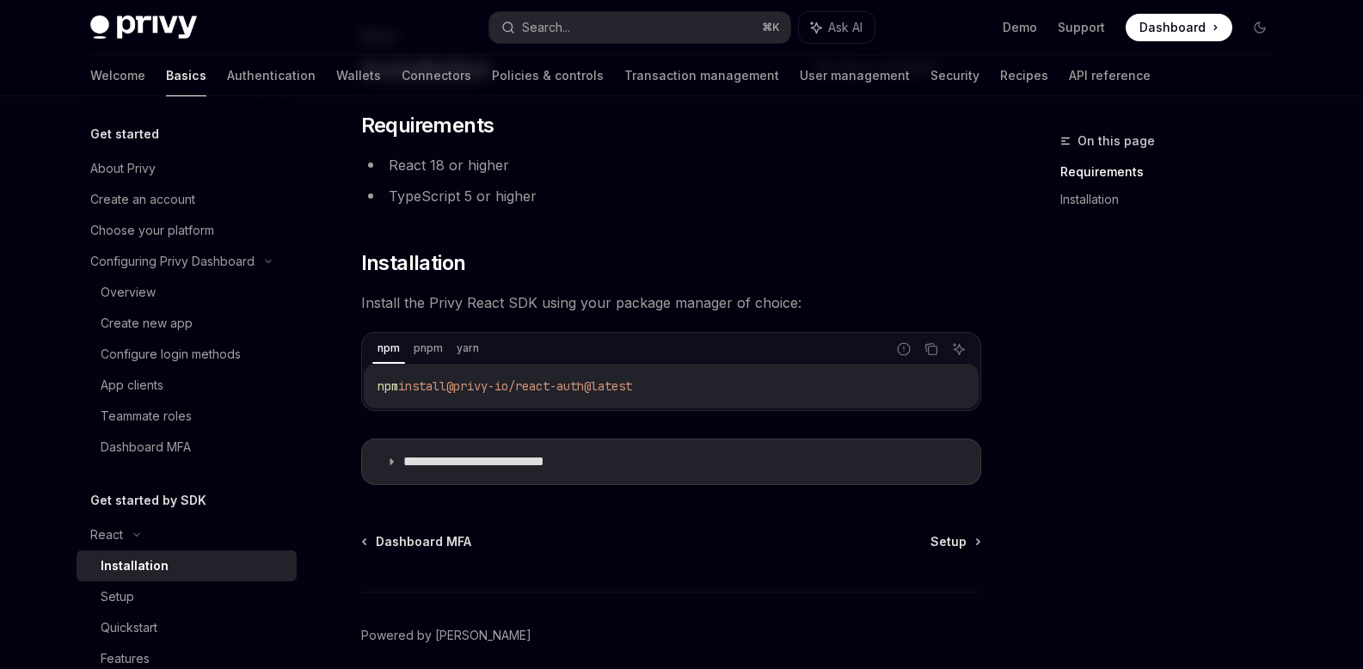
scroll to position [107, 0]
click at [935, 343] on icon "Copy the contents from the code block" at bounding box center [931, 347] width 14 height 14
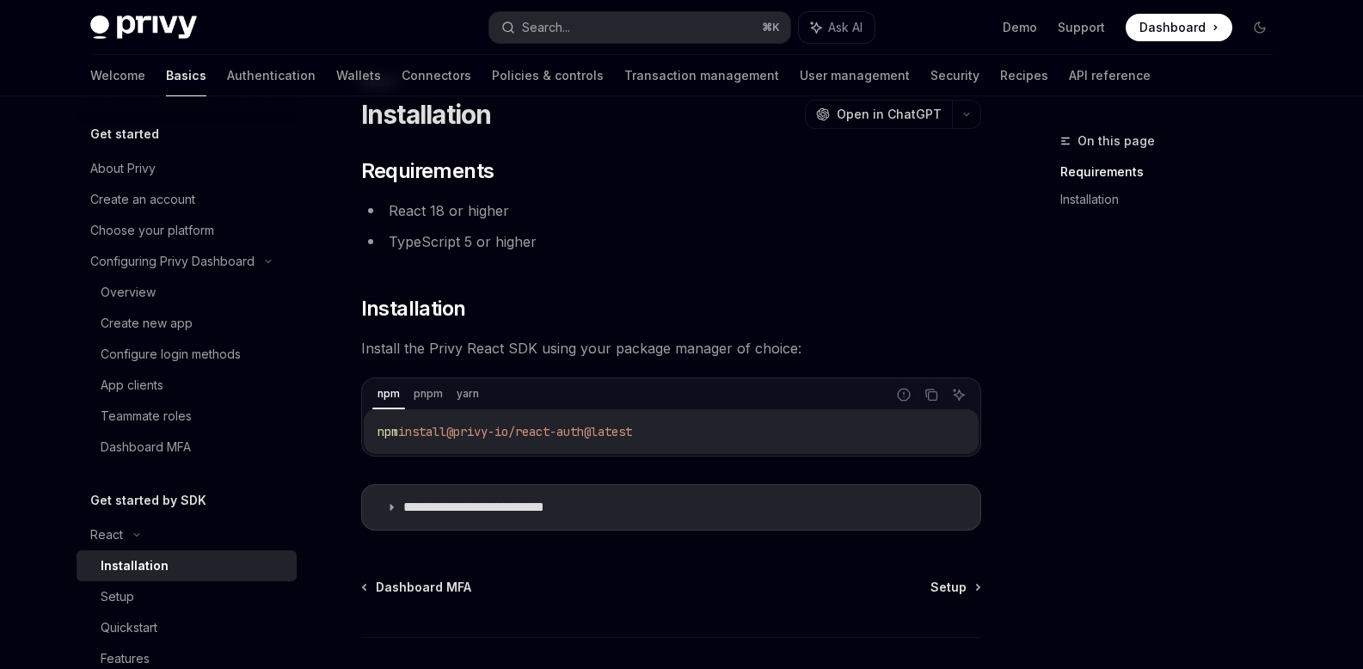
scroll to position [171, 0]
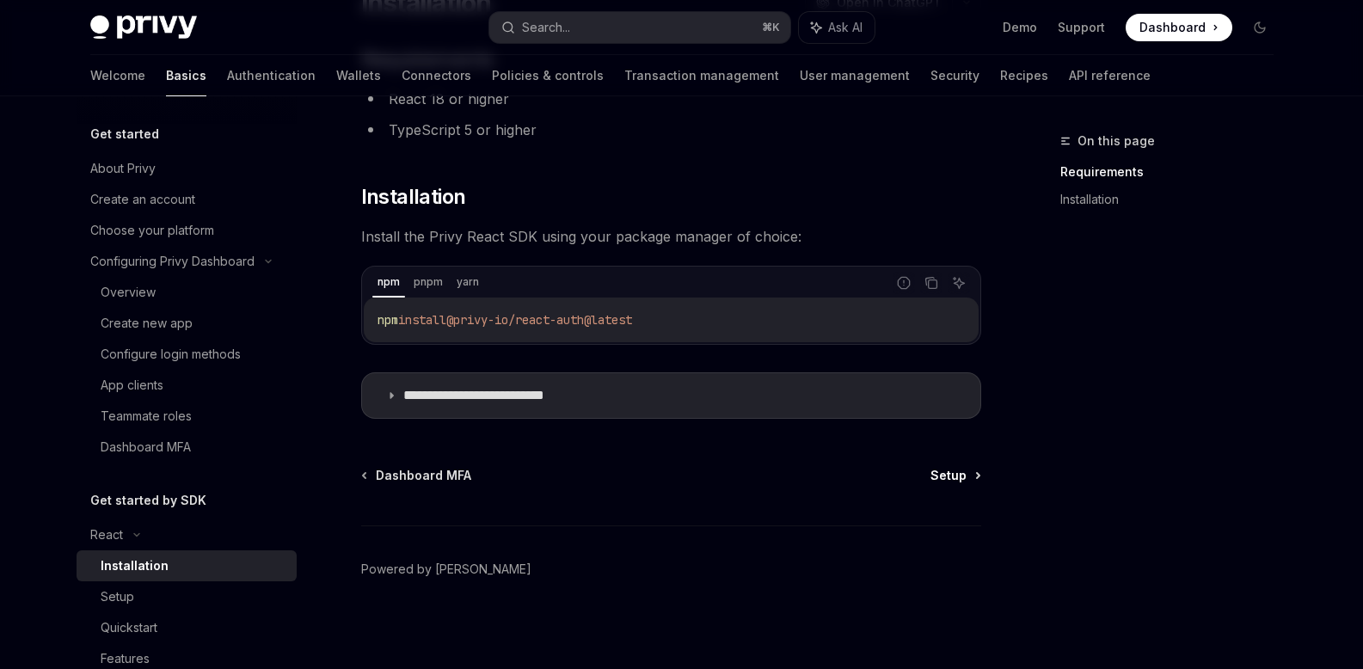
click at [946, 475] on span "Setup" at bounding box center [948, 475] width 36 height 17
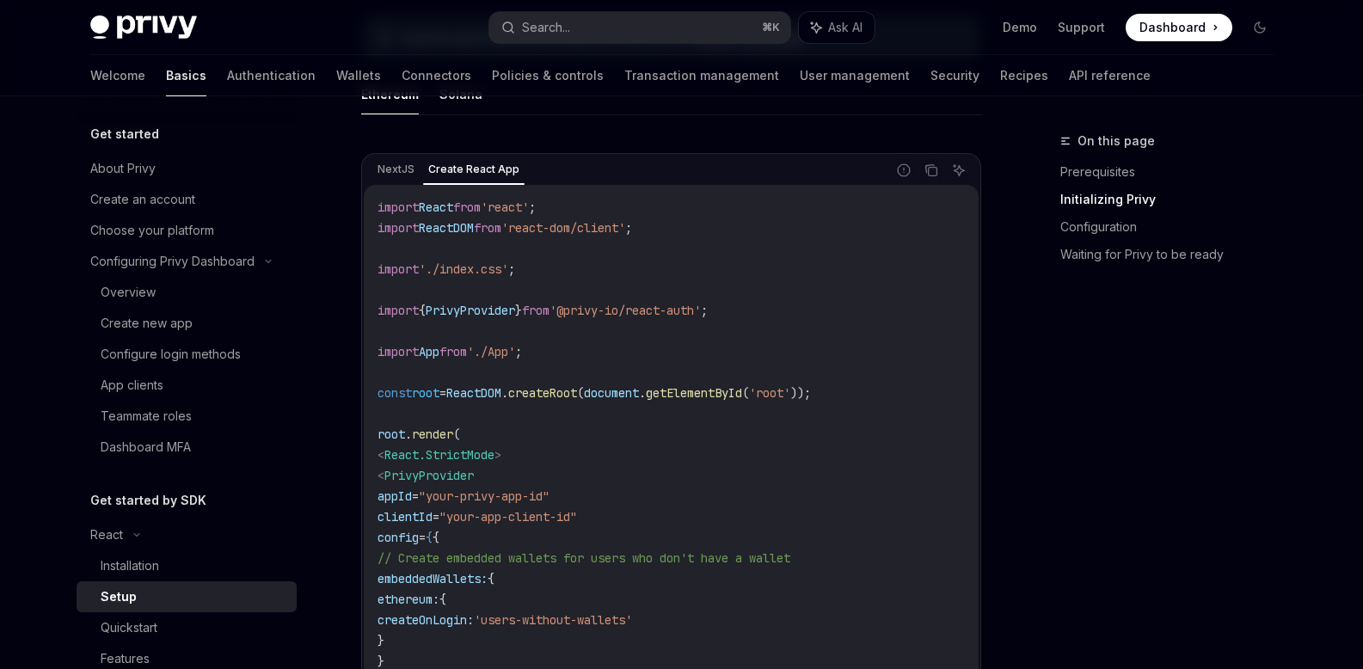
scroll to position [592, 0]
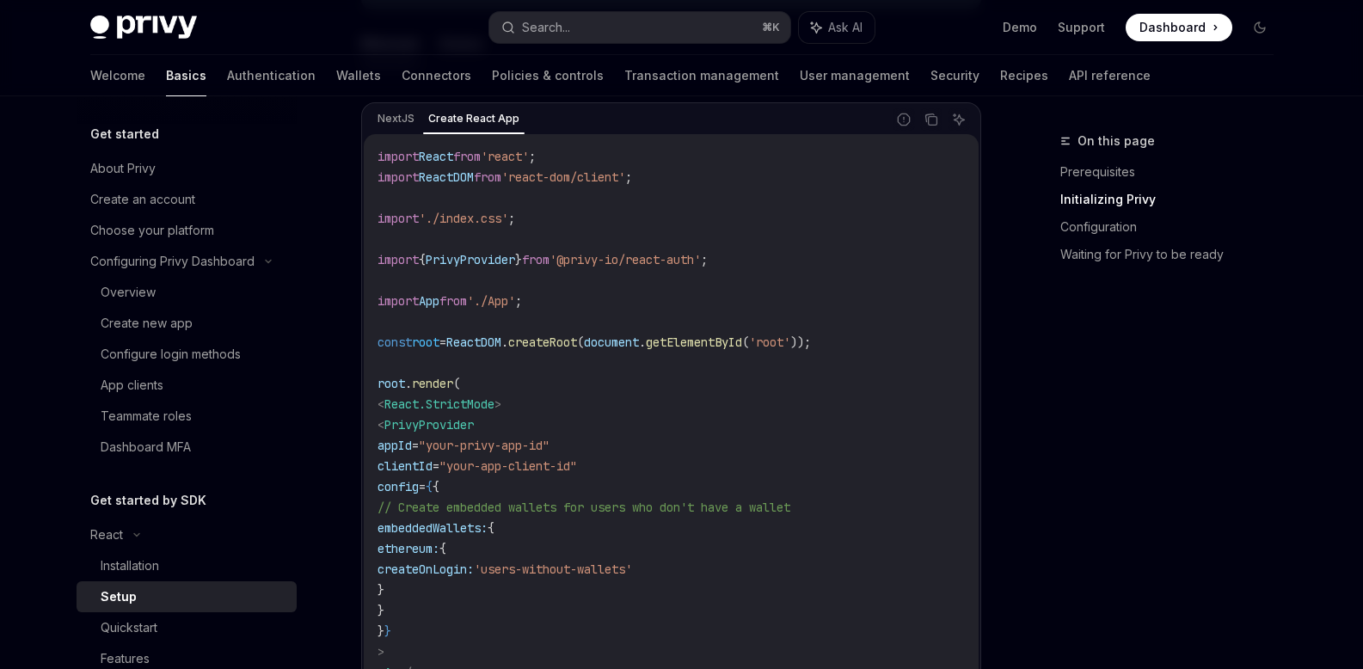
click at [752, 259] on code "import React from 'react' ; import ReactDOM from 'react-dom/client' ; import '.…" at bounding box center [670, 445] width 587 height 598
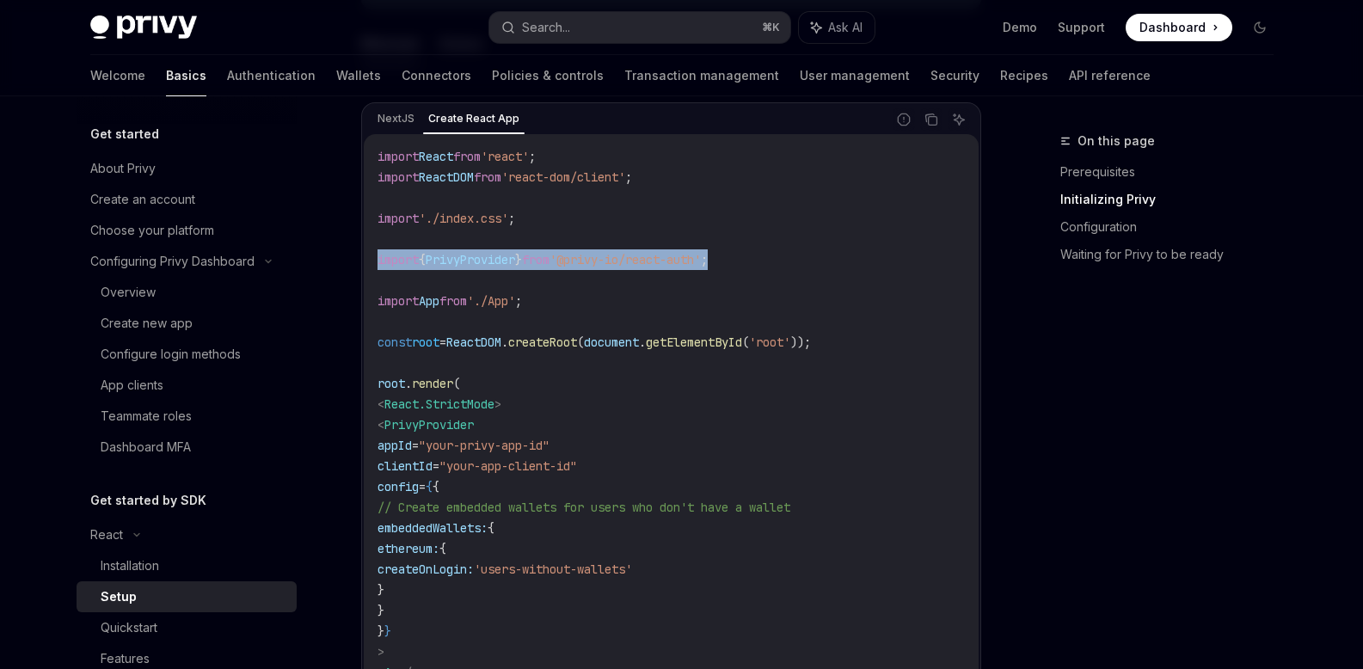
drag, startPoint x: 751, startPoint y: 260, endPoint x: 373, endPoint y: 268, distance: 378.4
click at [373, 268] on div "import React from 'react' ; import ReactDOM from 'react-dom/client' ; import '.…" at bounding box center [671, 445] width 615 height 622
copy span "import { PrivyProvider } from '@privy-io/react-auth' ;"
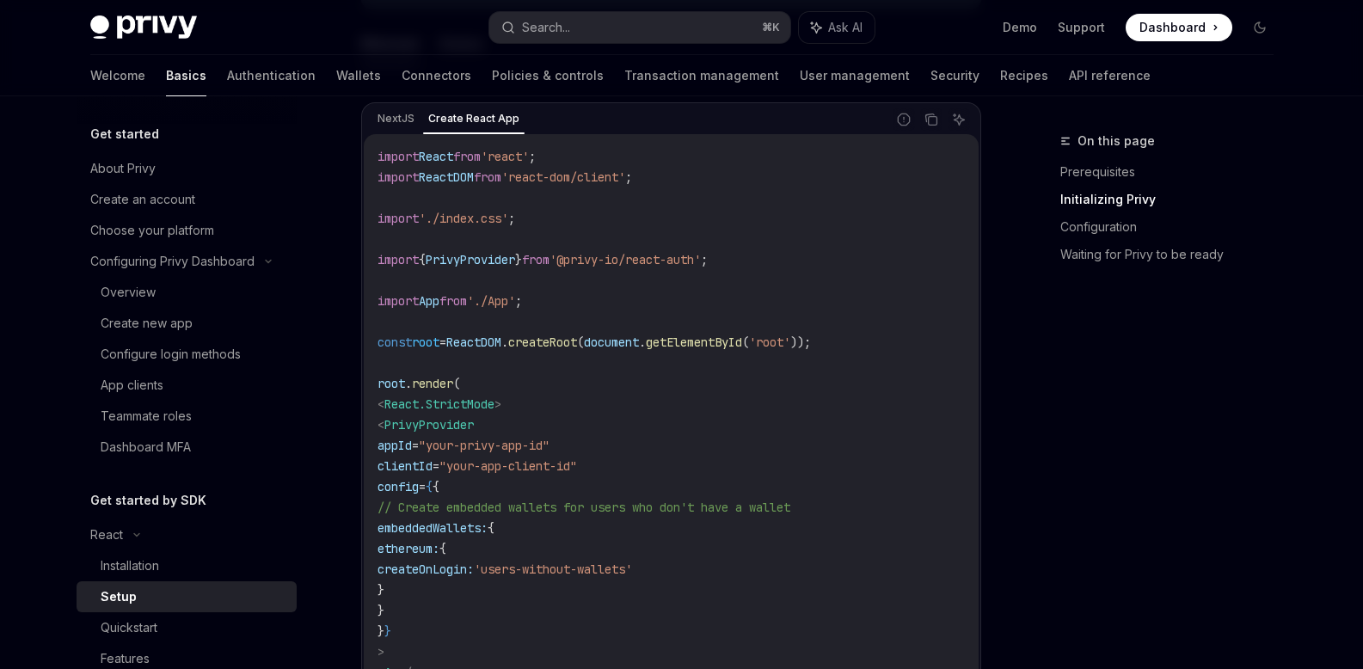
click at [384, 404] on span "<" at bounding box center [380, 403] width 7 height 15
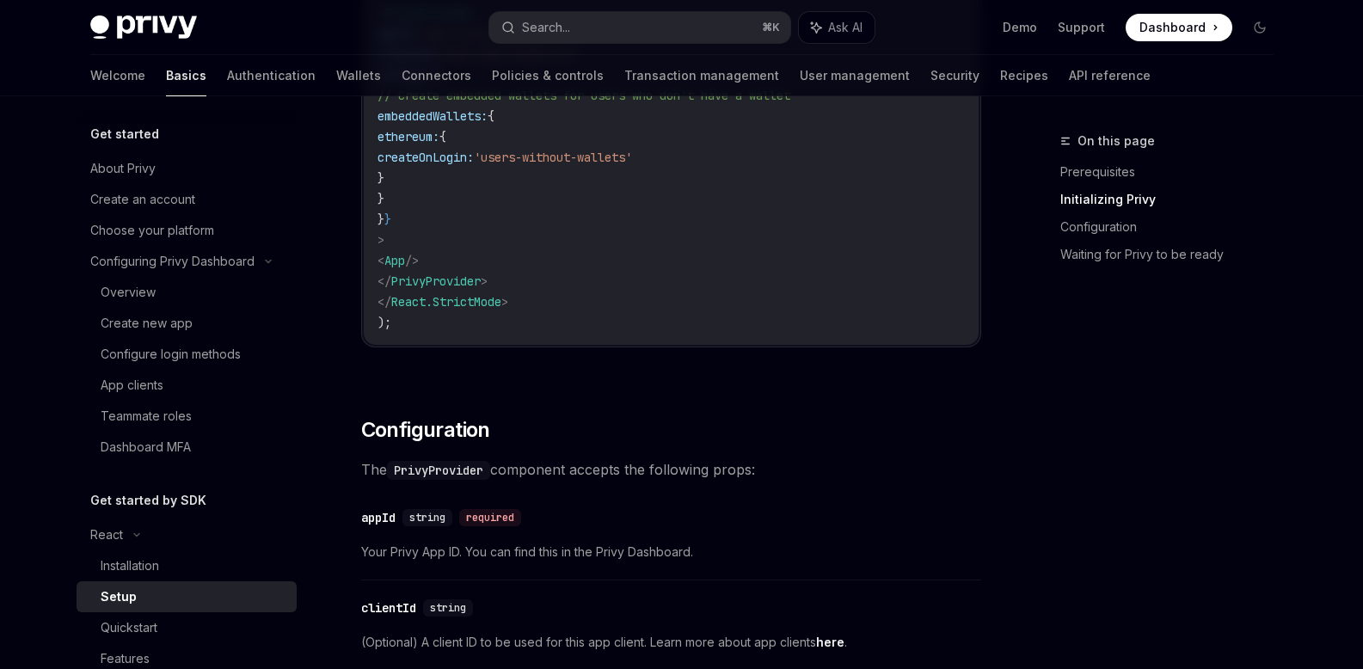
scroll to position [1110, 0]
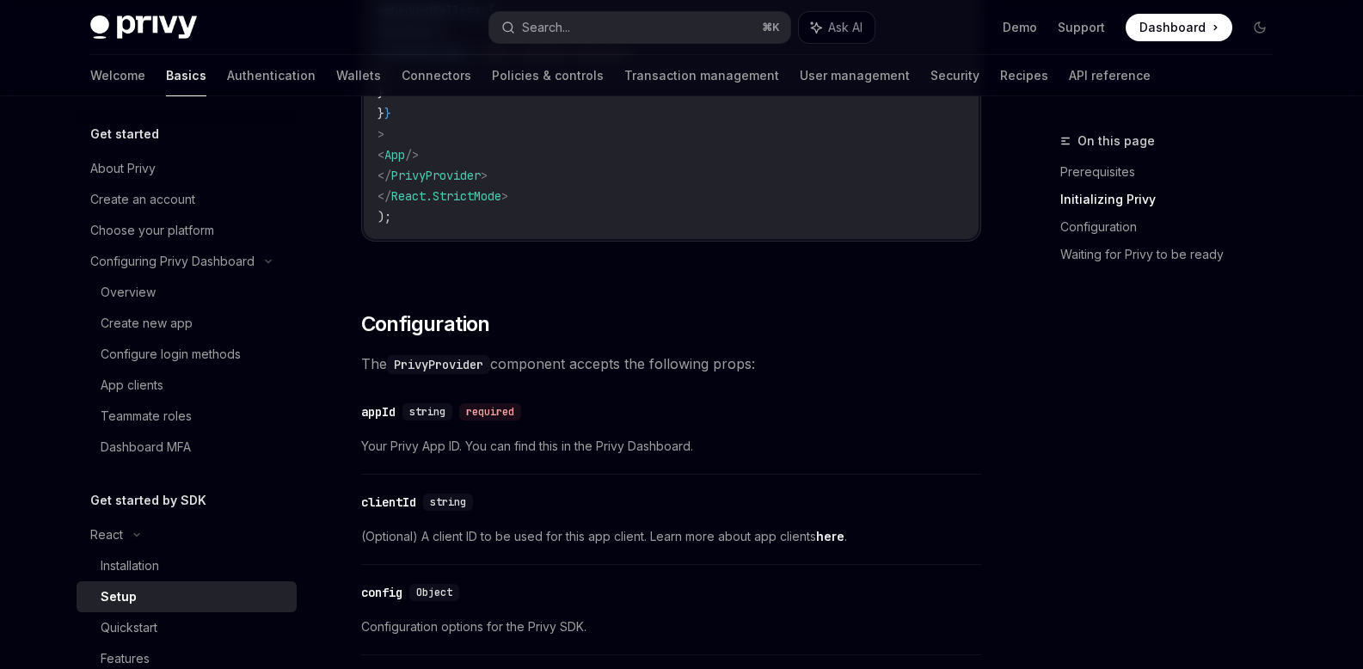
drag, startPoint x: 403, startPoint y: 418, endPoint x: 475, endPoint y: 138, distance: 289.4
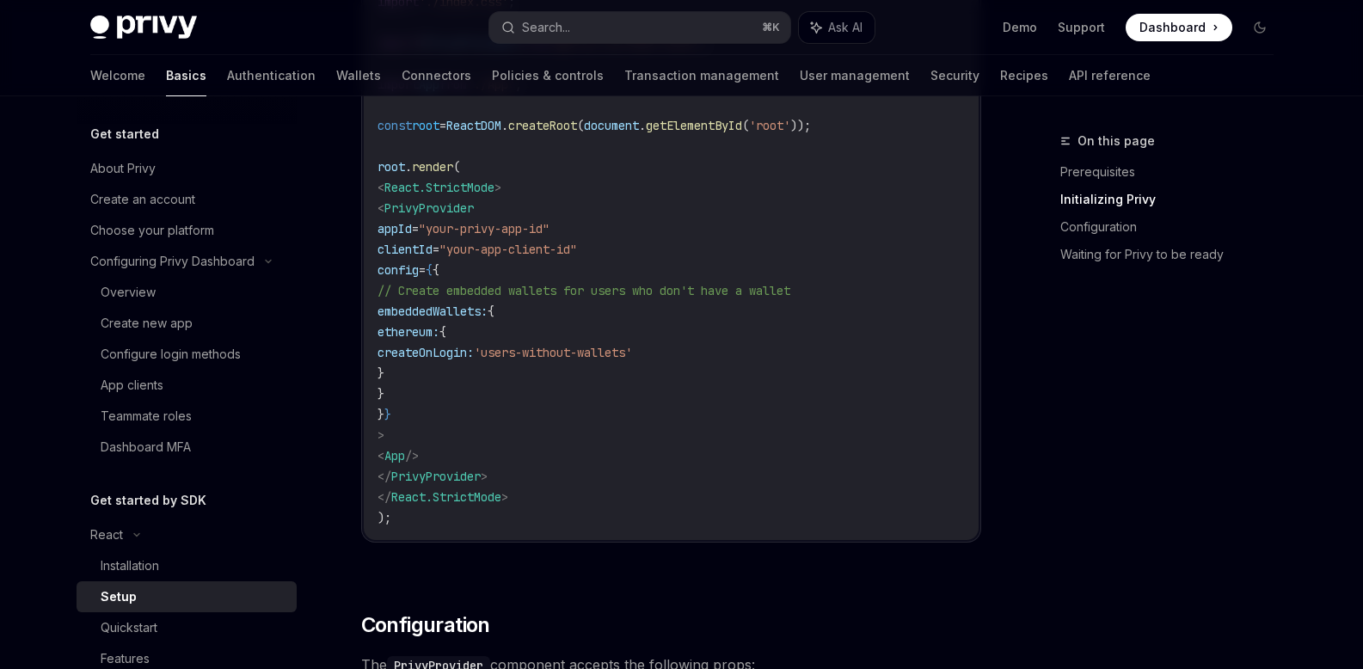
scroll to position [794, 0]
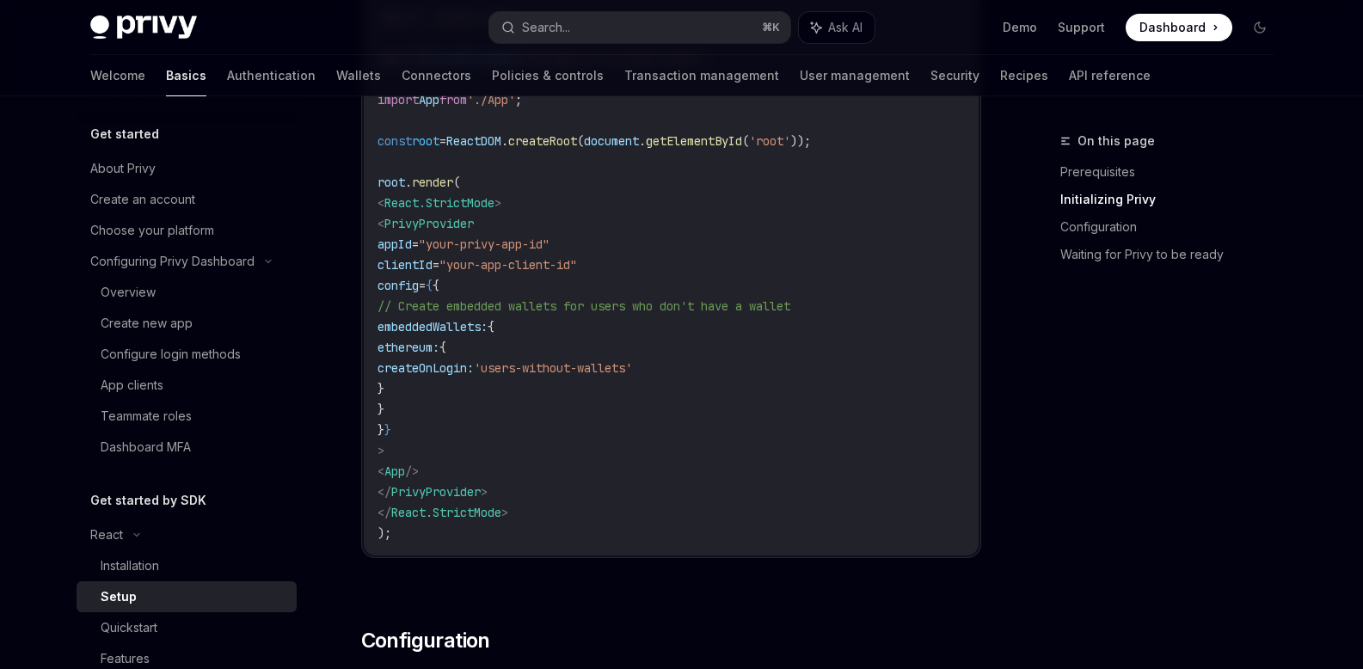
copy code "< PrivyProvider appId = "your-privy-app-id" clientId = "your-app-client-id" con…"
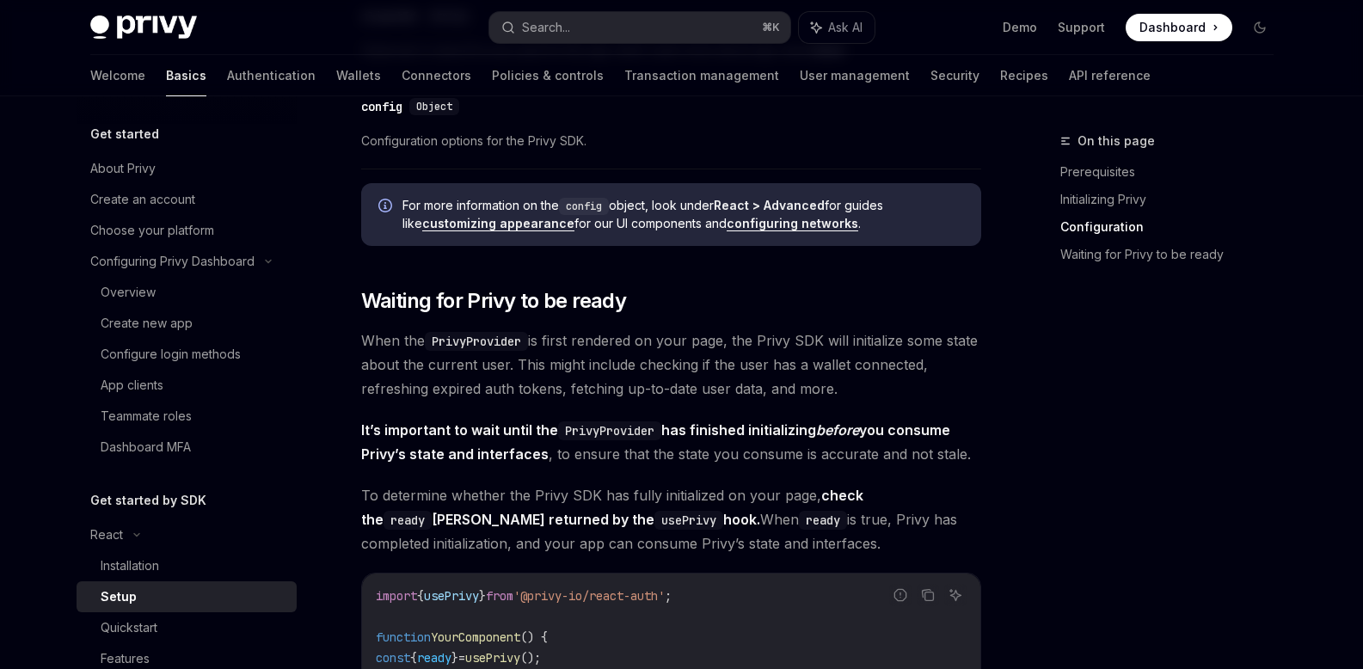
scroll to position [1596, 0]
drag, startPoint x: 433, startPoint y: 393, endPoint x: 715, endPoint y: 389, distance: 282.0
click at [631, 387] on span "When the PrivyProvider is first rendered on your page, the Privy SDK will initi…" at bounding box center [671, 364] width 620 height 72
click at [766, 383] on span "When the PrivyProvider is first rendered on your page, the Privy SDK will initi…" at bounding box center [671, 364] width 620 height 72
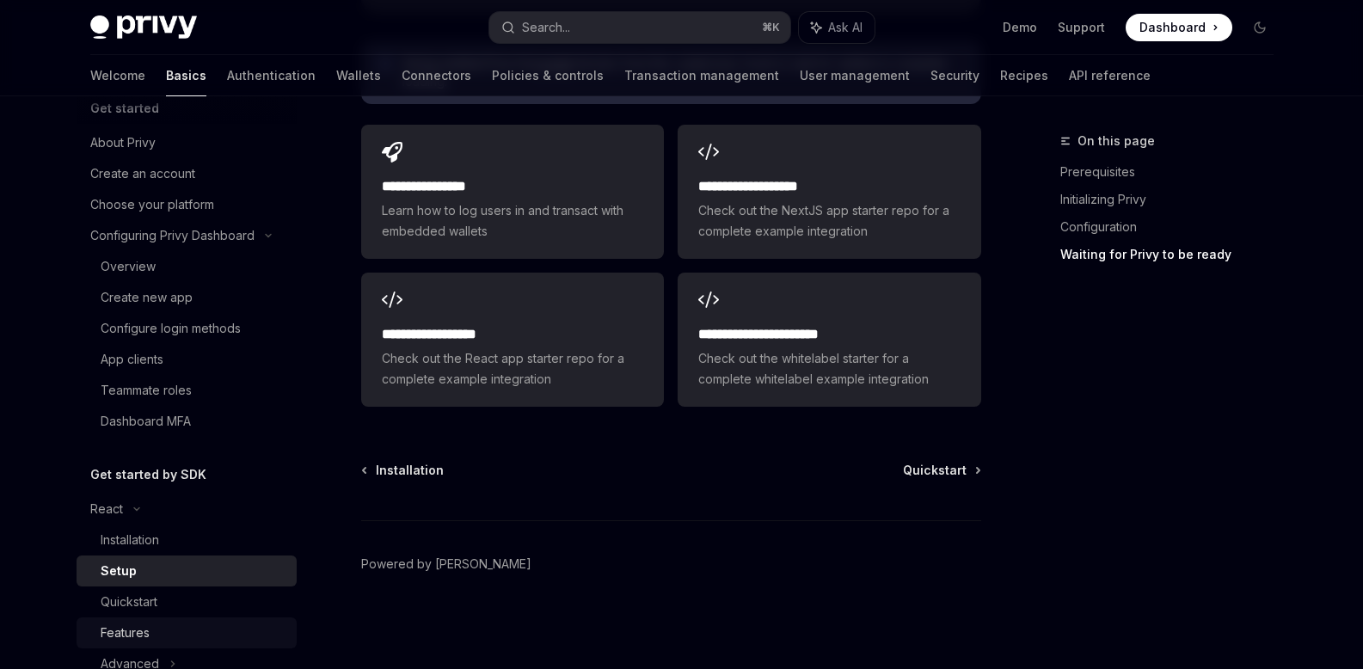
scroll to position [82, 0]
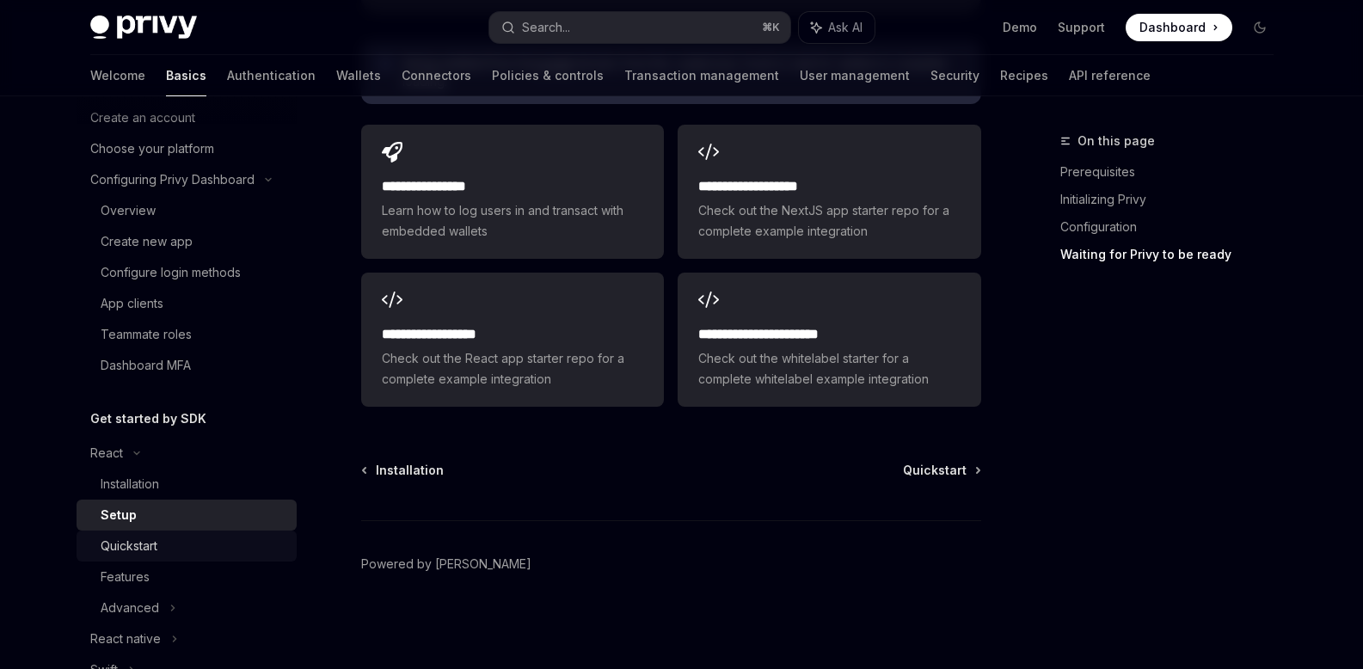
click at [171, 549] on div "Quickstart" at bounding box center [194, 546] width 186 height 21
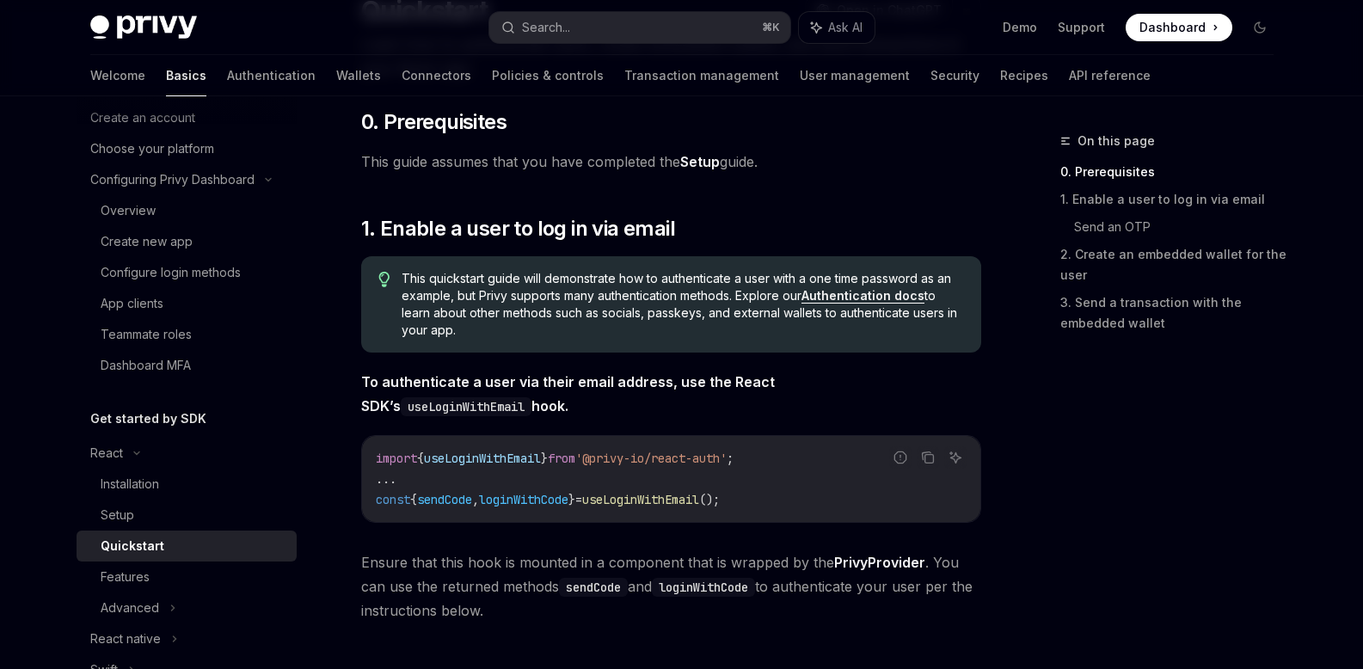
scroll to position [164, 0]
click at [696, 158] on link "Setup" at bounding box center [700, 161] width 40 height 18
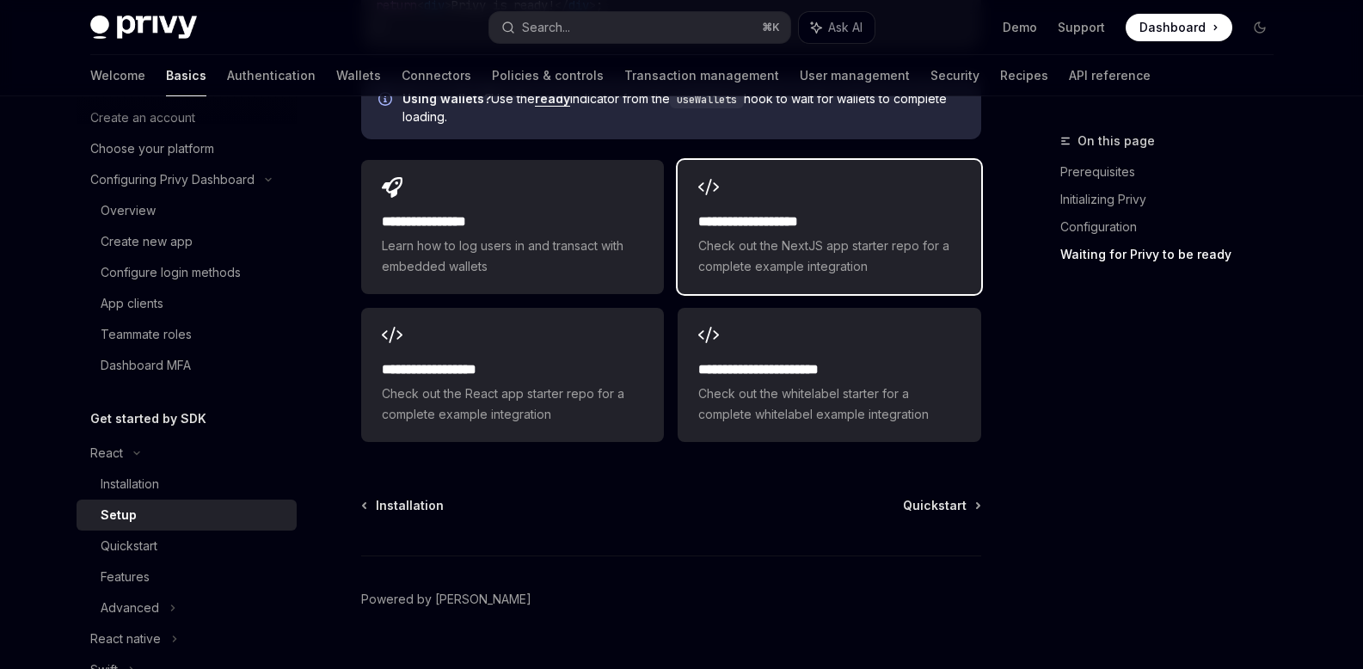
scroll to position [2428, 0]
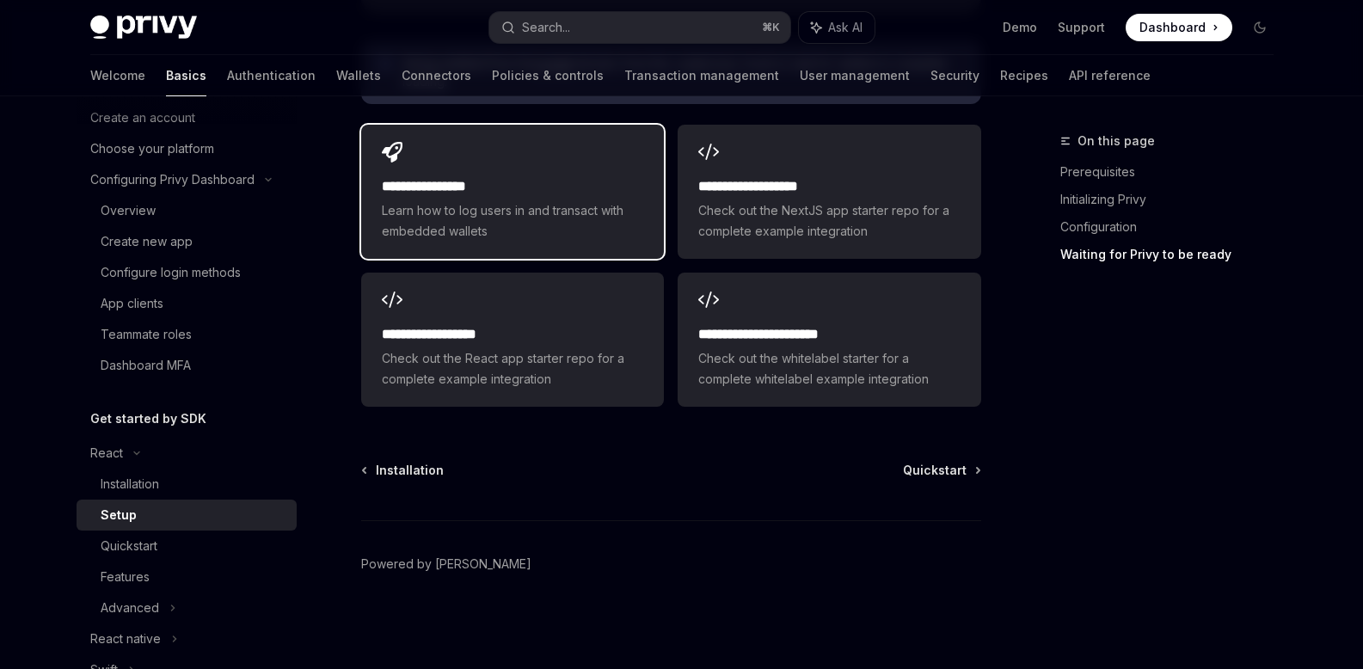
click at [547, 230] on span "Learn how to log users in and transact with embedded wallets" at bounding box center [512, 220] width 261 height 41
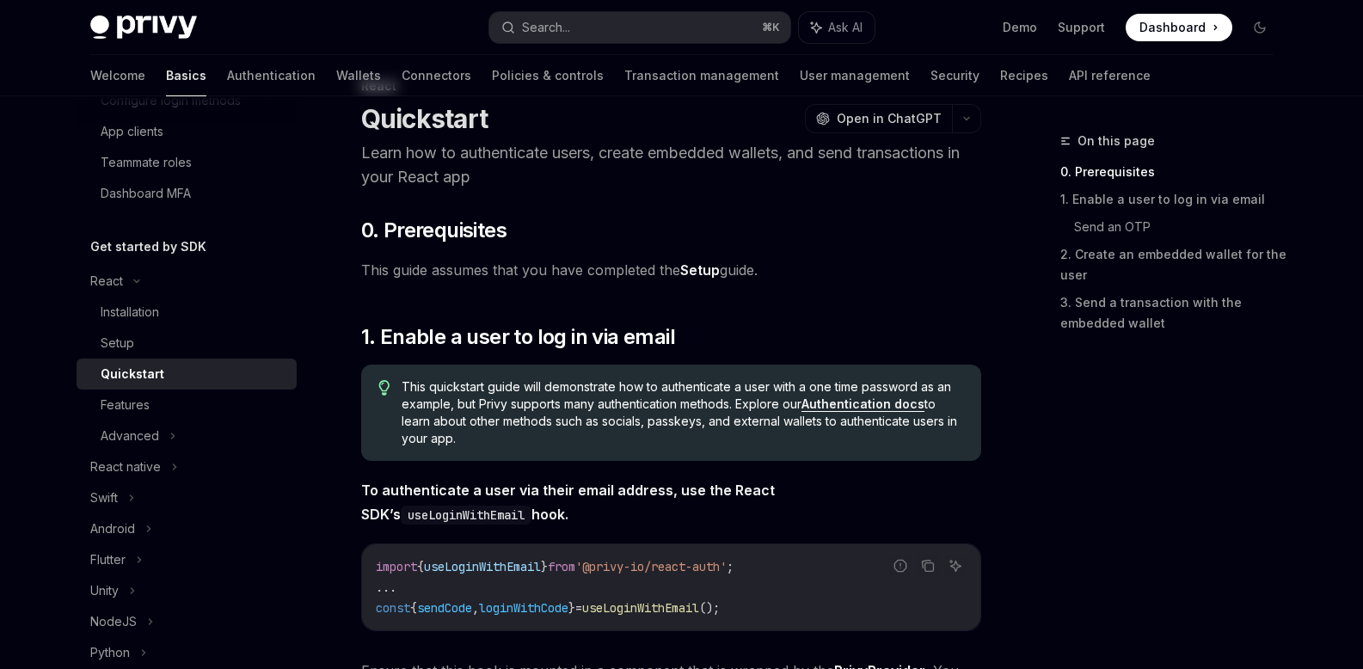
scroll to position [316, 0]
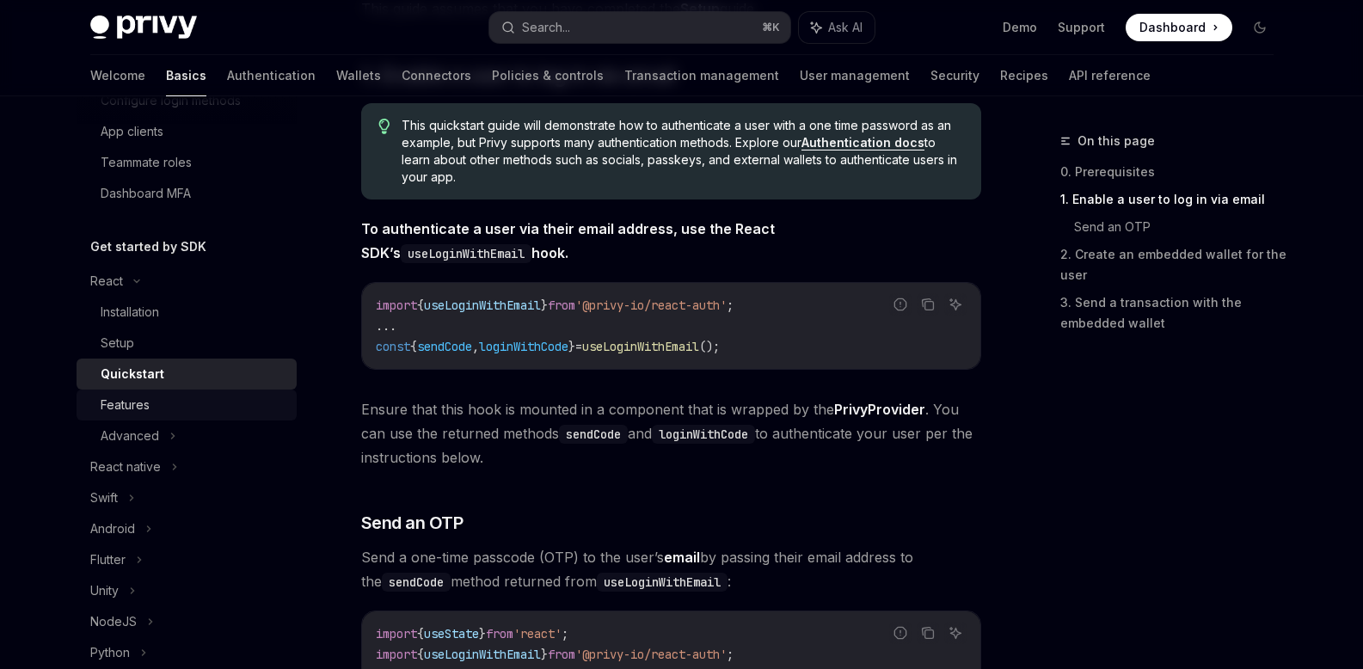
click at [175, 395] on div "Features" at bounding box center [194, 405] width 186 height 21
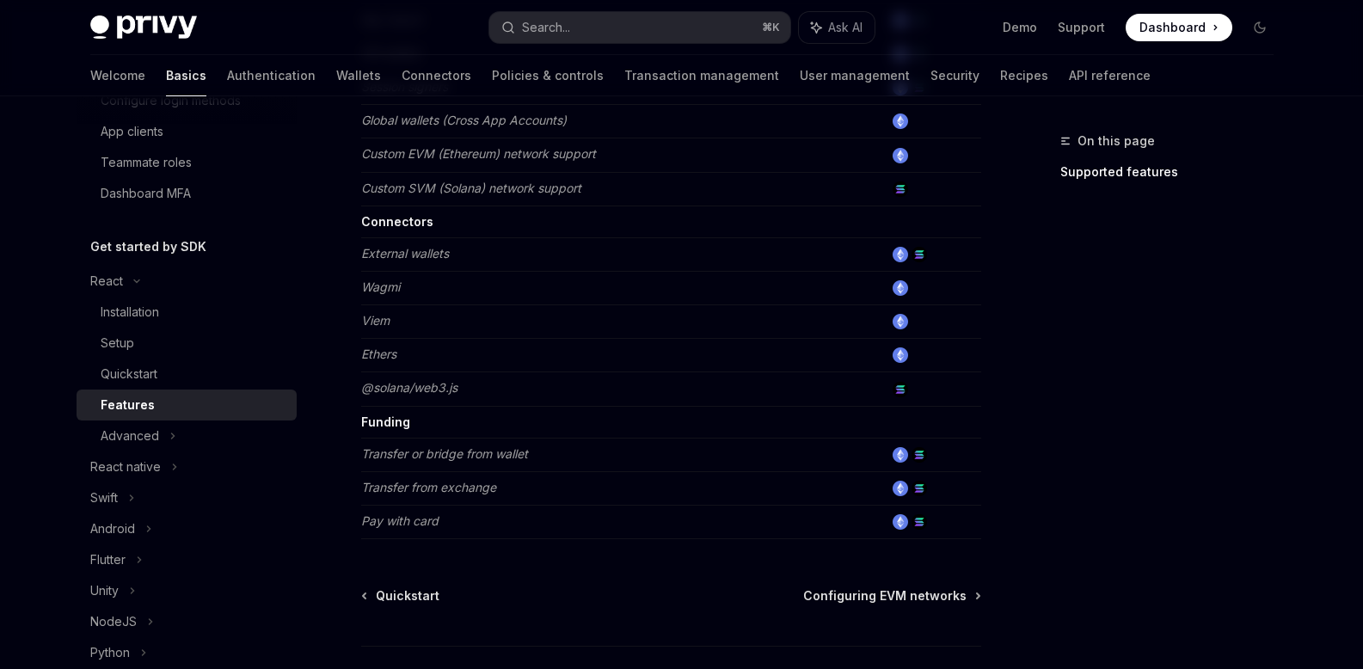
scroll to position [1161, 0]
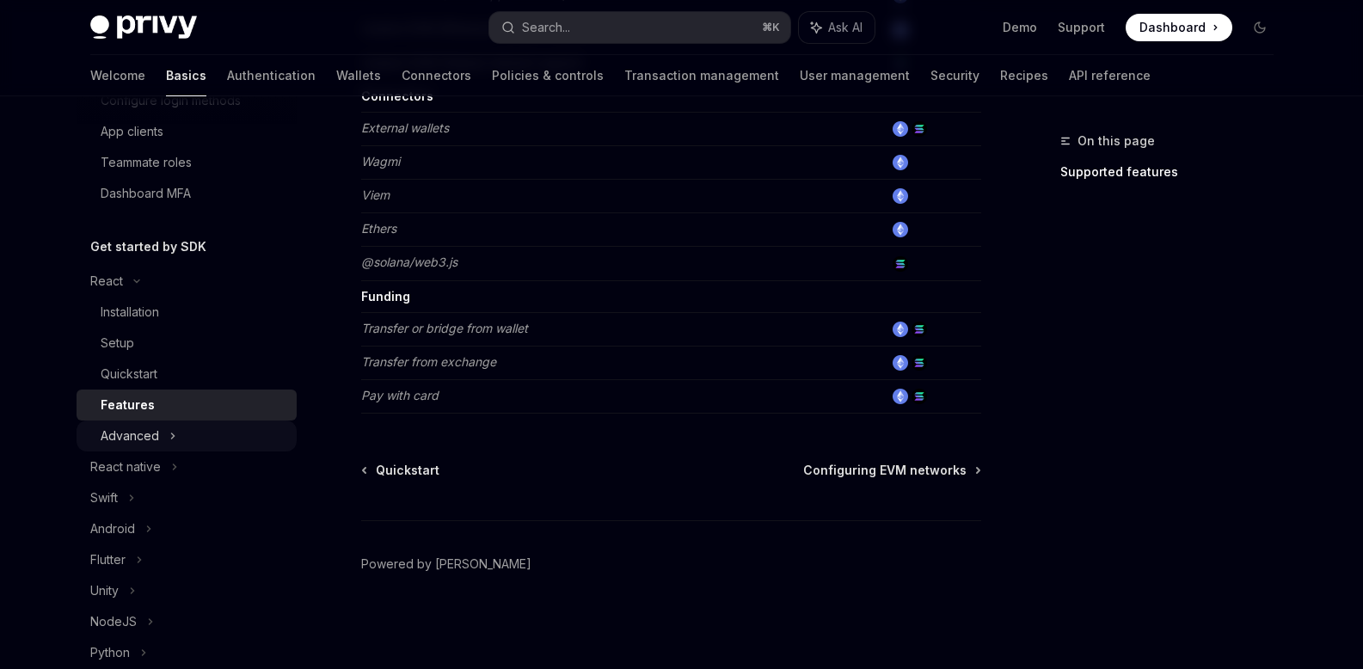
click at [137, 434] on div "Advanced" at bounding box center [130, 436] width 58 height 21
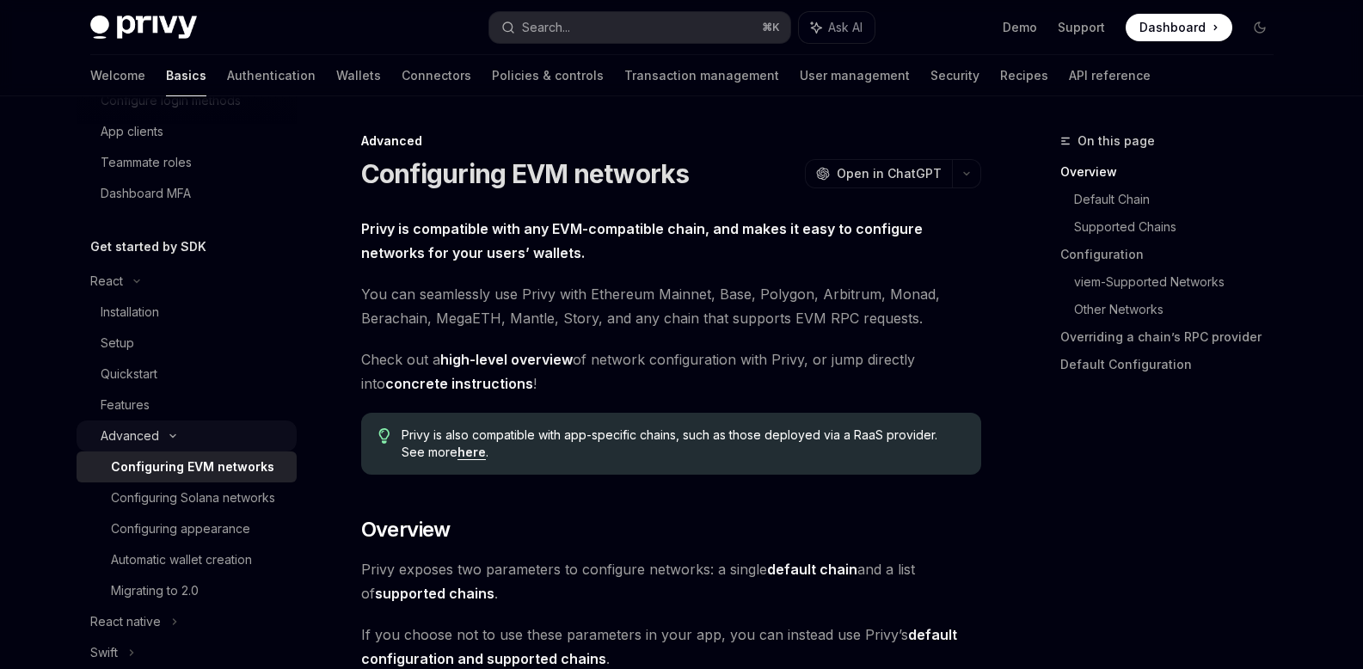
click at [137, 434] on div "Advanced" at bounding box center [130, 436] width 58 height 21
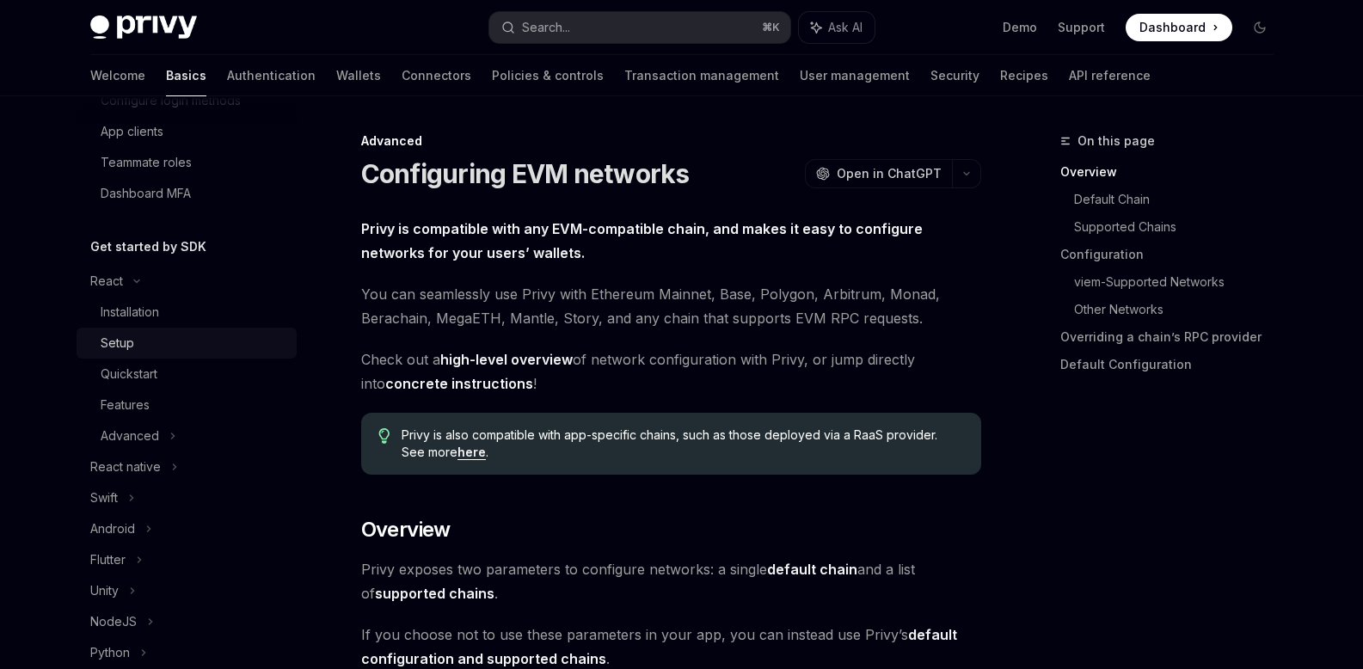
click at [153, 346] on div "Setup" at bounding box center [194, 343] width 186 height 21
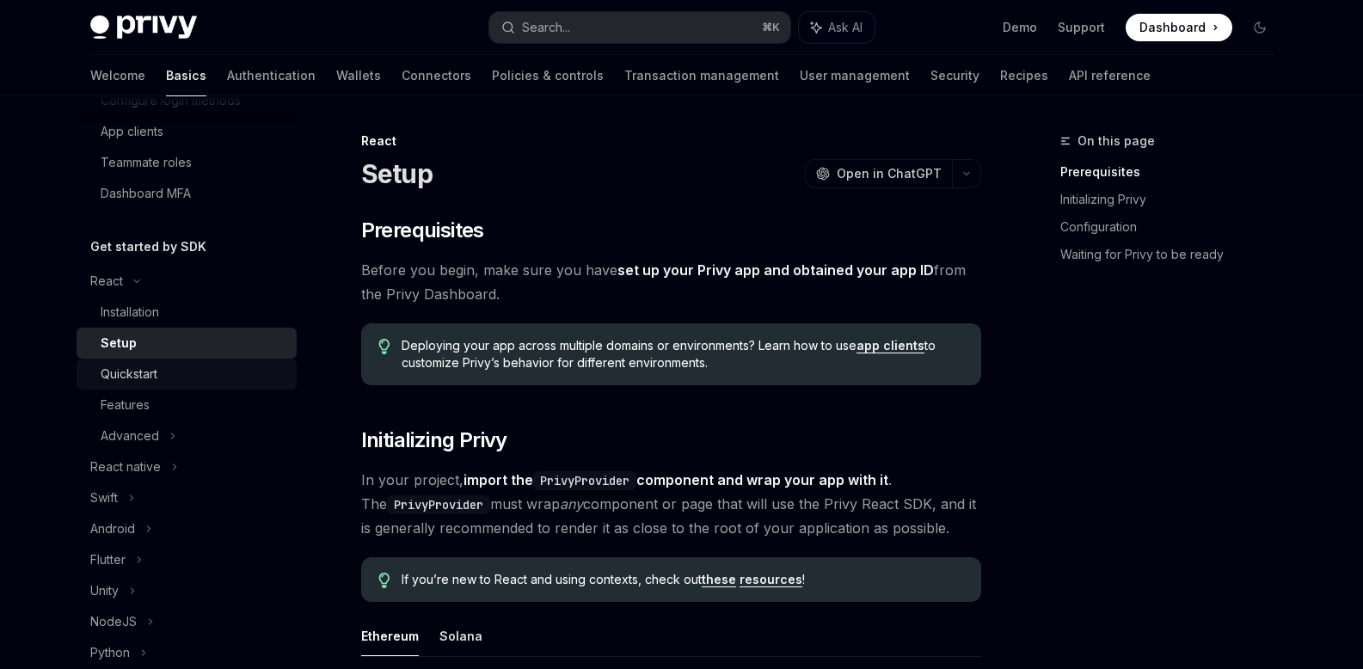
click at [155, 365] on div "Quickstart" at bounding box center [129, 374] width 57 height 21
type textarea "*"
